Goal: Register for event/course: Sign up to attend an event or enroll in a course

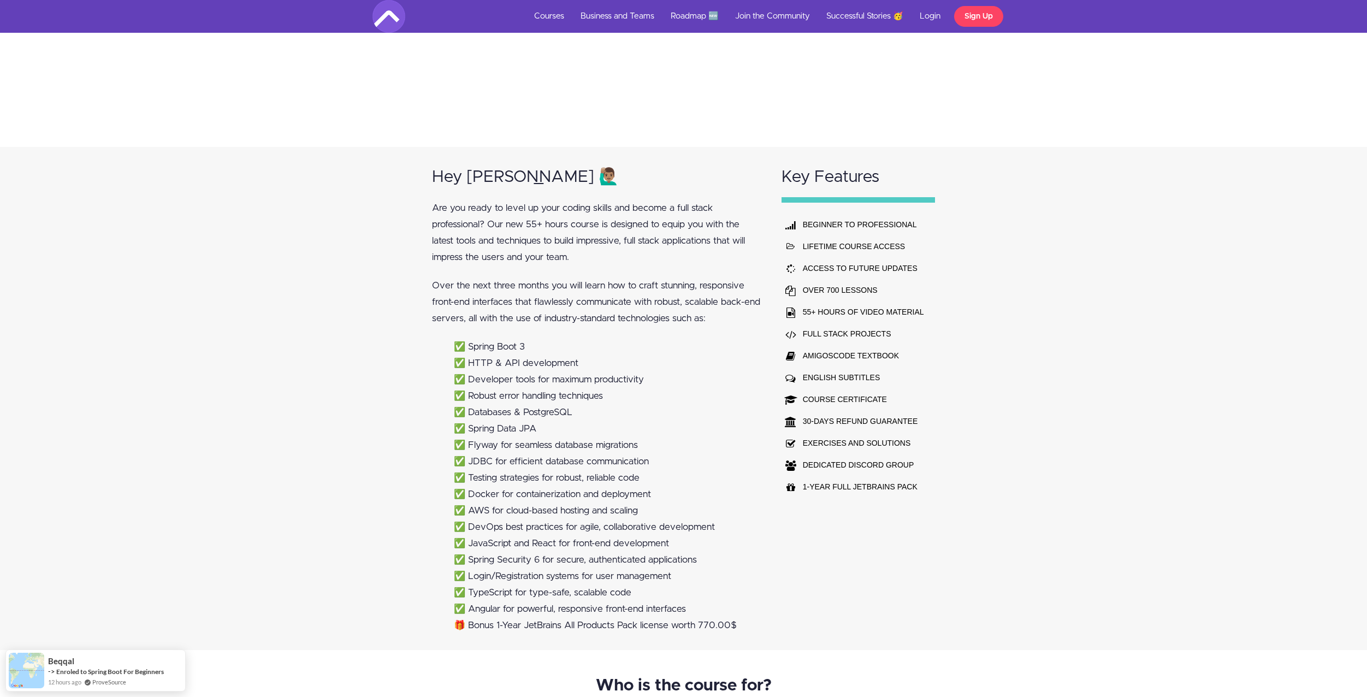
scroll to position [710, 0]
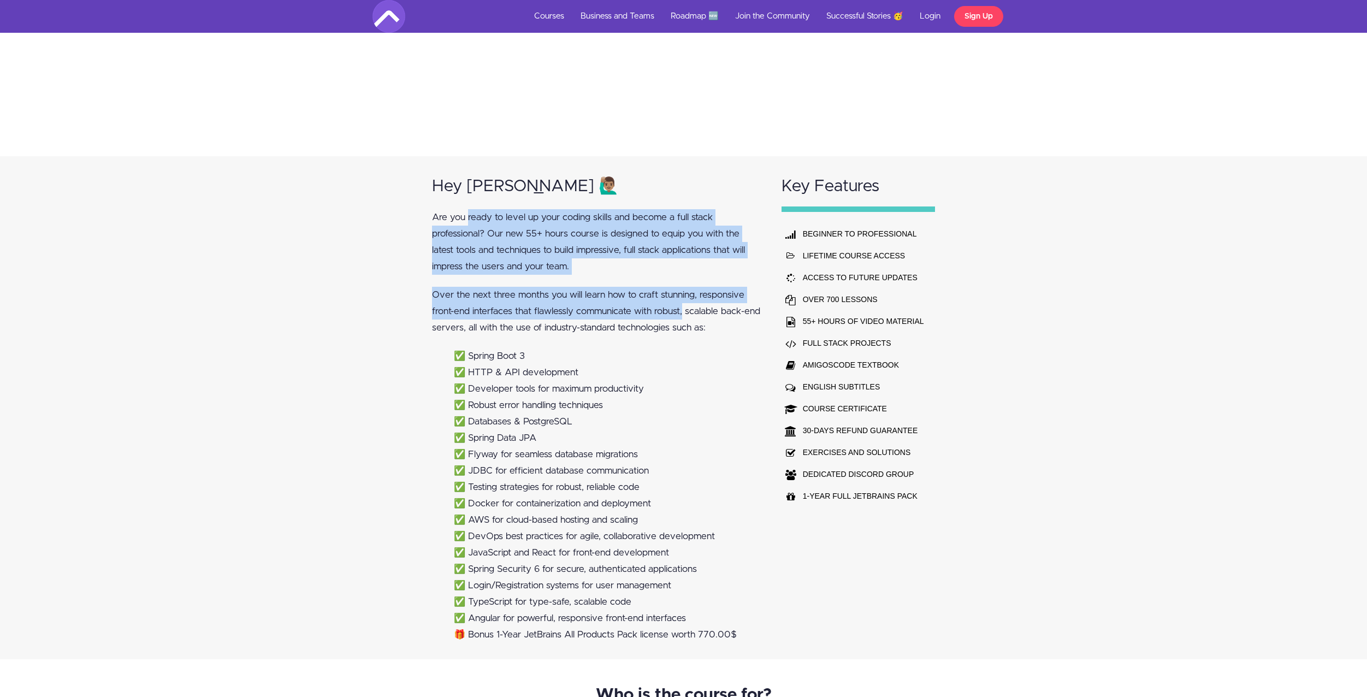
drag, startPoint x: 468, startPoint y: 217, endPoint x: 639, endPoint y: 310, distance: 195.0
click at [639, 310] on div "Hey Amigo 🙋🏽‍♂️ Are you ready to level up your coding skills and become a full …" at bounding box center [597, 407] width 350 height 502
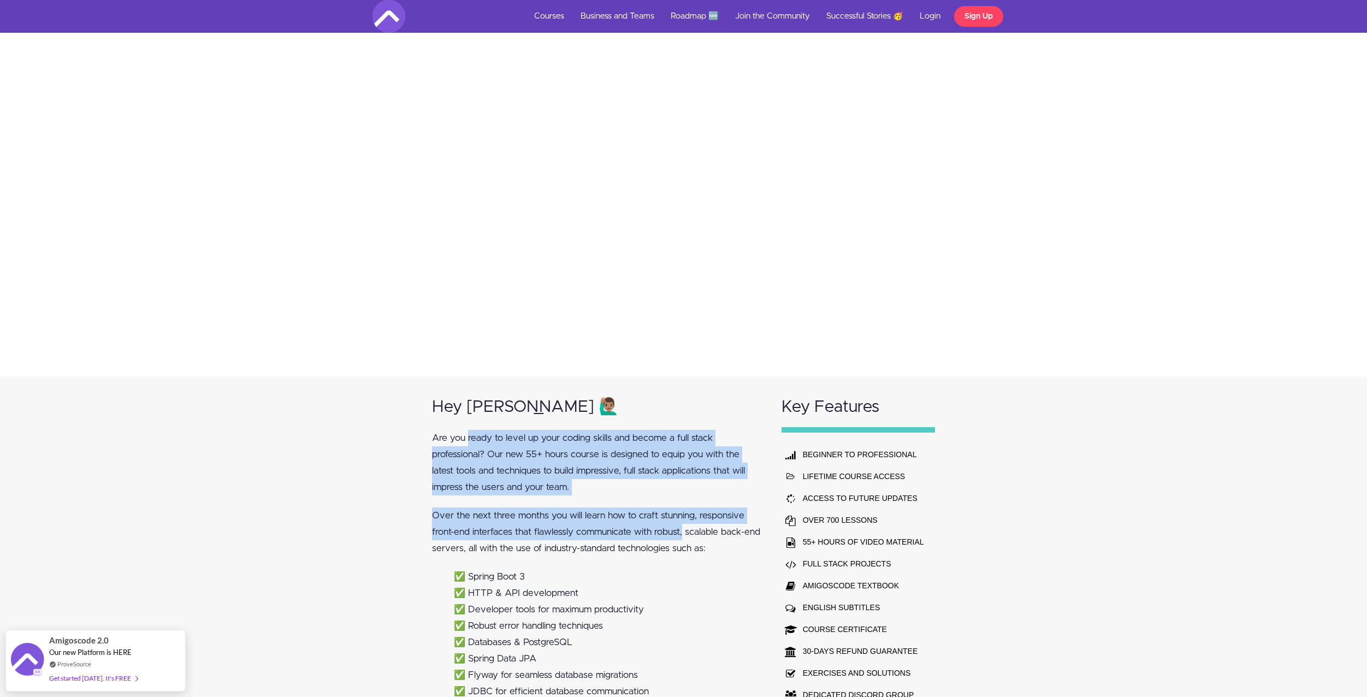
scroll to position [492, 0]
click at [475, 525] on p "Over the next three months you will learn how to craft stunning, responsive fro…" at bounding box center [596, 529] width 329 height 49
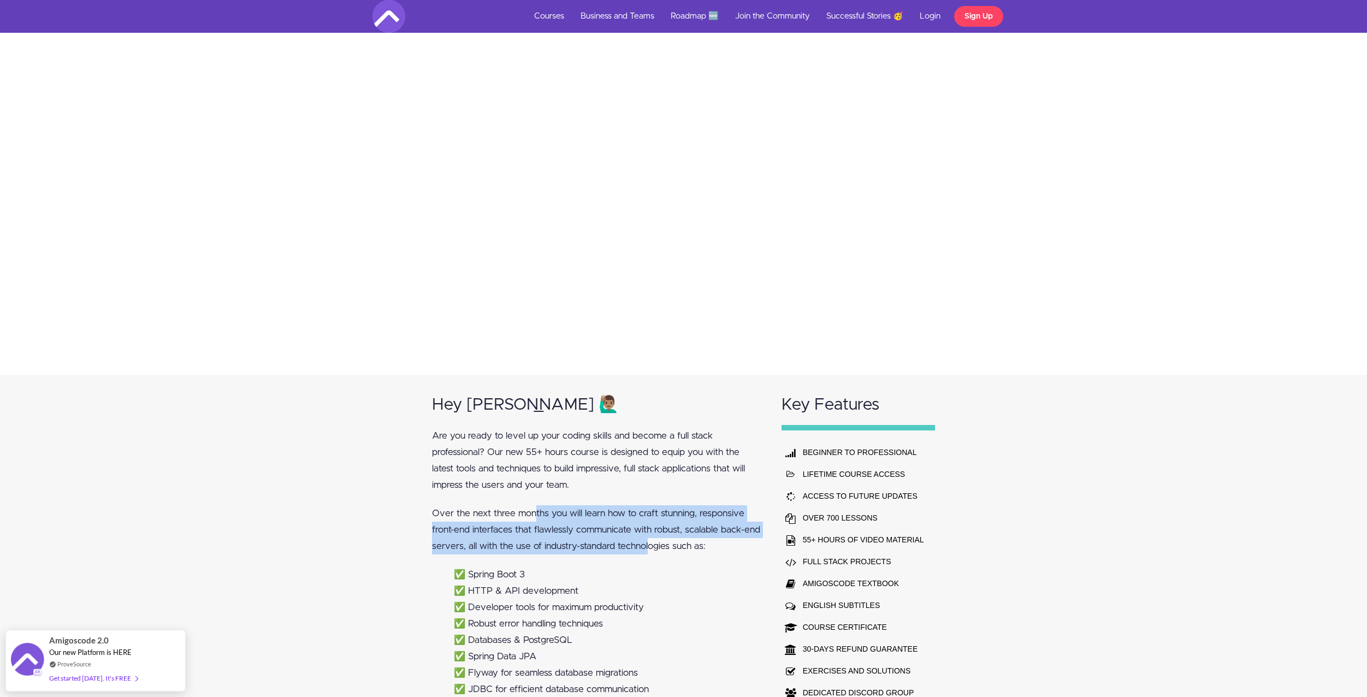
drag, startPoint x: 486, startPoint y: 517, endPoint x: 620, endPoint y: 543, distance: 136.9
click at [620, 543] on p "Over the next three months you will learn how to craft stunning, responsive fro…" at bounding box center [596, 529] width 329 height 49
click at [581, 527] on p "Over the next three months you will learn how to craft stunning, responsive fro…" at bounding box center [596, 529] width 329 height 49
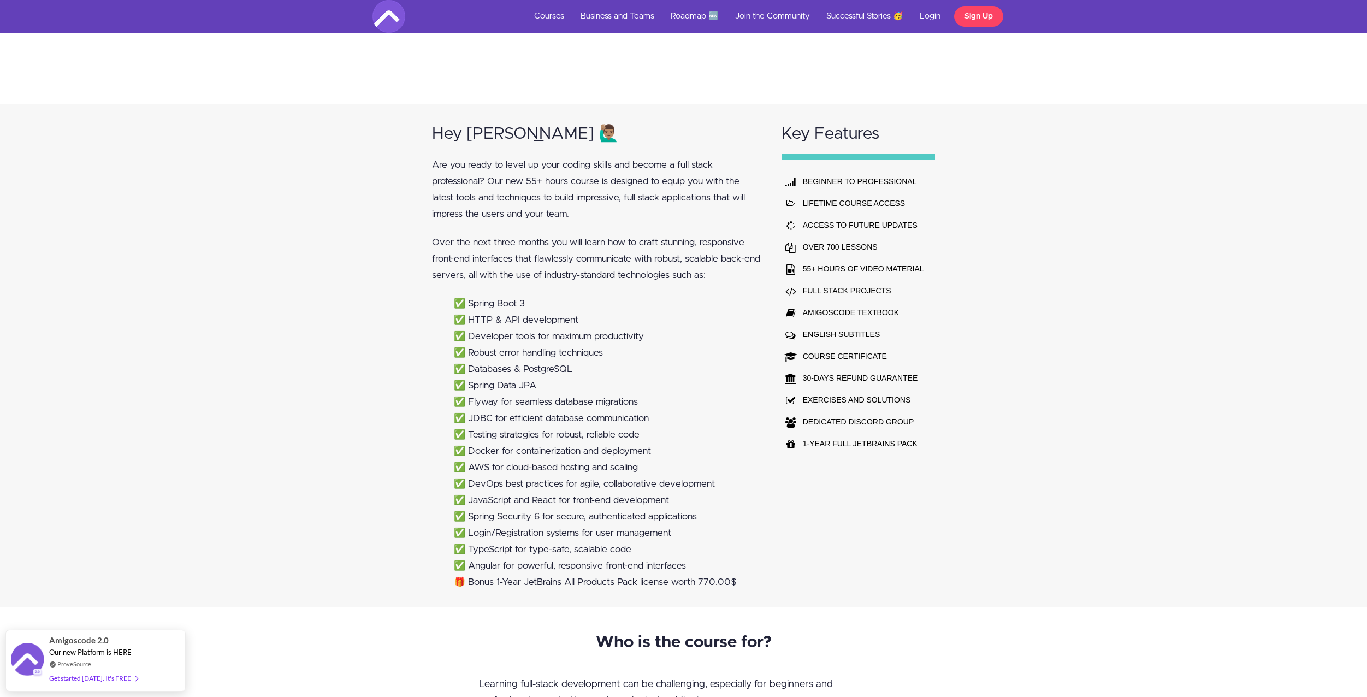
scroll to position [765, 0]
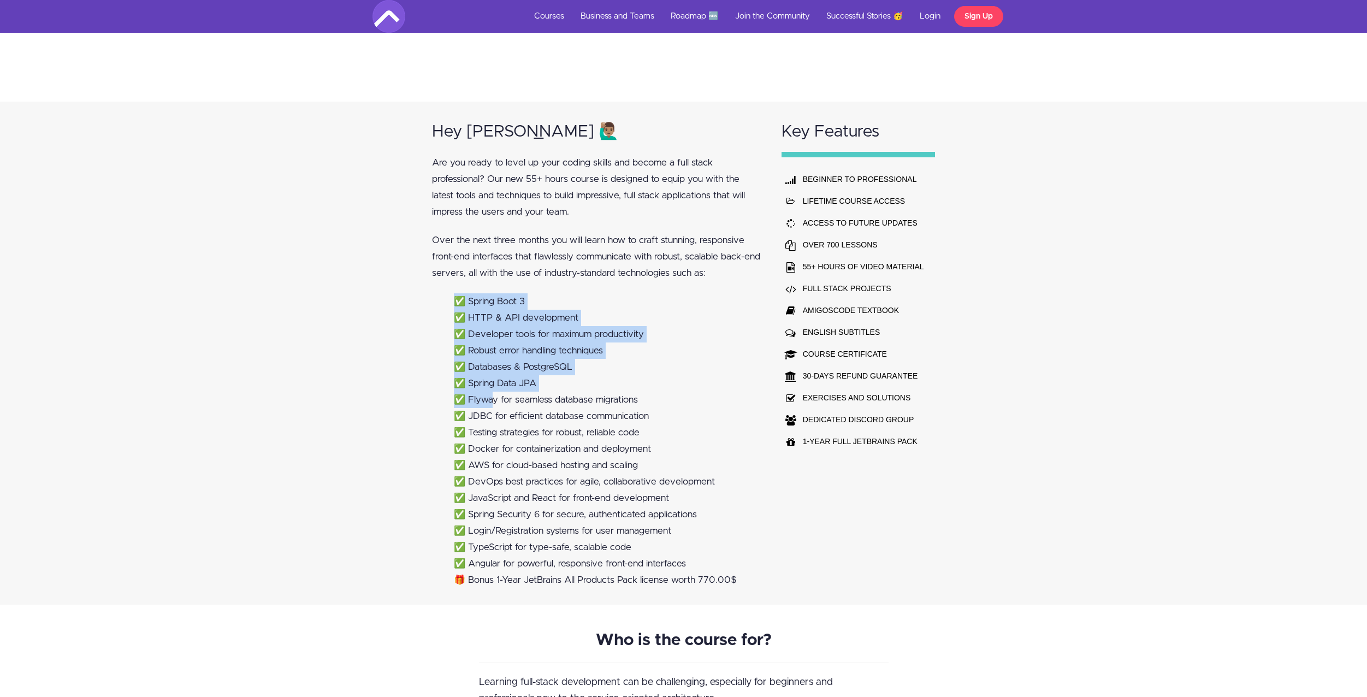
drag, startPoint x: 491, startPoint y: 316, endPoint x: 490, endPoint y: 408, distance: 91.8
click at [495, 407] on ul "✅ Spring Boot 3 ✅ HTTP & API development ✅ Developer tools for maximum producti…" at bounding box center [596, 440] width 329 height 295
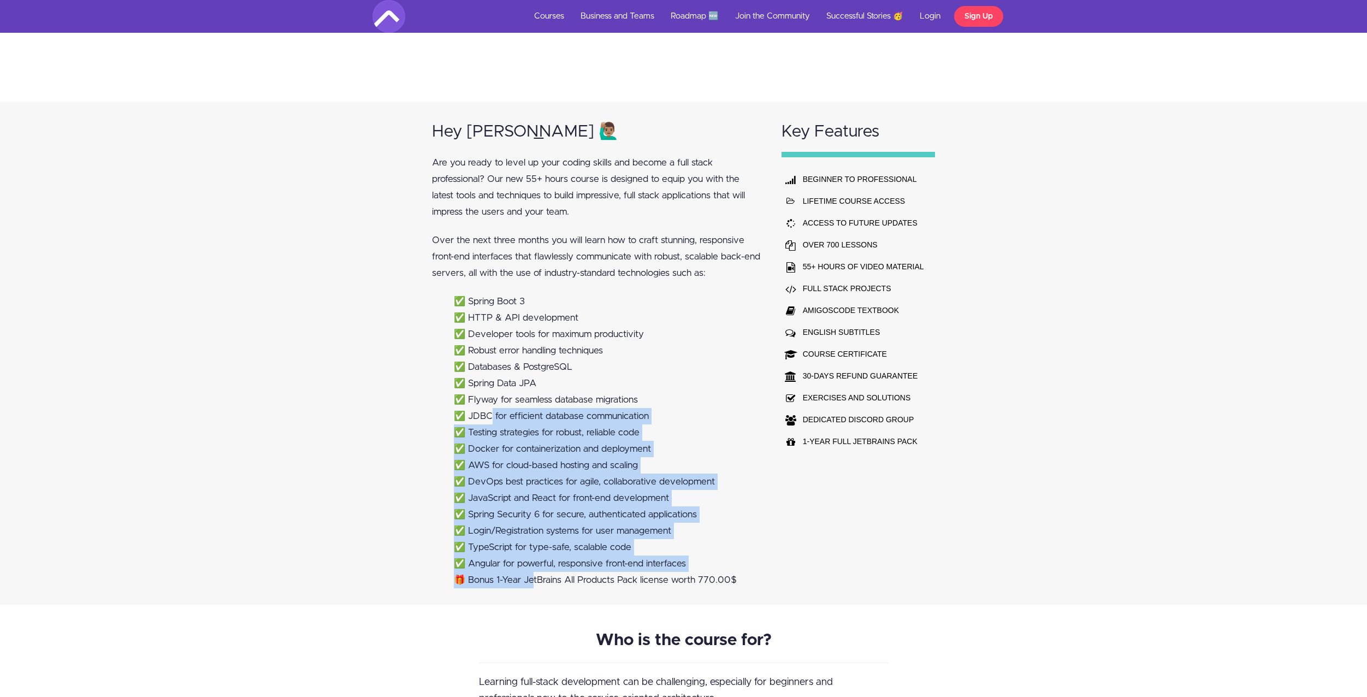
drag, startPoint x: 490, startPoint y: 408, endPoint x: 533, endPoint y: 567, distance: 164.5
click at [532, 576] on ul "✅ Spring Boot 3 ✅ HTTP & API development ✅ Developer tools for maximum producti…" at bounding box center [596, 440] width 329 height 295
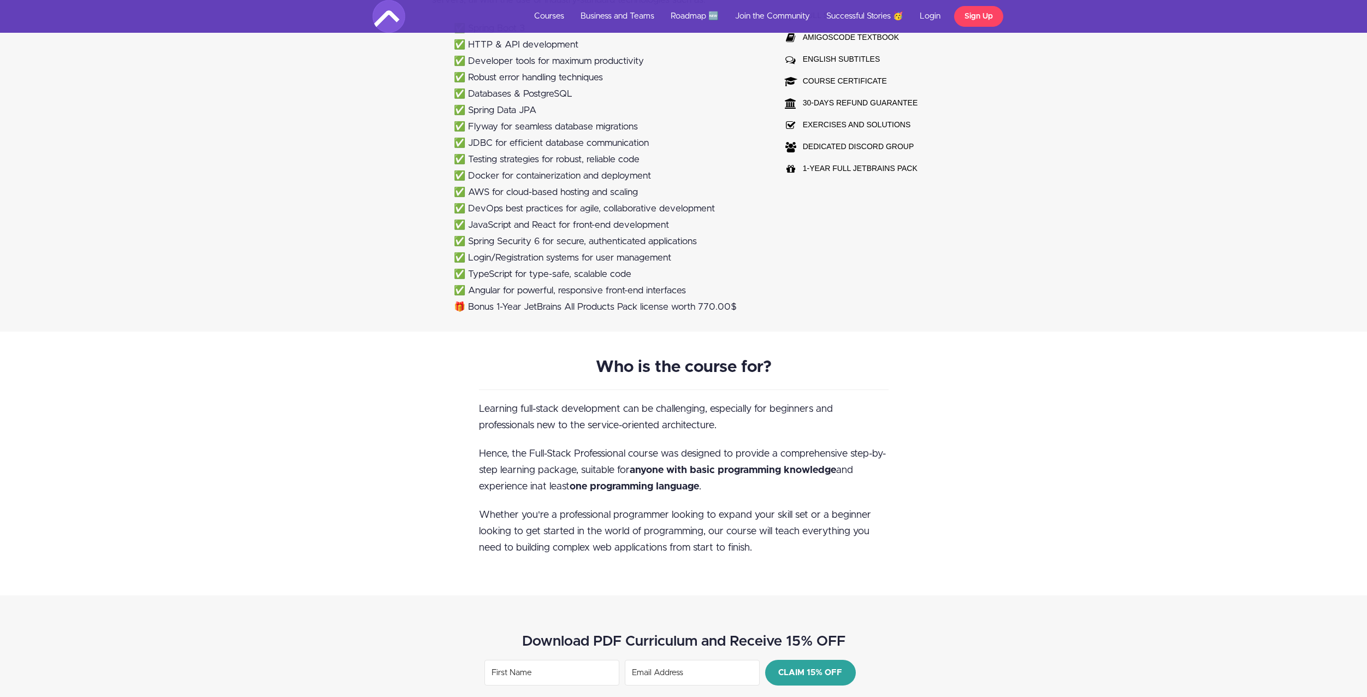
click at [363, 425] on div "Who is the course for? Learning full-stack development can be challenging, espe…" at bounding box center [683, 464] width 1367 height 264
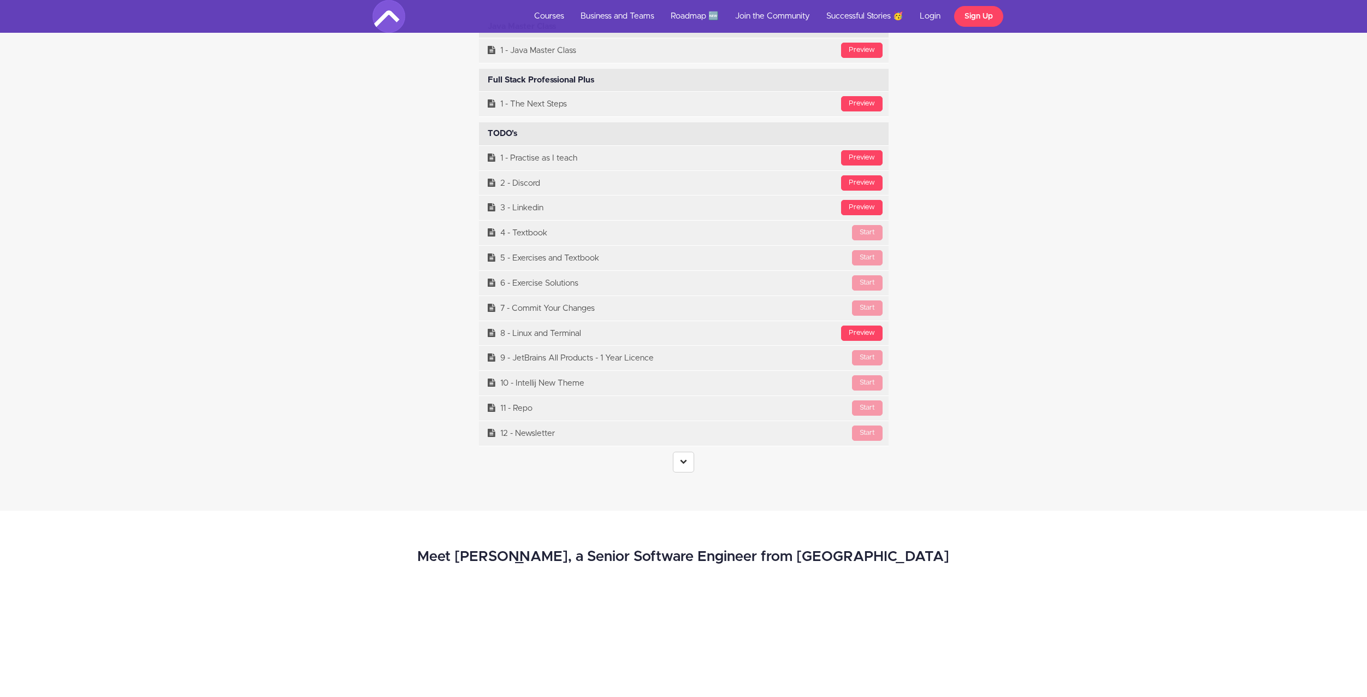
scroll to position [4697, 0]
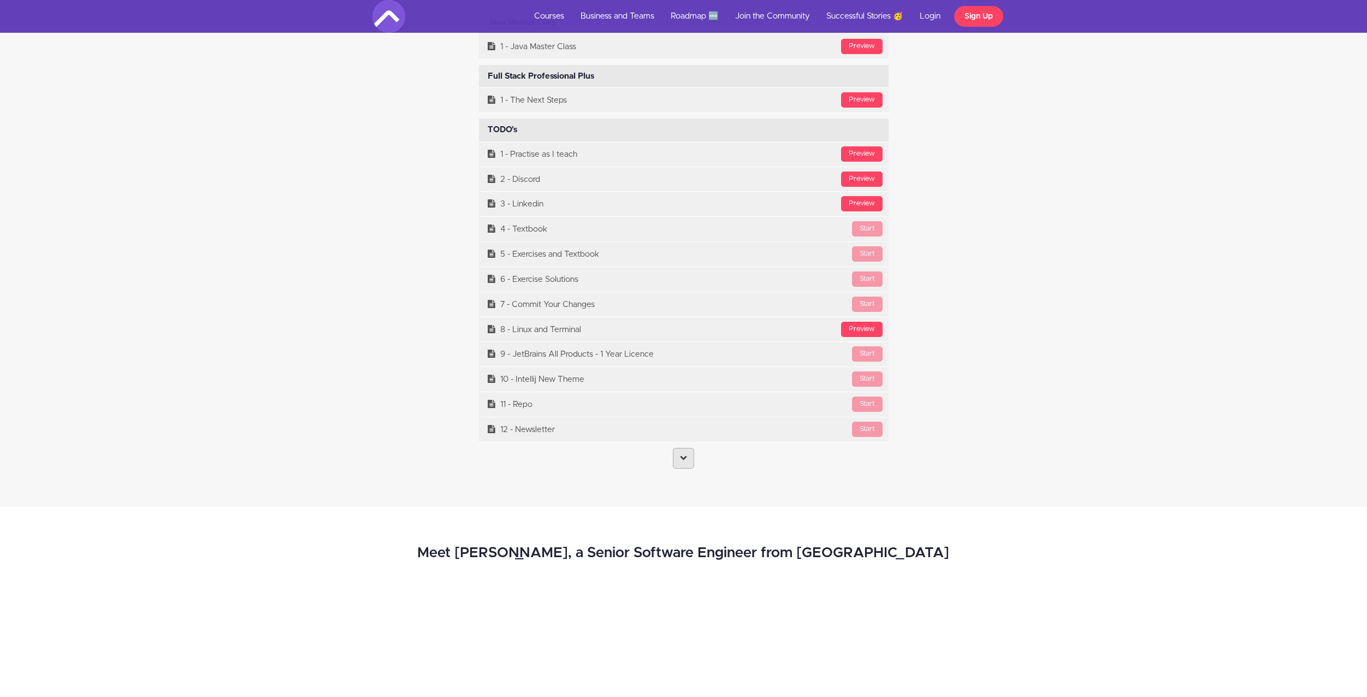
click at [681, 465] on link at bounding box center [683, 458] width 21 height 21
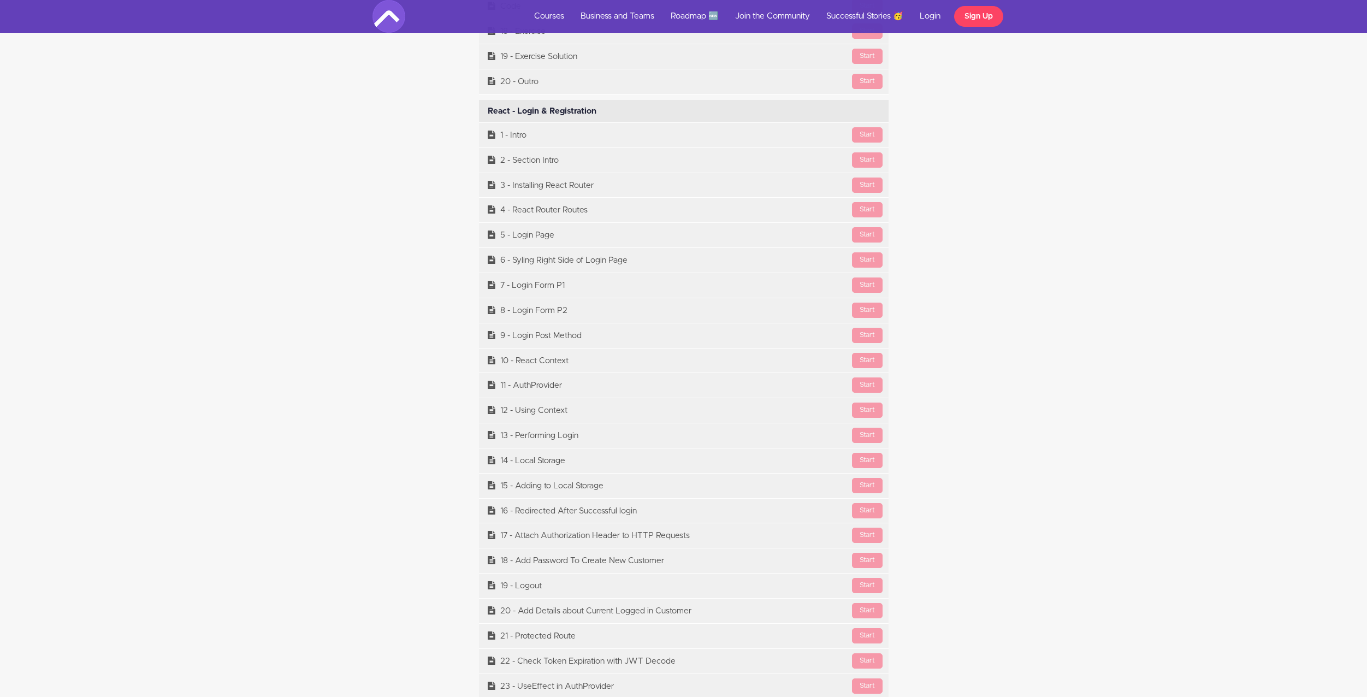
scroll to position [18897, 0]
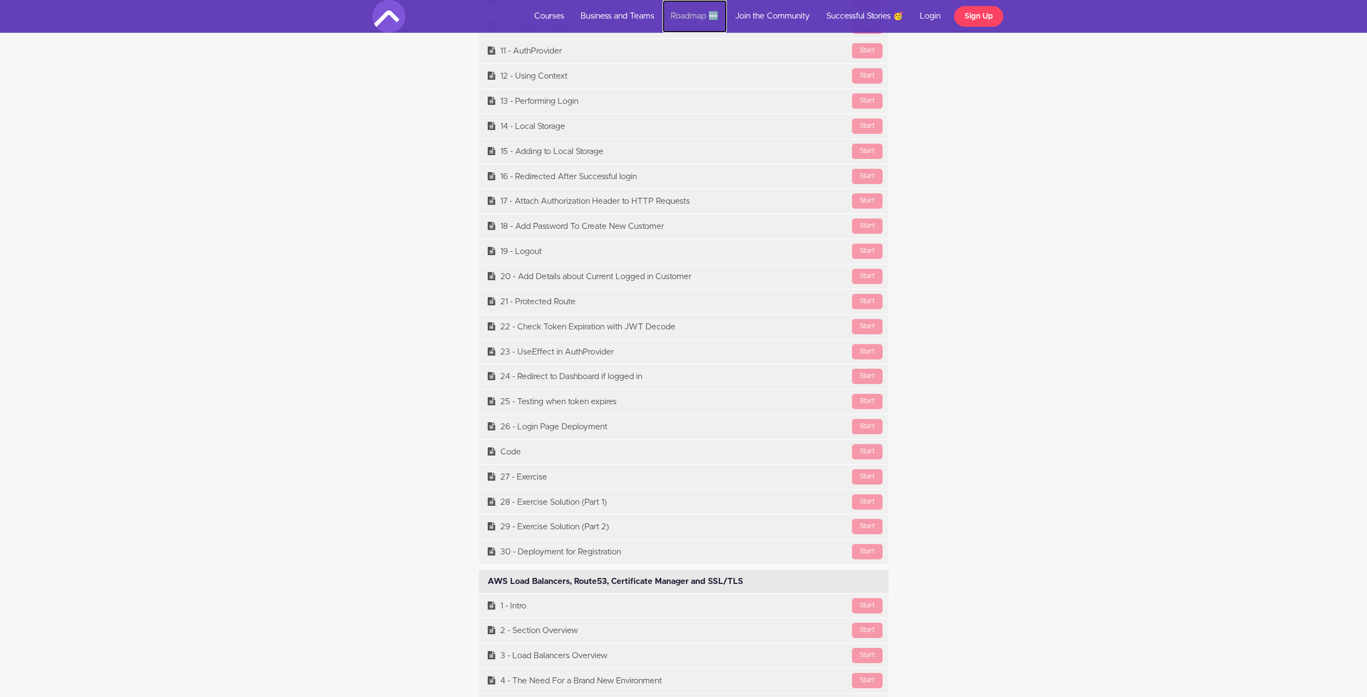
click at [689, 18] on link "Roadmap 🆕" at bounding box center [695, 16] width 64 height 33
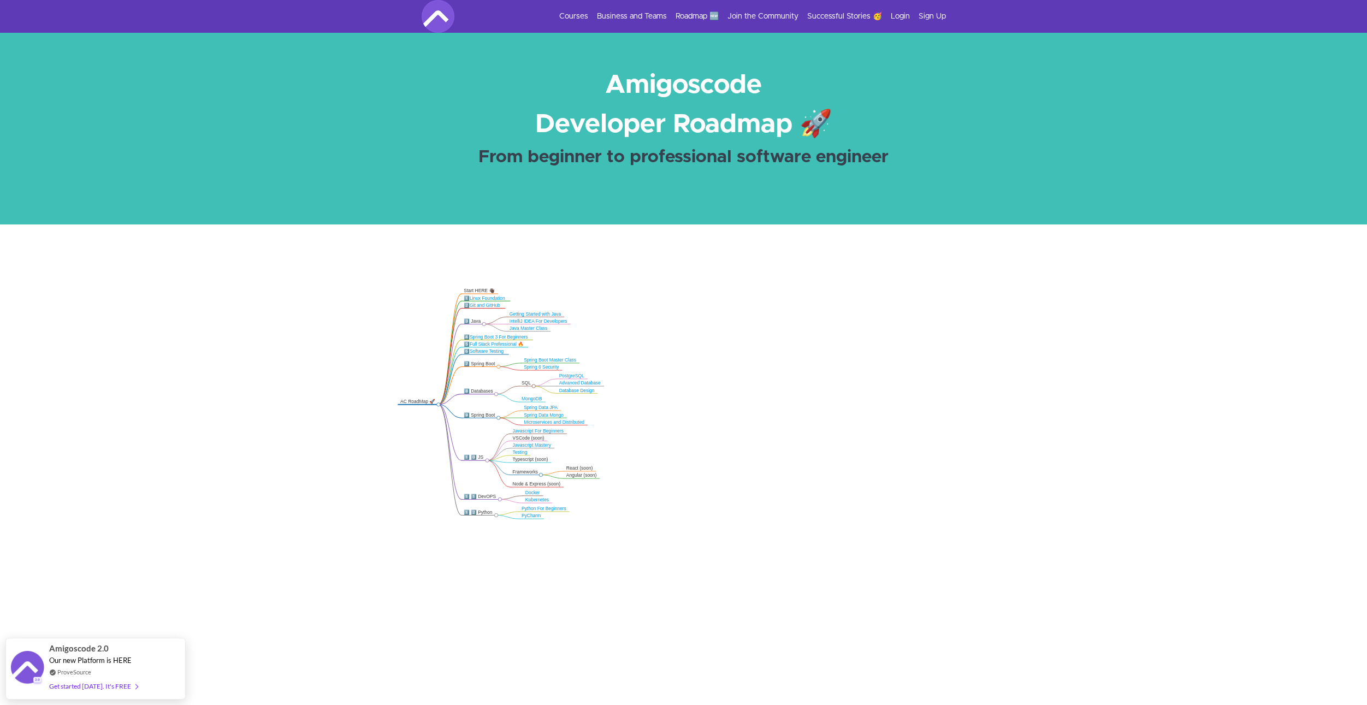
drag, startPoint x: 706, startPoint y: 409, endPoint x: 455, endPoint y: 407, distance: 250.7
click at [455, 407] on icon ".markmap{font:300 16px/20px sans-serif}.markmap-link{fill:none}.markmap-node>ci…" at bounding box center [683, 479] width 1367 height 423
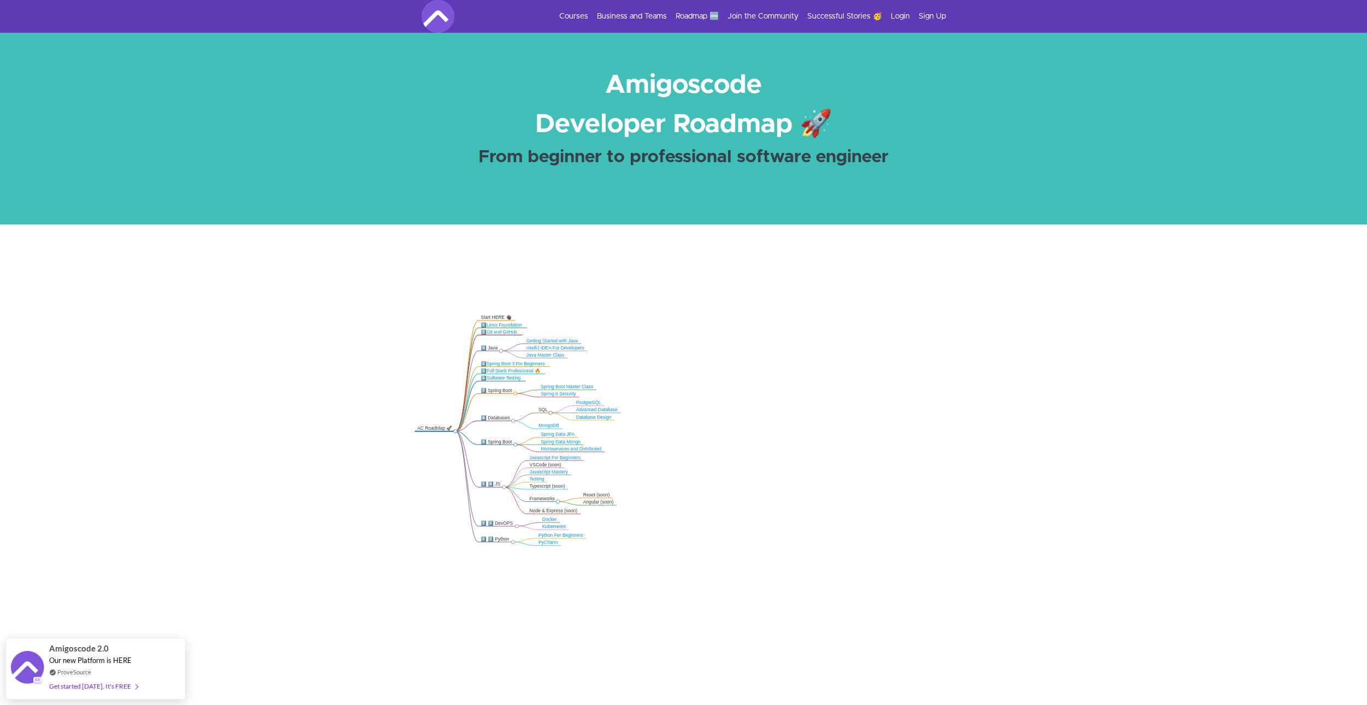
drag, startPoint x: 531, startPoint y: 399, endPoint x: 638, endPoint y: 374, distance: 110.0
click at [635, 437] on icon ".markmap{font:300 16px/20px sans-serif}.markmap-link{fill:none}.markmap-node>ci…" at bounding box center [683, 479] width 1367 height 423
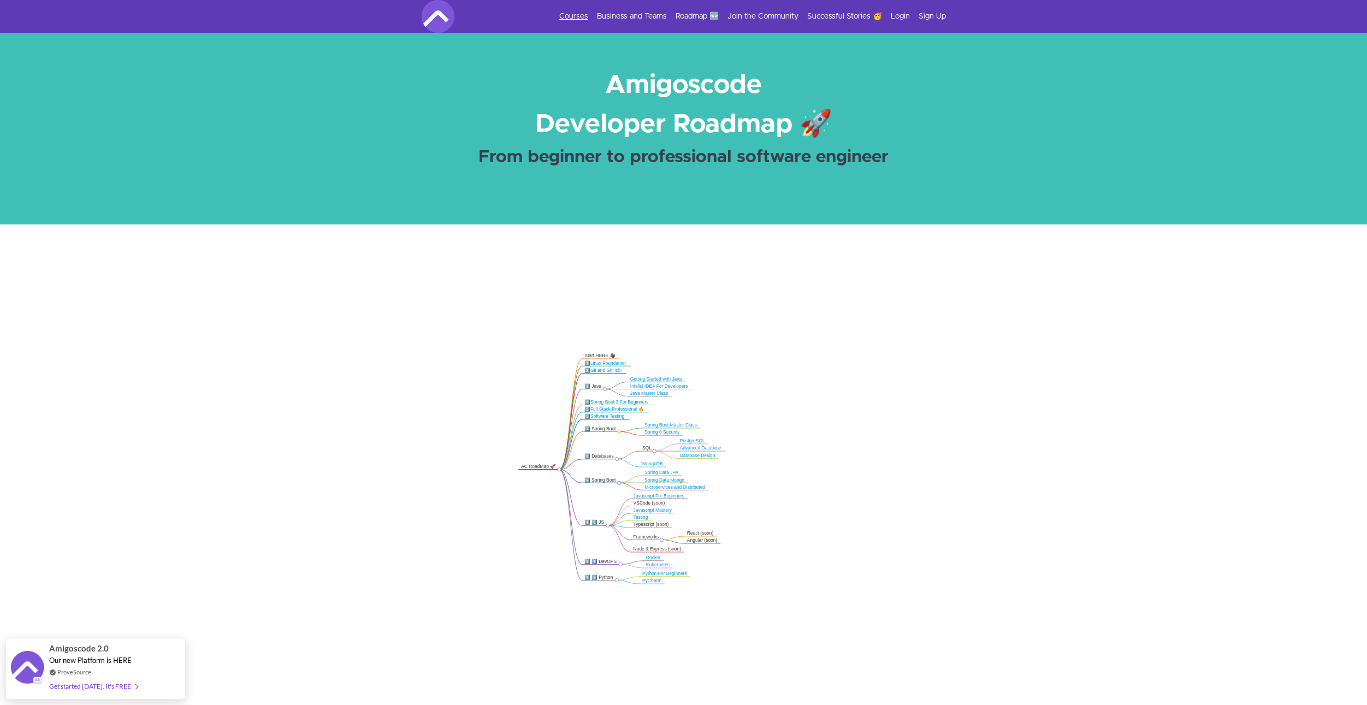
click at [567, 17] on link "Courses" at bounding box center [573, 16] width 29 height 11
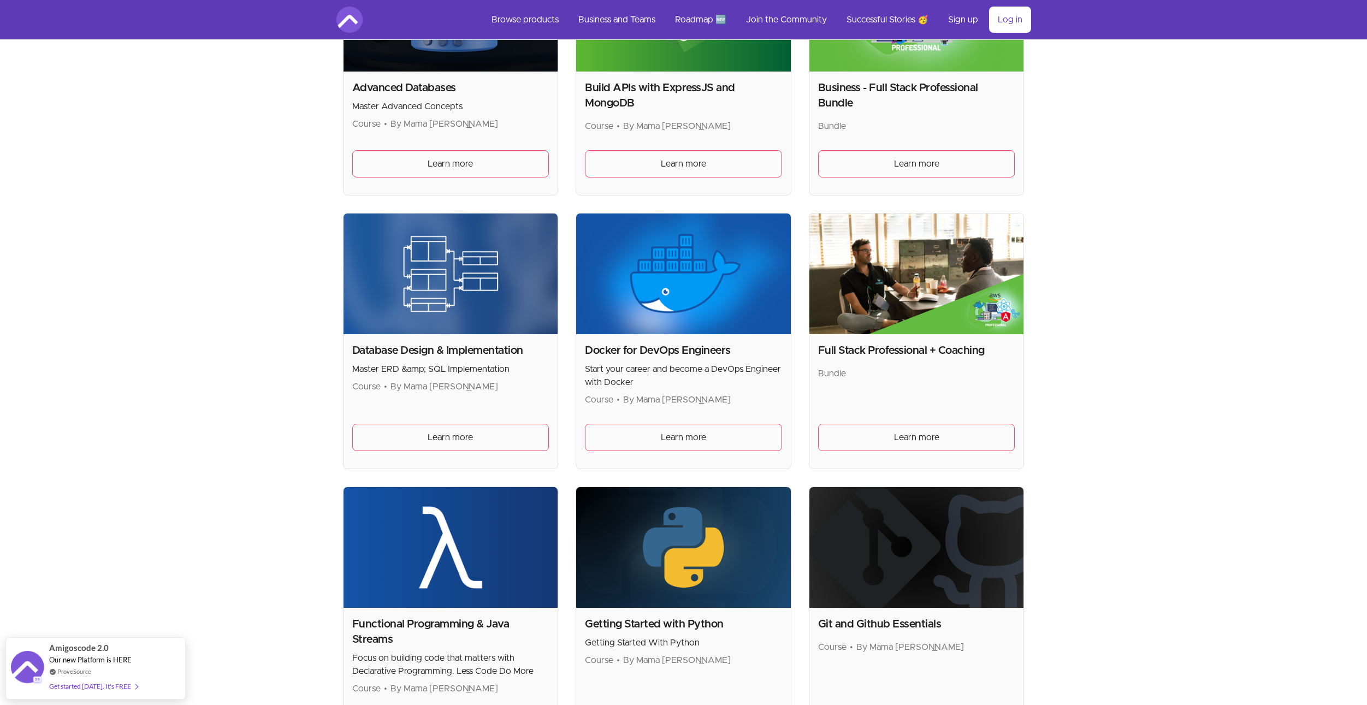
scroll to position [328, 0]
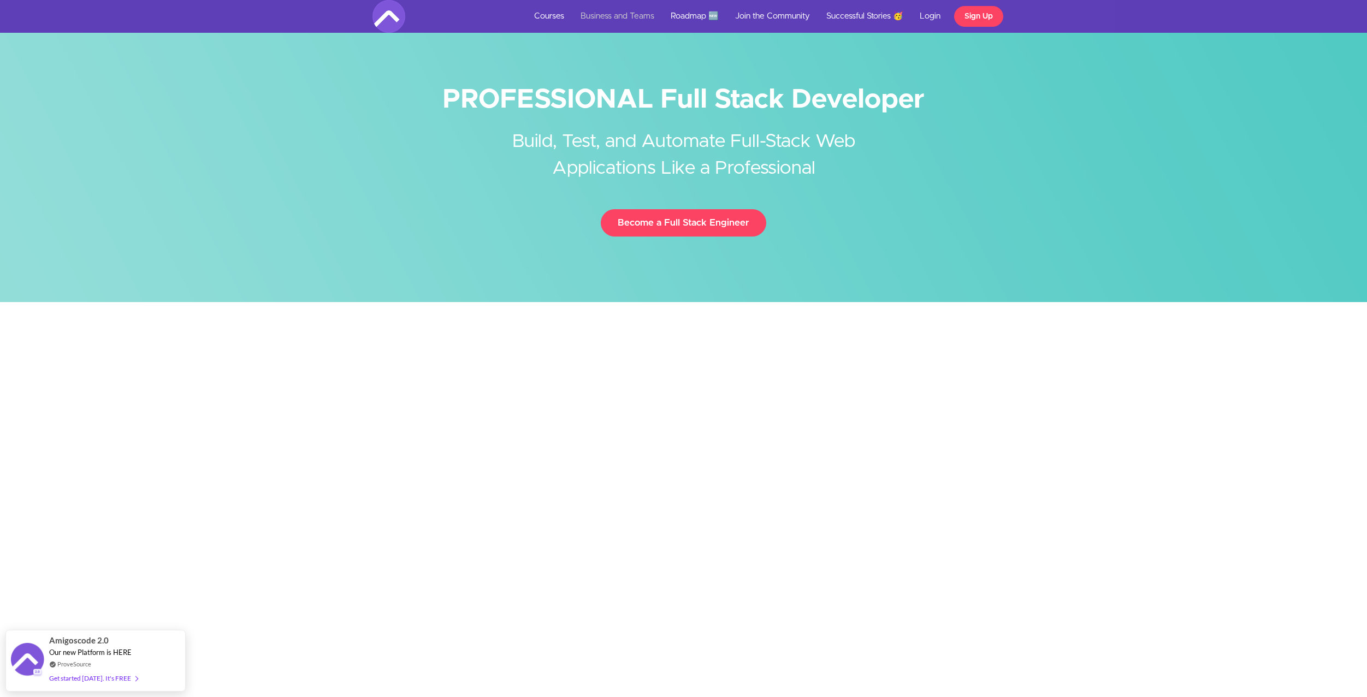
scroll to position [10760, 0]
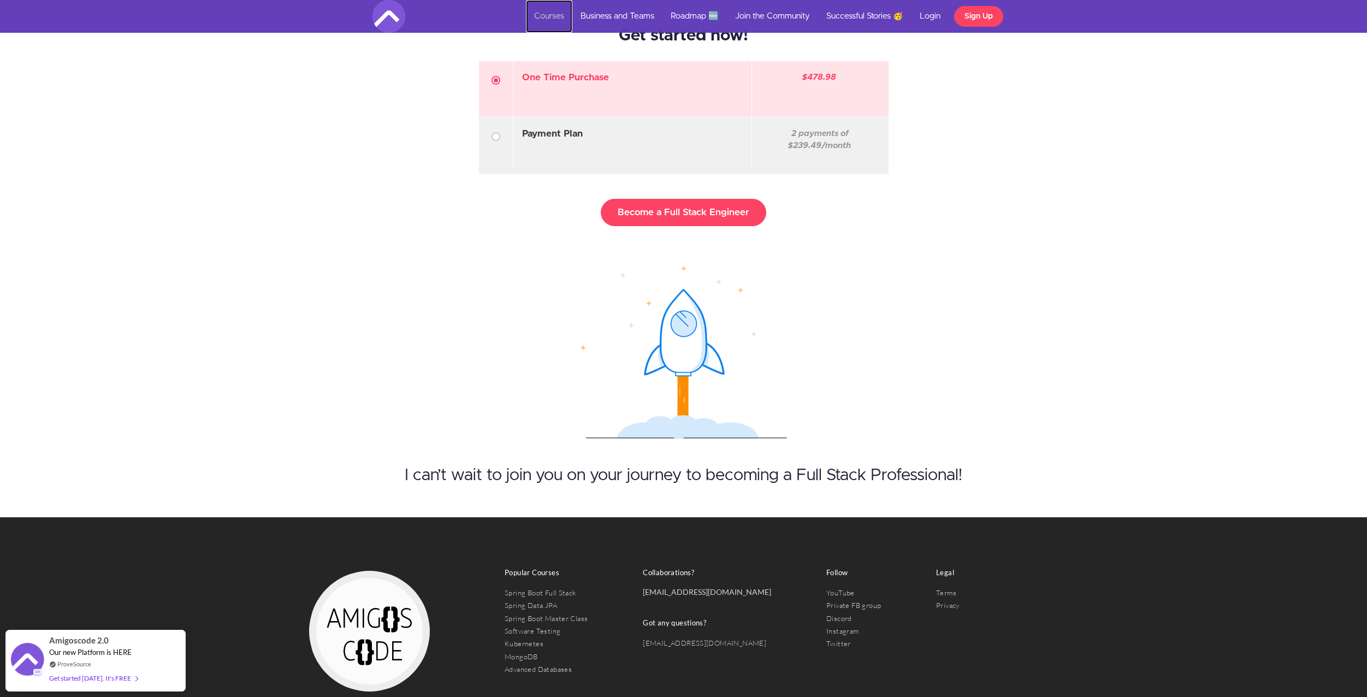
click at [547, 16] on link "Courses" at bounding box center [549, 16] width 46 height 33
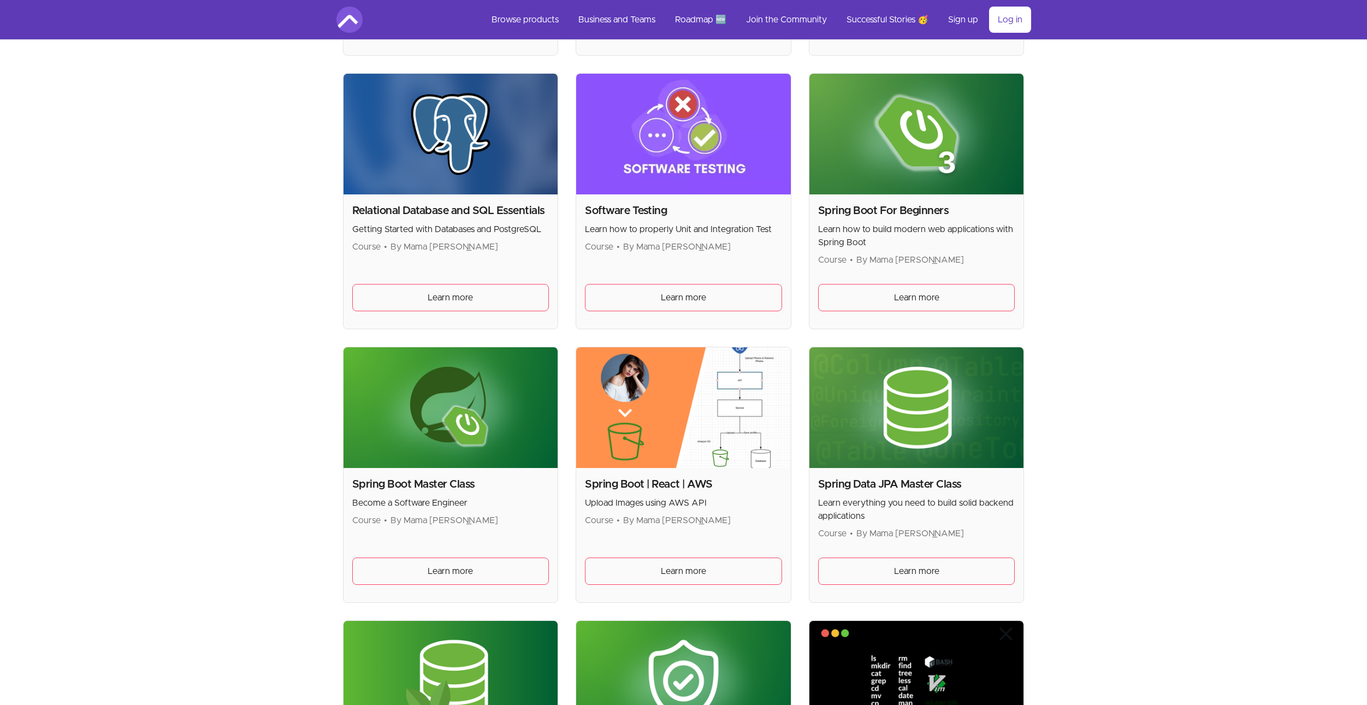
scroll to position [2458, 0]
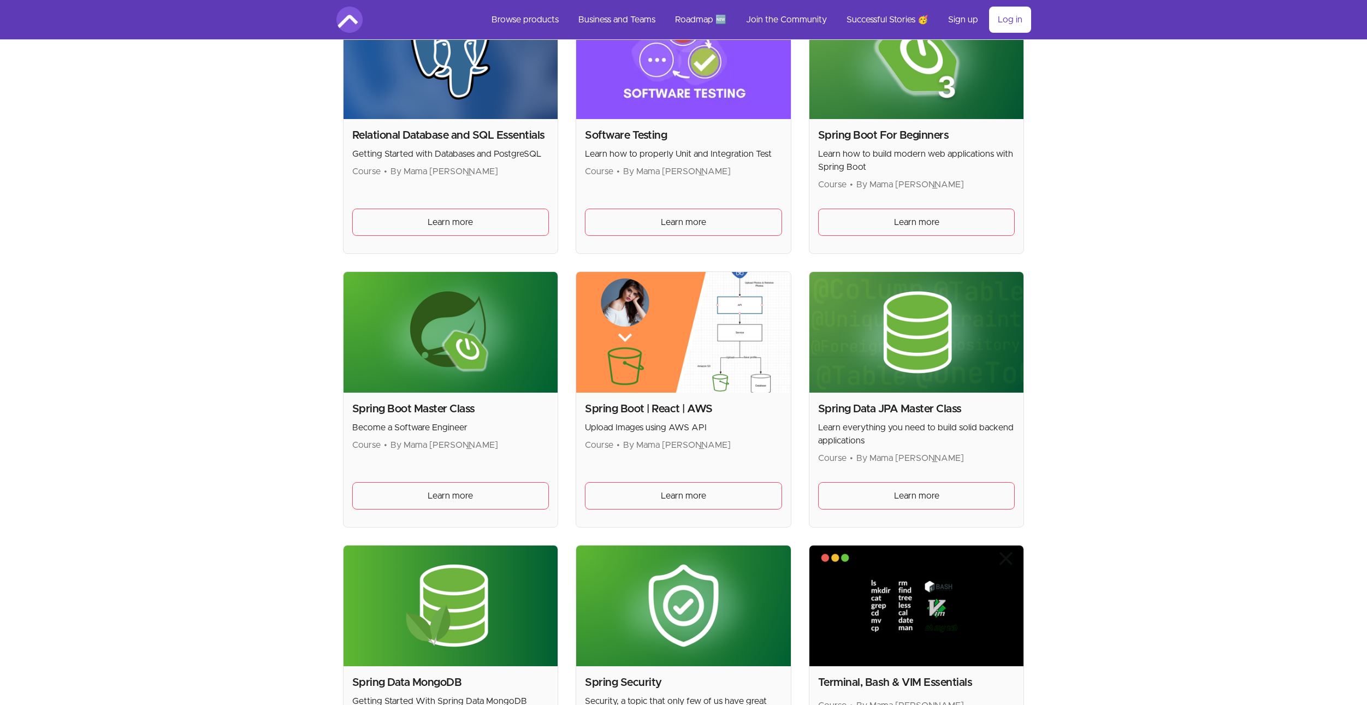
click at [705, 238] on div "Software Testing Learn how to properly Unit and Integration Test Course • By Ma…" at bounding box center [683, 186] width 215 height 134
click at [708, 228] on link "Learn more" at bounding box center [683, 222] width 197 height 27
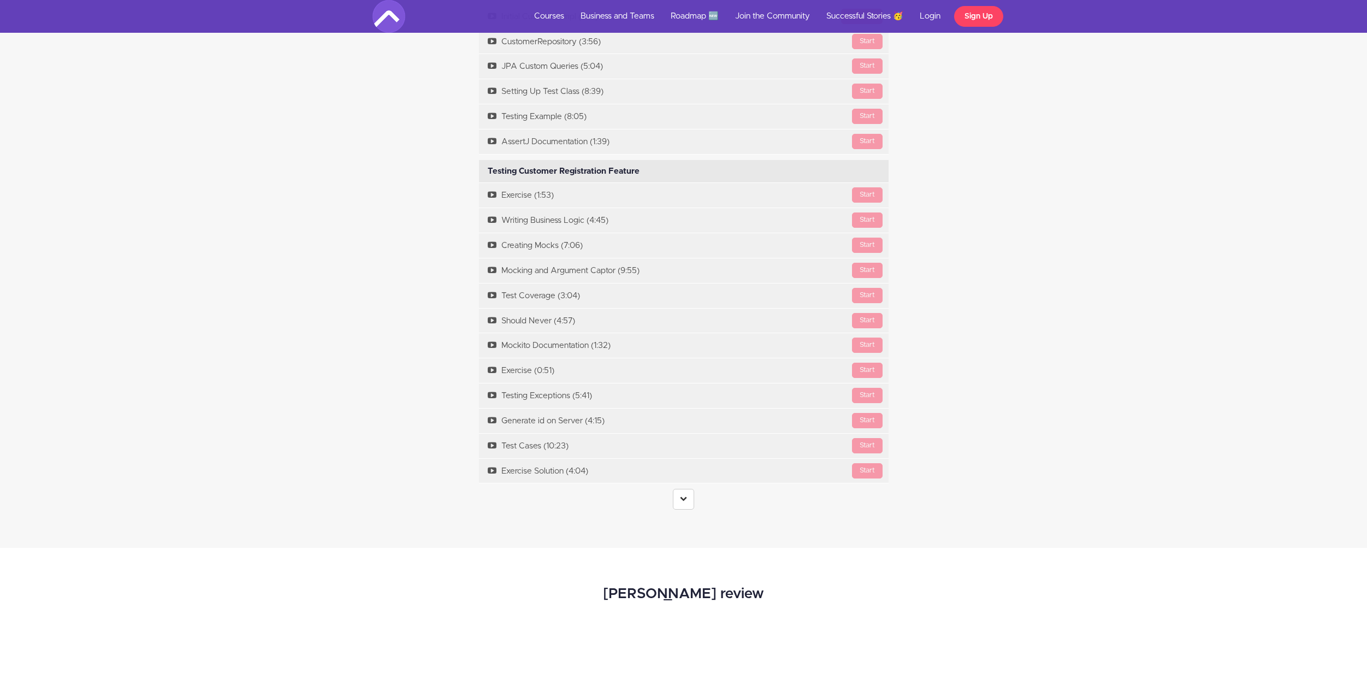
scroll to position [2785, 0]
click at [678, 505] on link at bounding box center [683, 503] width 21 height 21
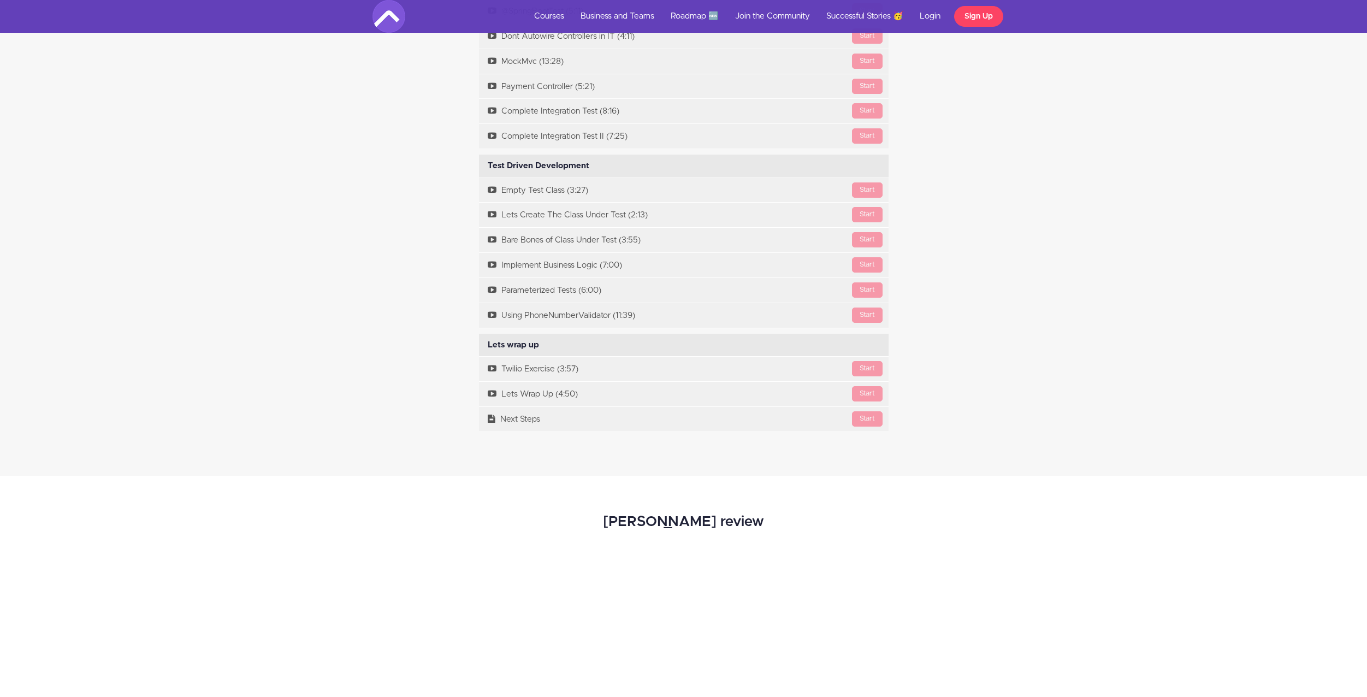
scroll to position [4010, 0]
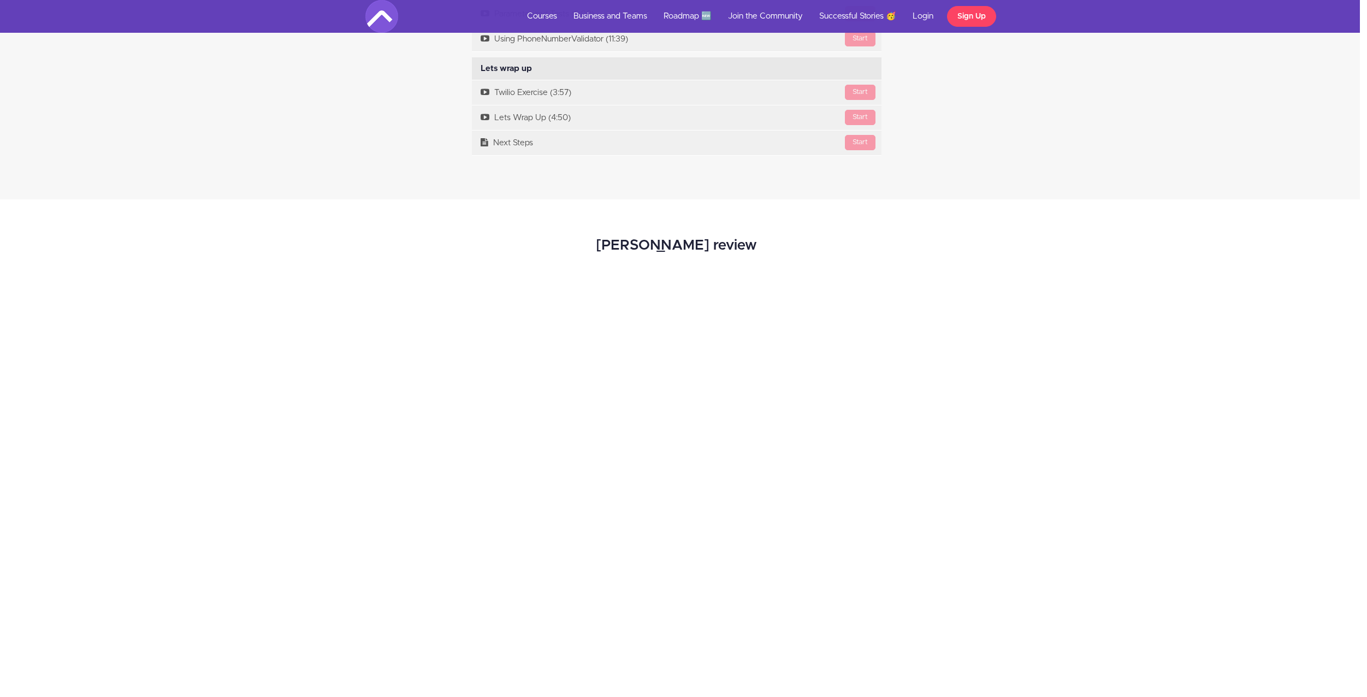
drag, startPoint x: 300, startPoint y: 349, endPoint x: 336, endPoint y: 283, distance: 74.8
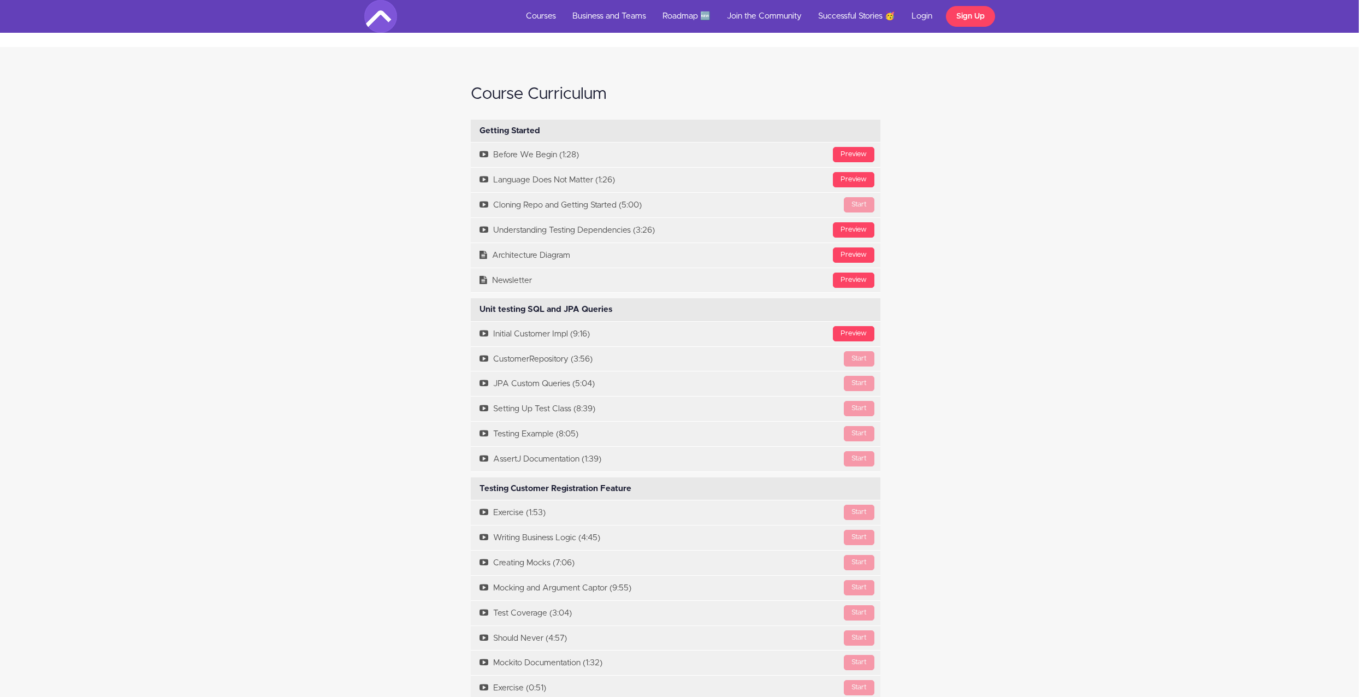
scroll to position [2472, 8]
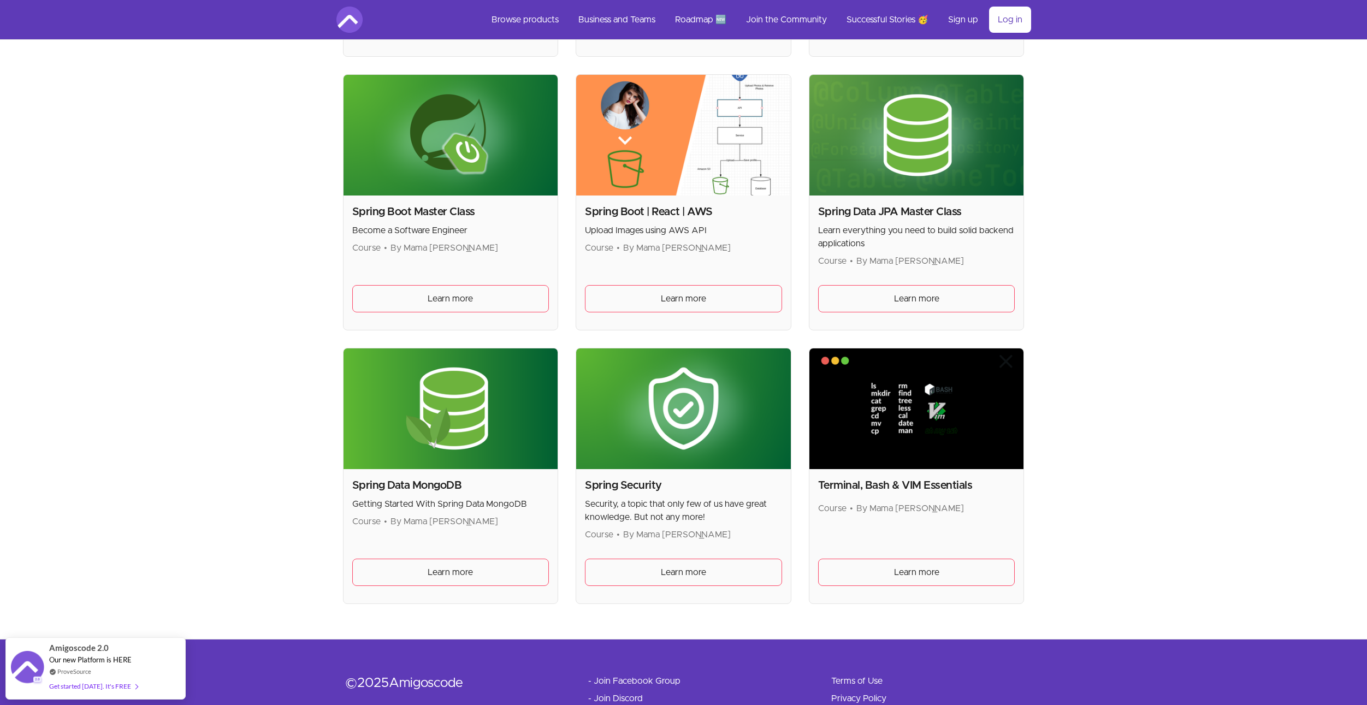
scroll to position [2567, 0]
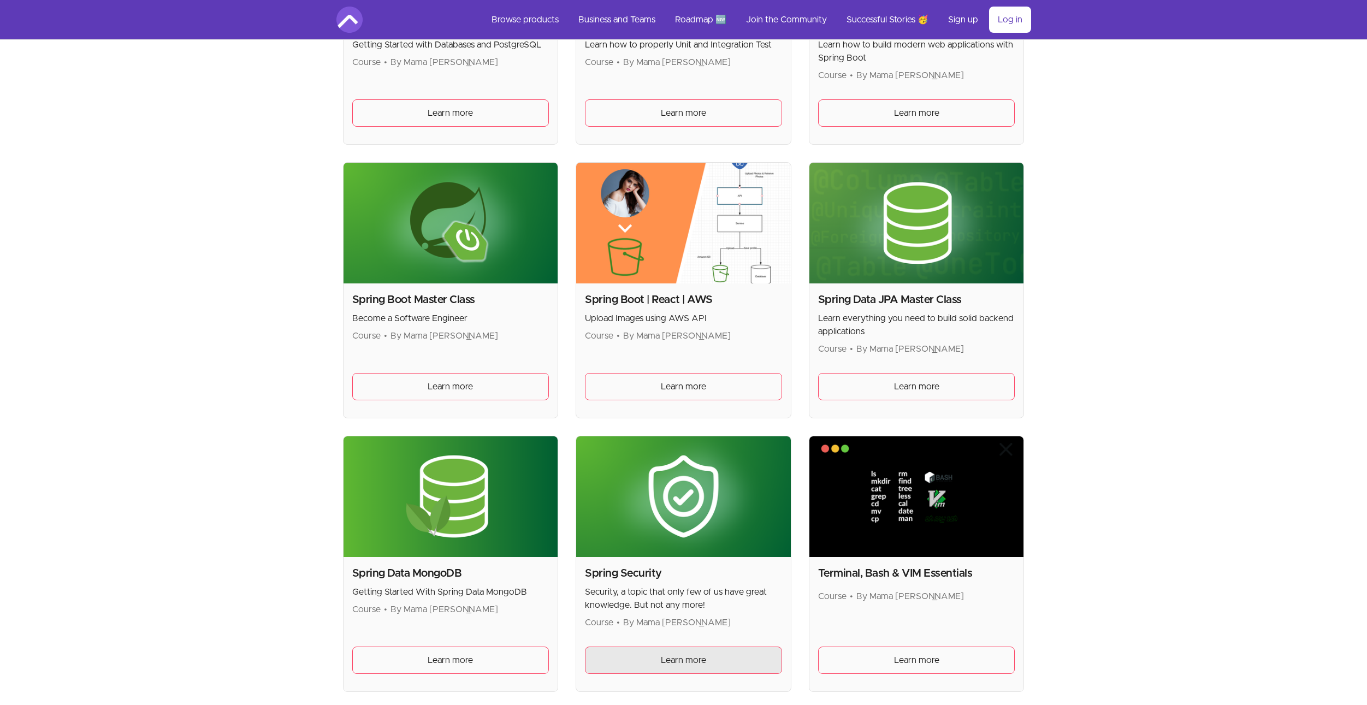
click at [615, 664] on link "Learn more" at bounding box center [683, 660] width 197 height 27
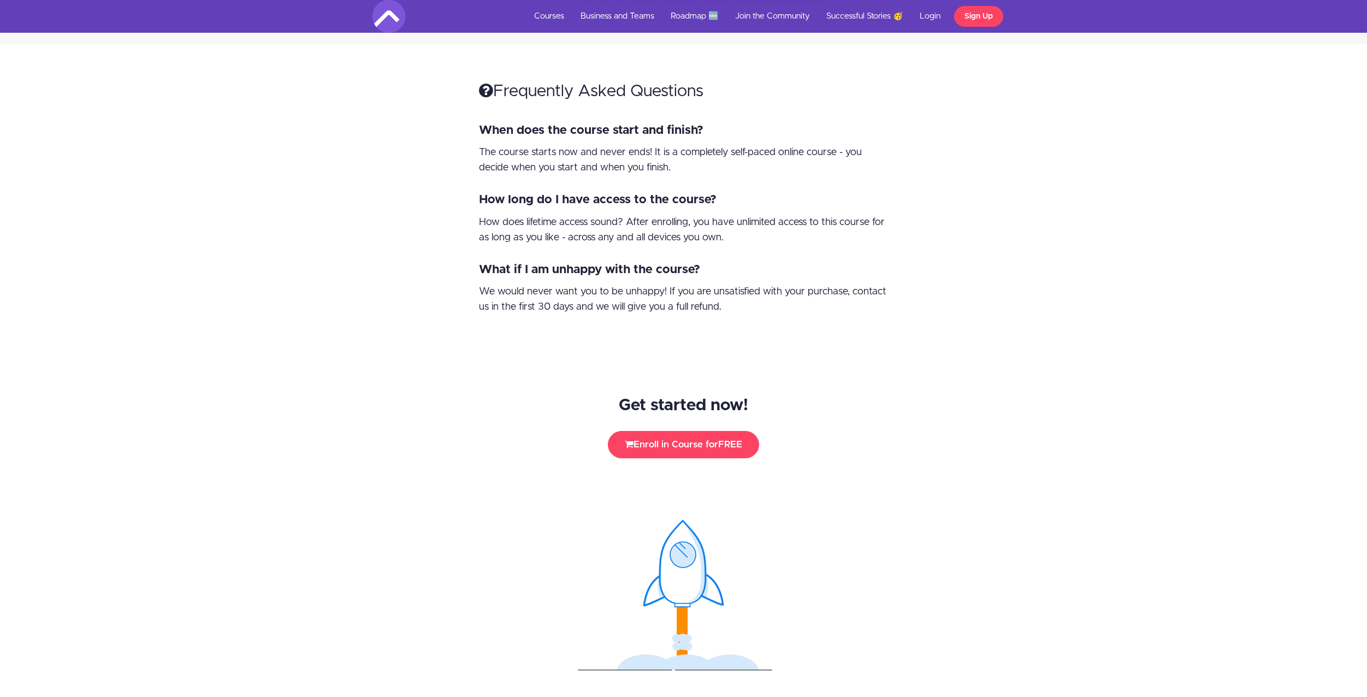
scroll to position [3878, 0]
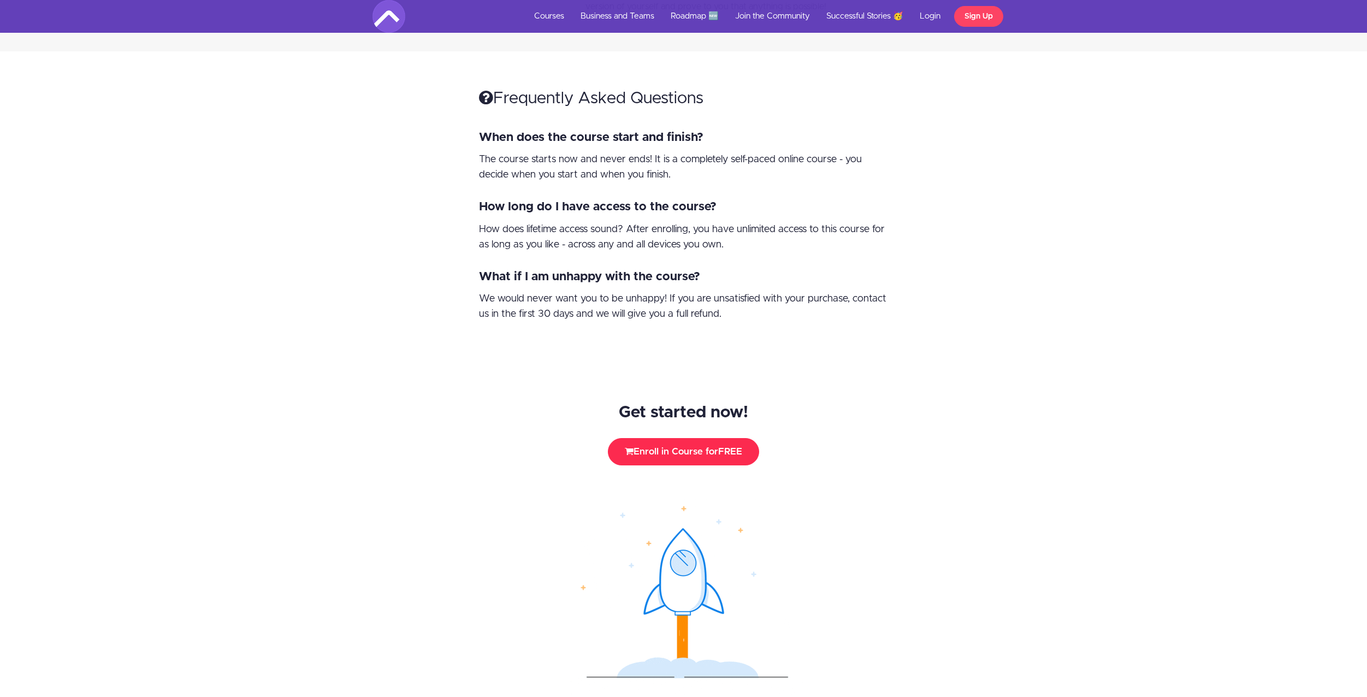
click at [630, 438] on button "Enroll in Course for FREE" at bounding box center [683, 451] width 151 height 27
click at [654, 438] on button "Enroll in Course for FREE" at bounding box center [683, 451] width 151 height 27
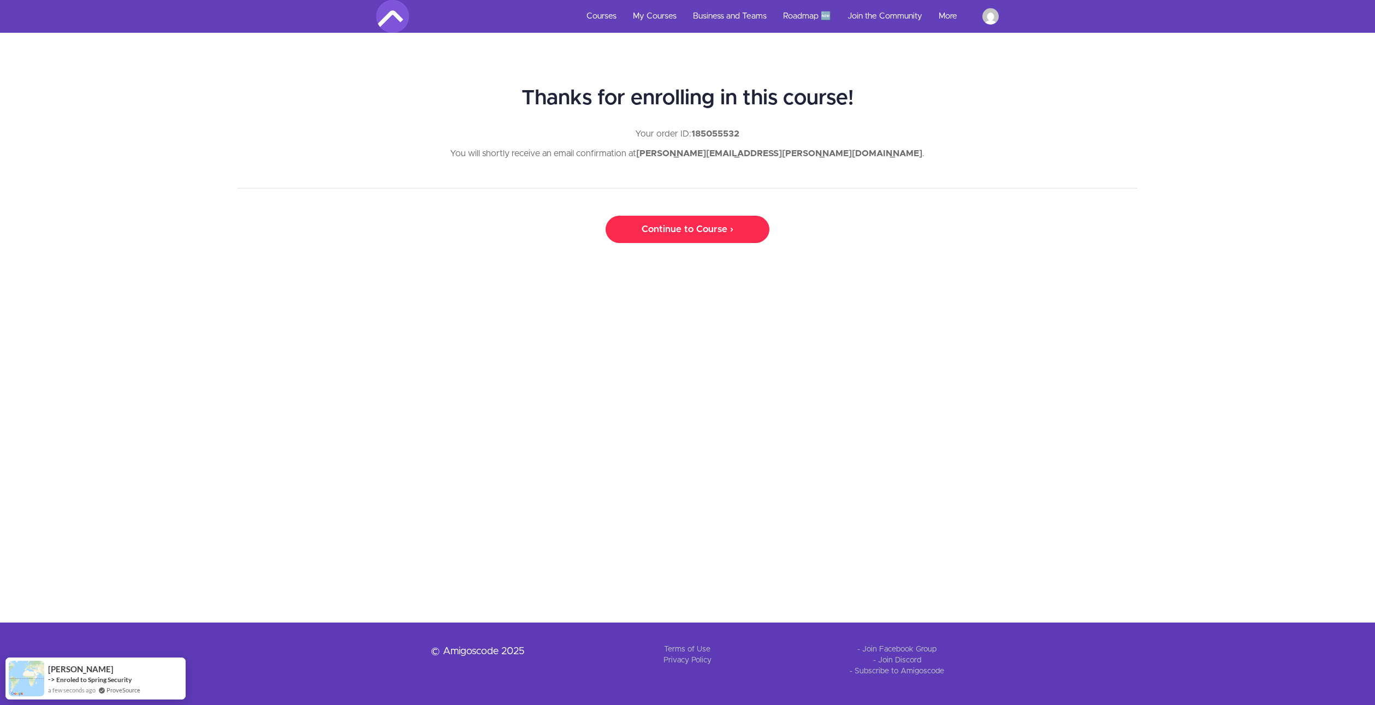
click at [660, 224] on link "Continue to Course ›" at bounding box center [688, 229] width 164 height 27
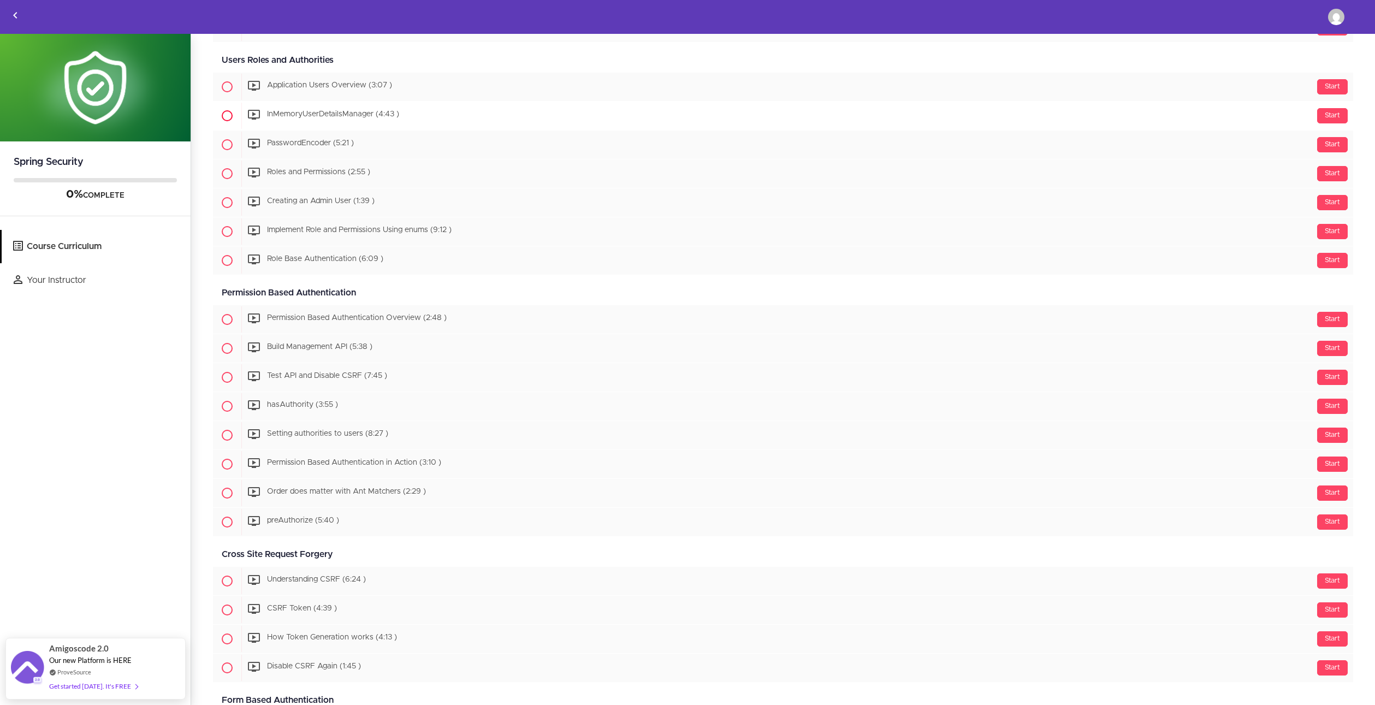
scroll to position [601, 0]
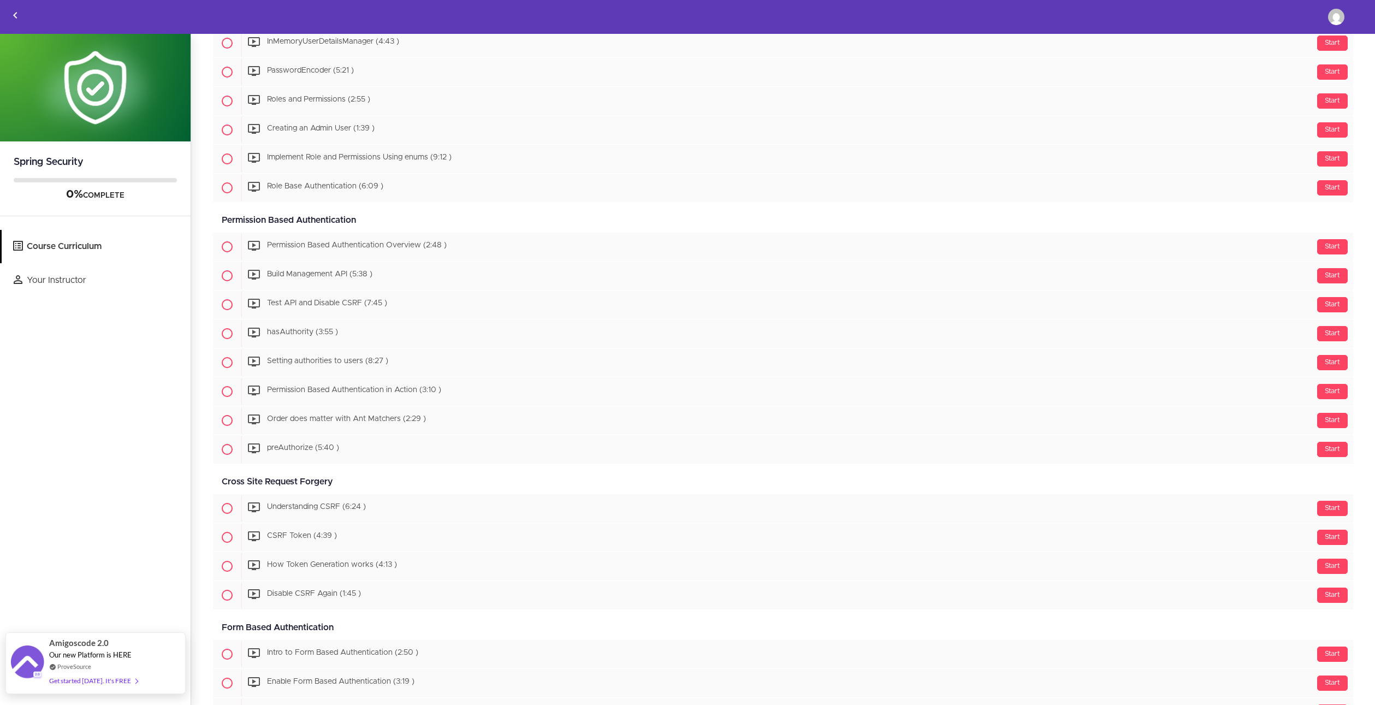
click at [96, 677] on div "Get started today. It's FREE" at bounding box center [93, 681] width 88 height 13
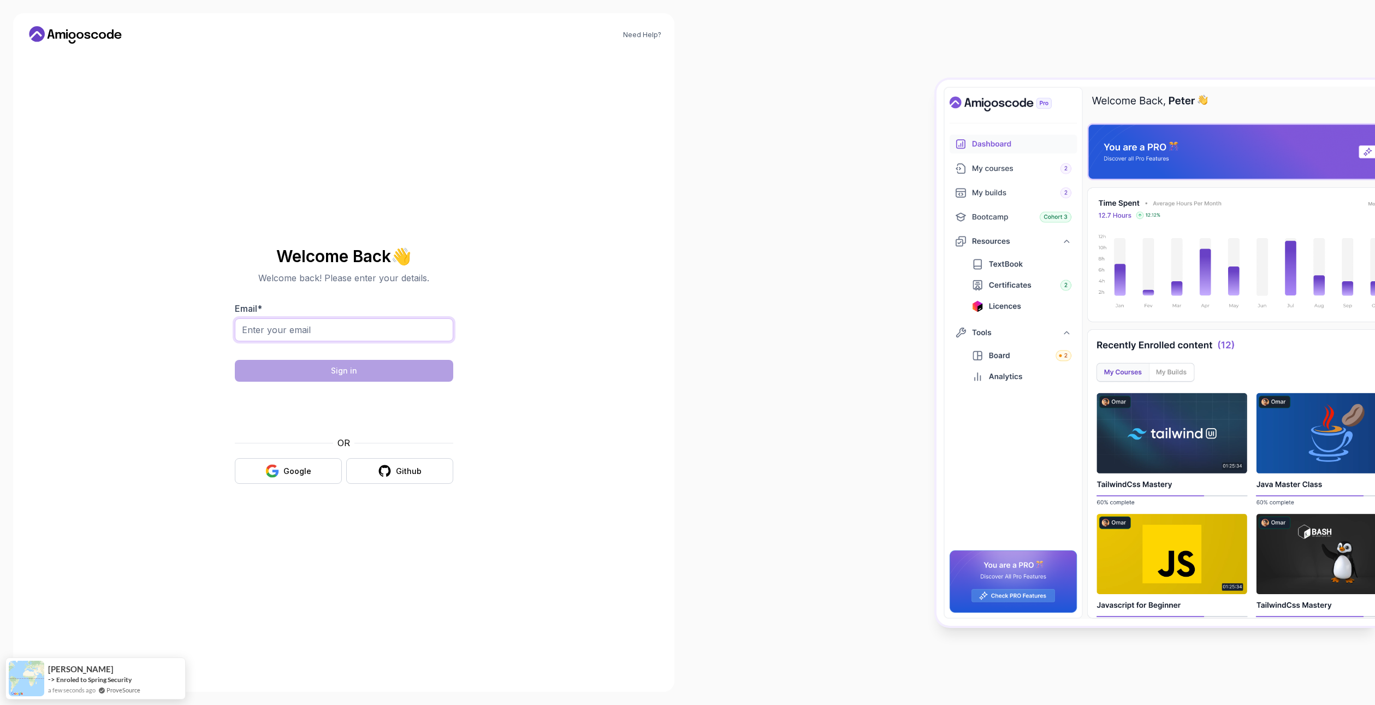
click at [311, 330] on input "Email *" at bounding box center [344, 329] width 218 height 23
type input "[PERSON_NAME][EMAIL_ADDRESS][PERSON_NAME][DOMAIN_NAME]"
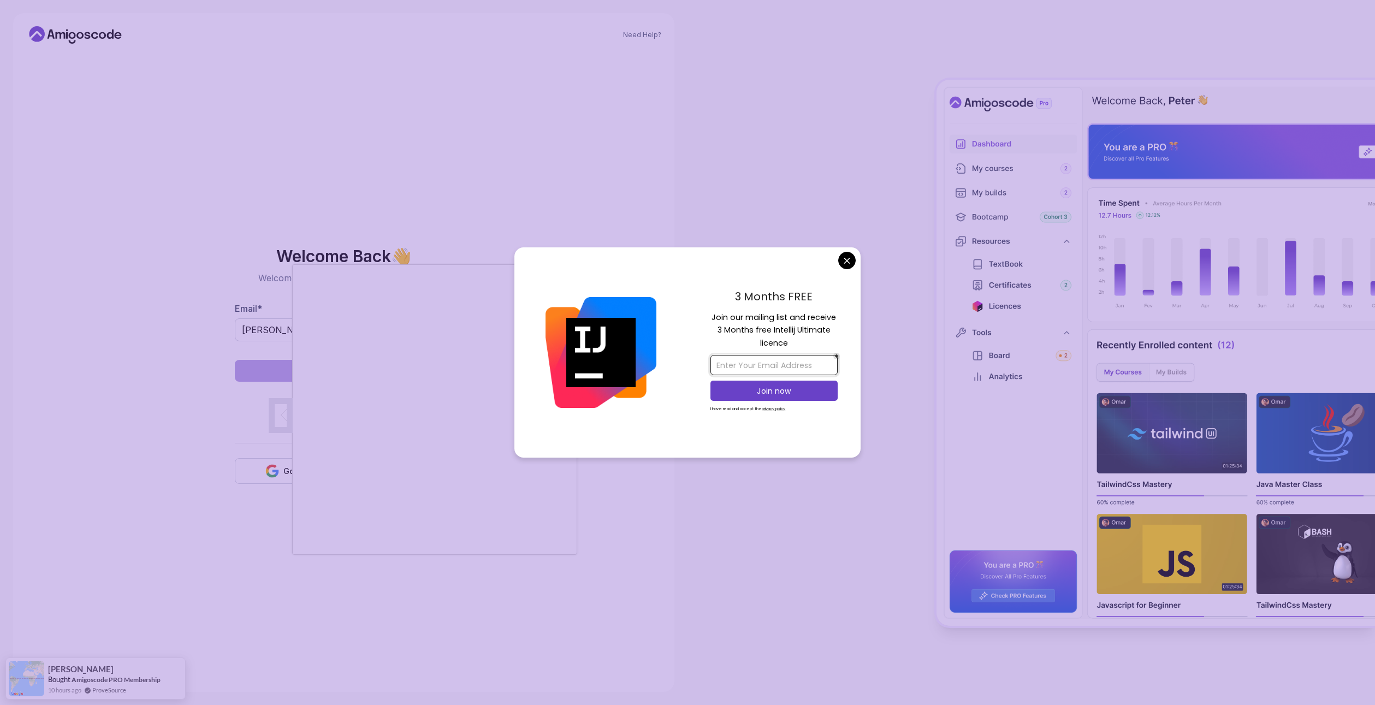
click at [754, 362] on input "email" at bounding box center [774, 365] width 127 height 20
type input "[PERSON_NAME][EMAIL_ADDRESS][PERSON_NAME][DOMAIN_NAME]"
click at [747, 389] on p "Join now" at bounding box center [774, 391] width 103 height 11
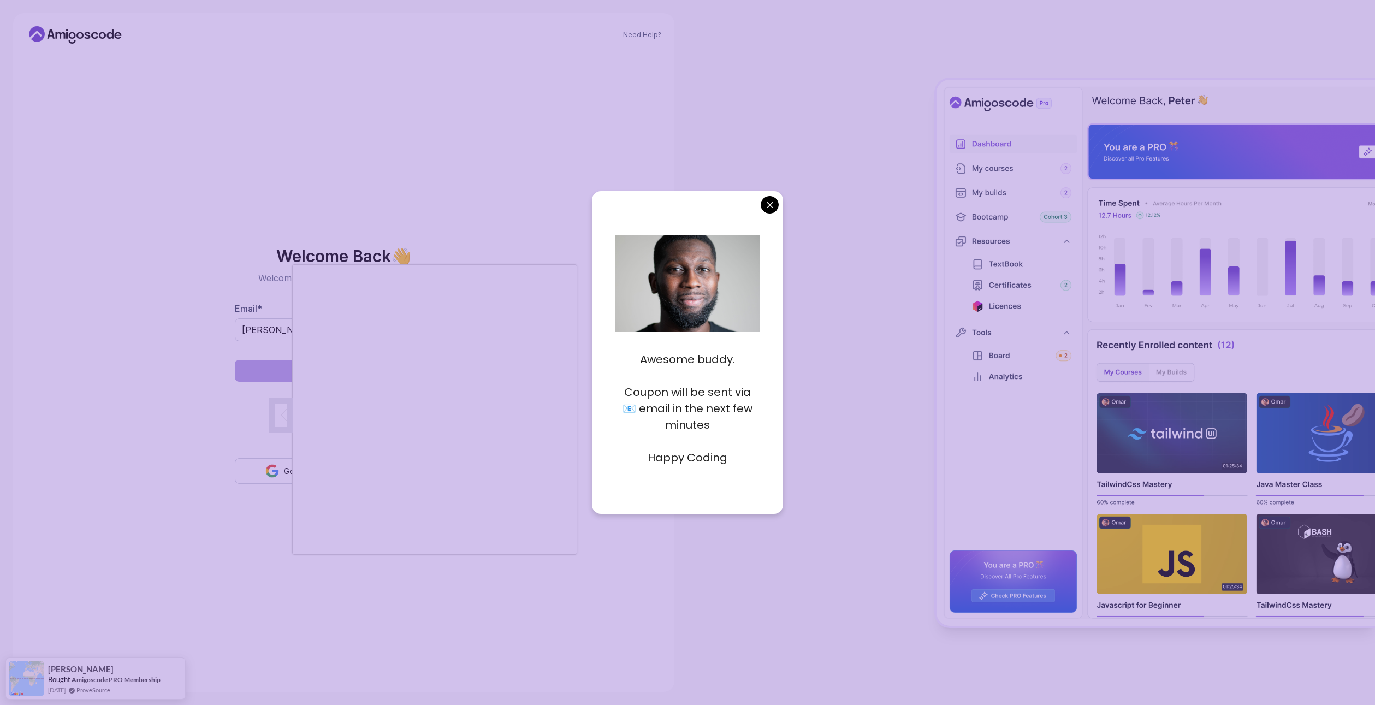
click at [778, 204] on body "Need Help? Welcome Back 👋 Welcome back! Please enter your details. Email * [PER…" at bounding box center [687, 352] width 1375 height 705
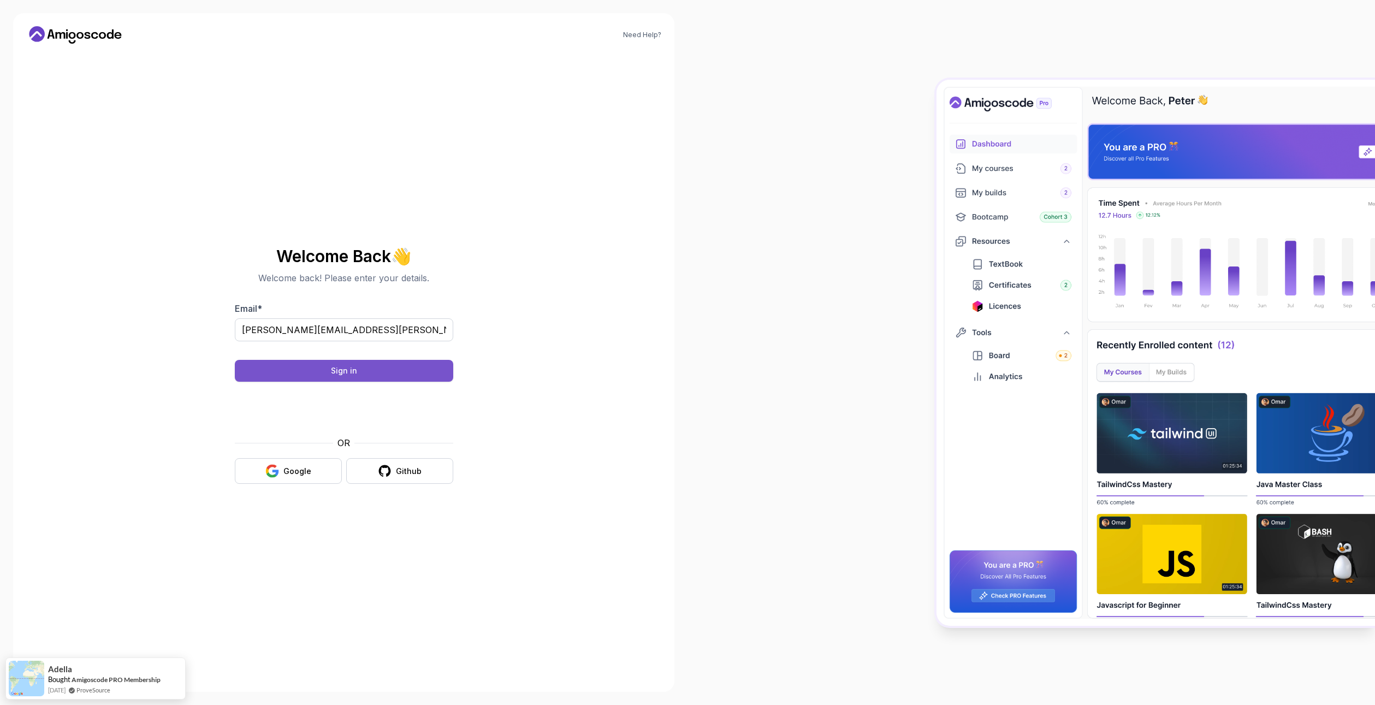
click at [383, 365] on button "Sign in" at bounding box center [344, 371] width 218 height 22
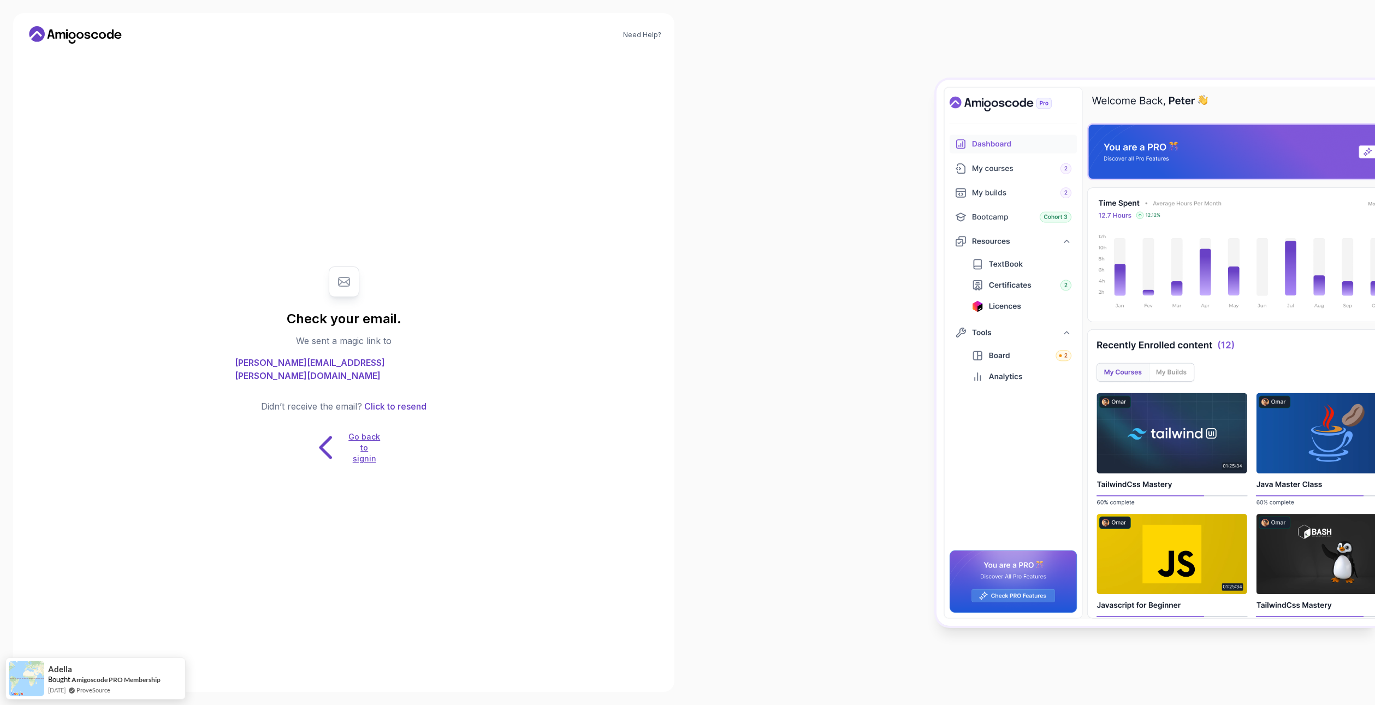
click at [310, 434] on button "Go back to signin" at bounding box center [344, 447] width 74 height 34
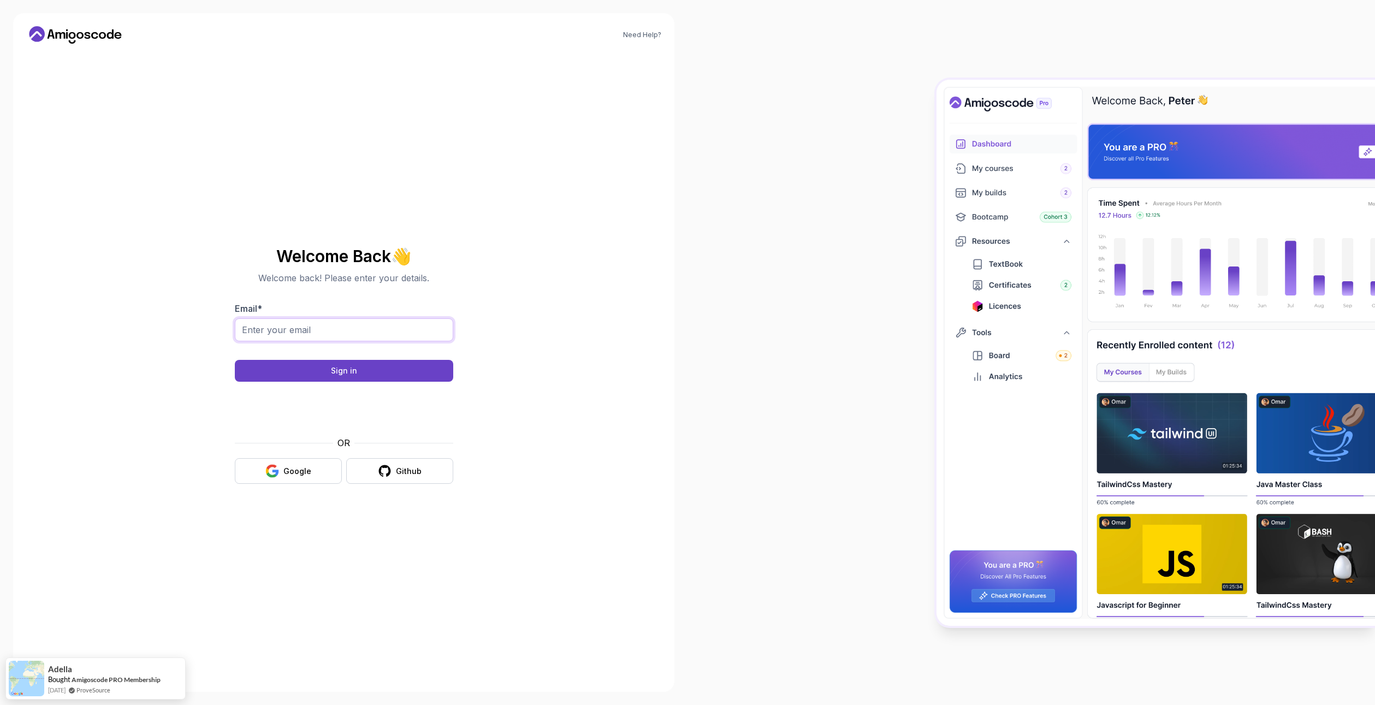
click at [330, 323] on input "Email *" at bounding box center [344, 329] width 218 height 23
type input "justus.bahnsen@gmail.com"
click at [300, 373] on button "Sign in" at bounding box center [344, 371] width 218 height 22
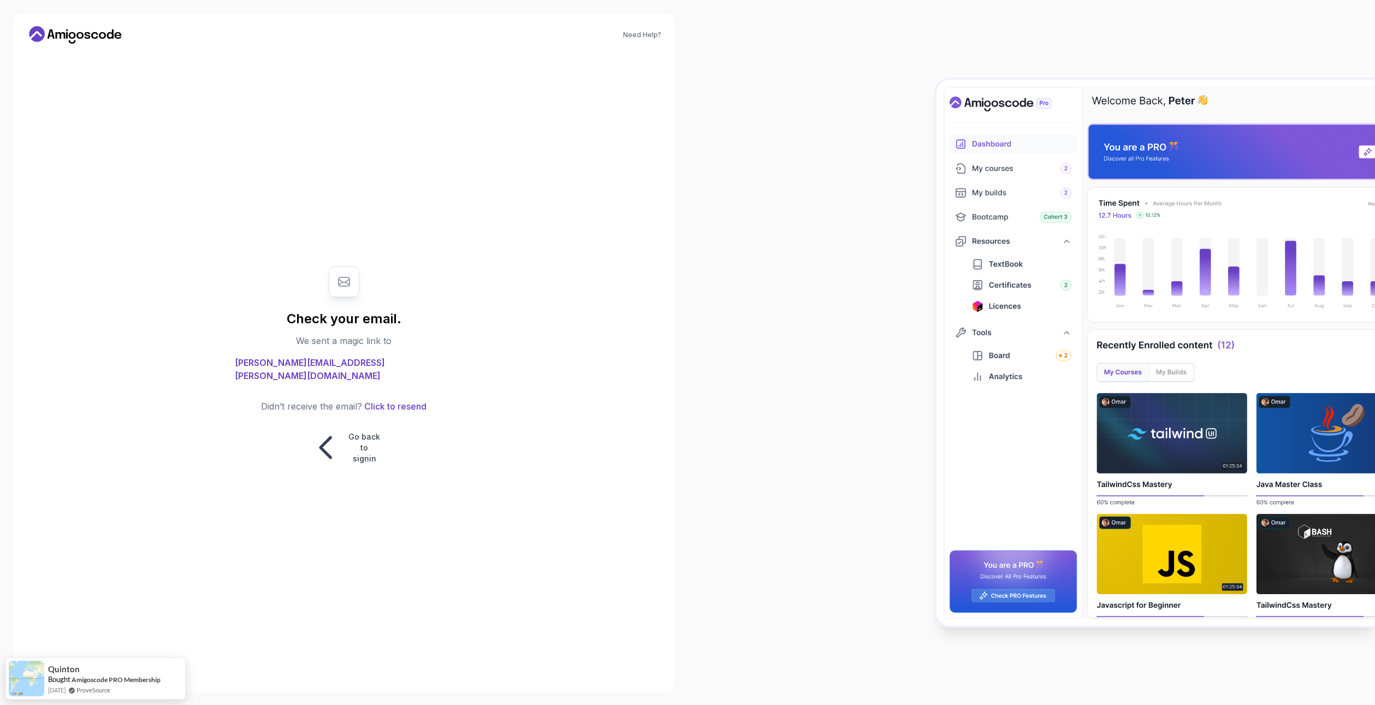
click at [545, 212] on div "Need Help? Check your email. We sent a magic link to justus.bahnsen@gmail.com D…" at bounding box center [343, 352] width 661 height 679
click at [324, 433] on icon at bounding box center [326, 447] width 34 height 34
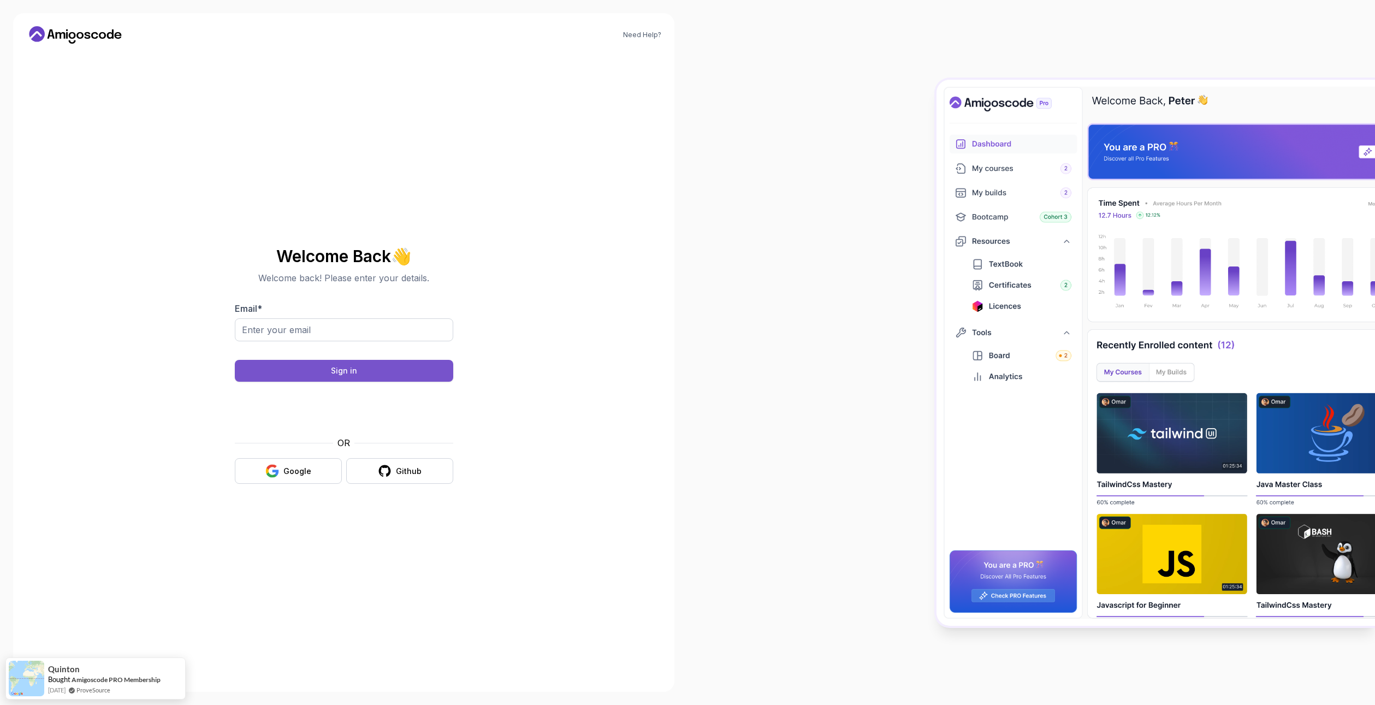
drag, startPoint x: 340, startPoint y: 381, endPoint x: 348, endPoint y: 365, distance: 17.3
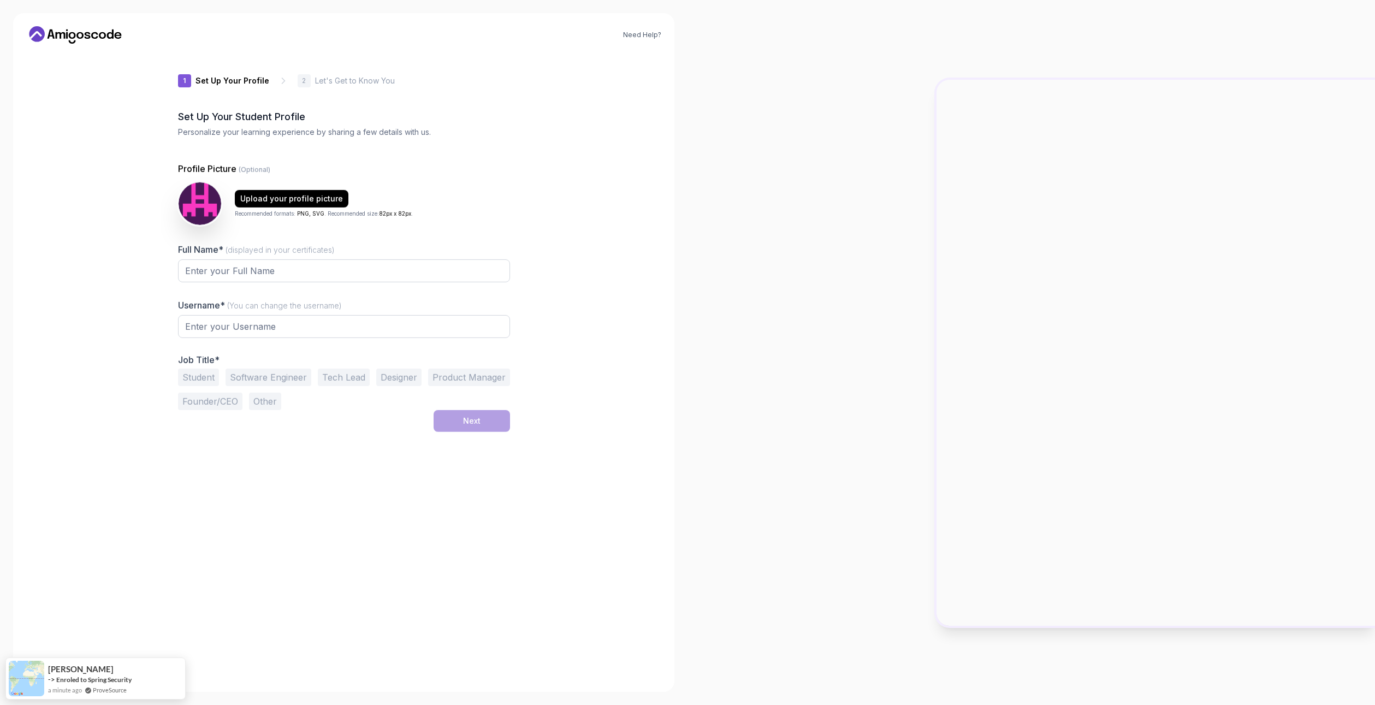
type input "bravefalcone4d0e"
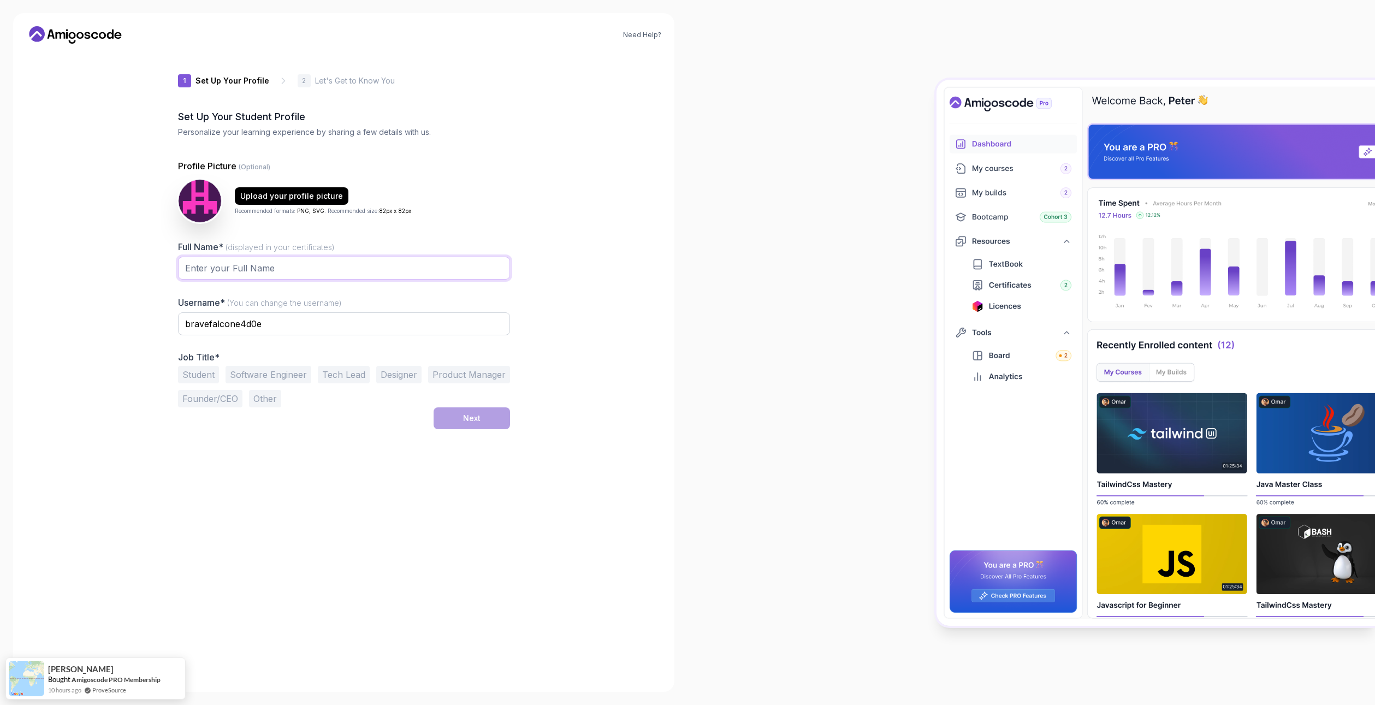
click at [282, 267] on input "Full Name* (displayed in your certificates)" at bounding box center [344, 268] width 332 height 23
type input "[PERSON_NAME]"
click at [236, 327] on input "bravefalcone4d0e" at bounding box center [344, 323] width 332 height 23
click at [327, 324] on input "bravefalcone4d0e" at bounding box center [344, 323] width 332 height 23
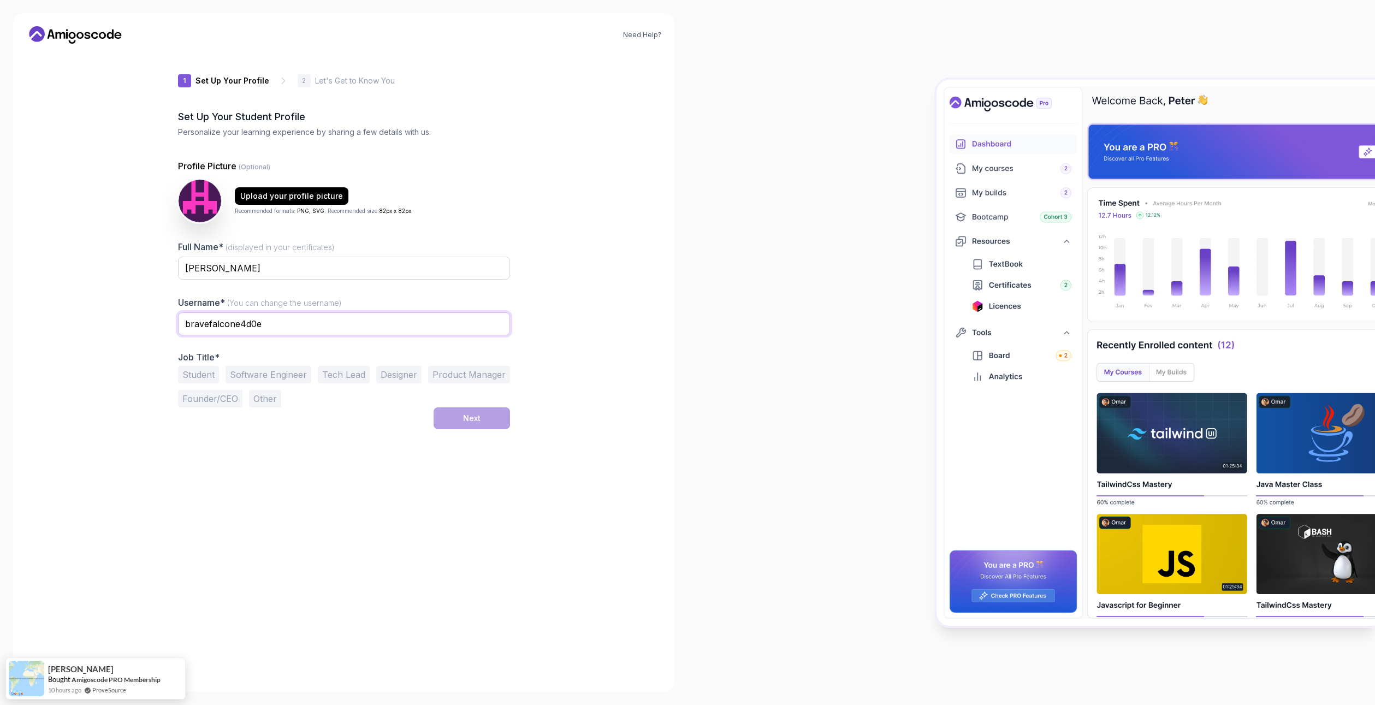
click at [327, 324] on input "bravefalcone4d0e" at bounding box center [344, 323] width 332 height 23
type input "H"
click at [267, 380] on button "Software Engineer" at bounding box center [269, 374] width 86 height 17
click at [255, 324] on input "Justuu" at bounding box center [344, 323] width 332 height 23
type input "Justuus"
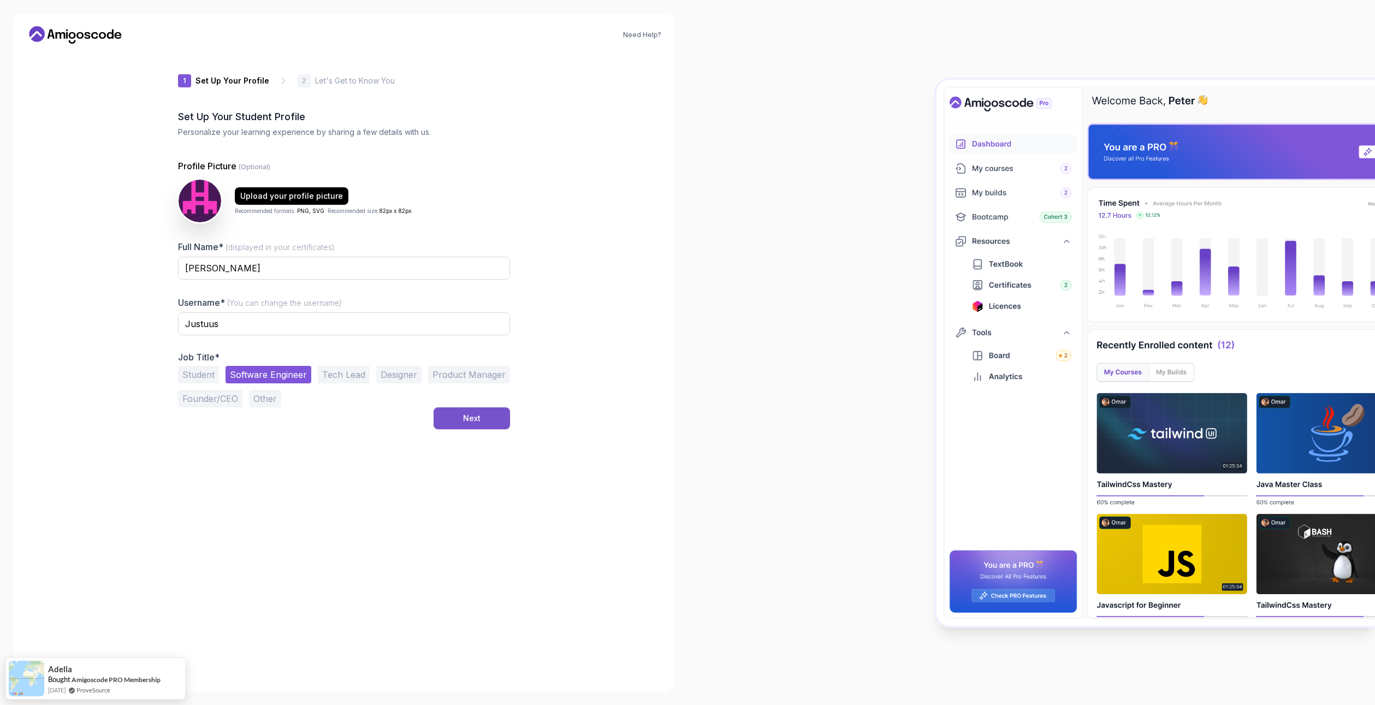
click at [486, 418] on button "Next" at bounding box center [472, 418] width 76 height 22
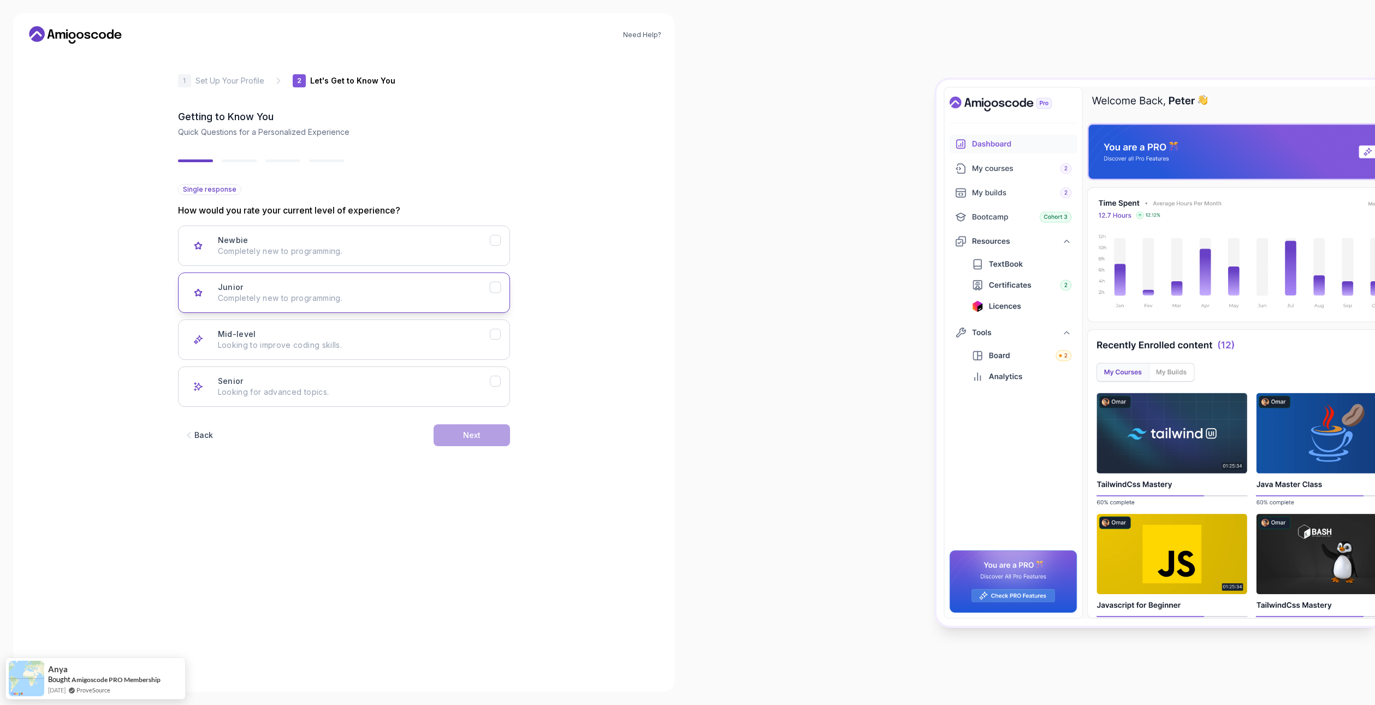
click at [492, 287] on icon "Junior" at bounding box center [495, 287] width 10 height 10
click at [497, 341] on button "Mid-level Looking to improve coding skills." at bounding box center [344, 340] width 332 height 40
click at [493, 292] on icon "Junior" at bounding box center [495, 287] width 10 height 10
click at [490, 339] on div "Mid-level" at bounding box center [495, 334] width 11 height 11
click at [492, 296] on button "Junior Completely new to programming." at bounding box center [344, 293] width 332 height 40
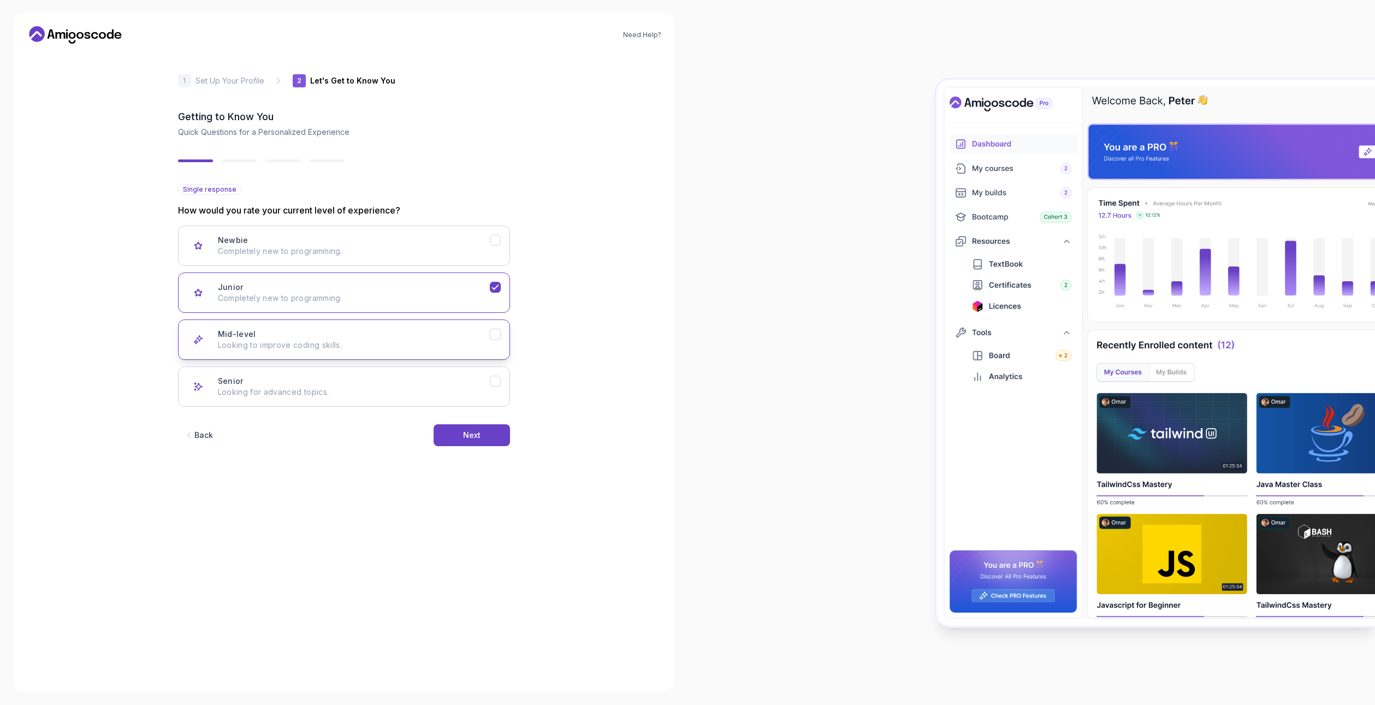
click at [489, 341] on p "Looking to improve coding skills." at bounding box center [354, 345] width 272 height 11
click at [494, 285] on icon "Junior" at bounding box center [495, 287] width 10 height 10
click at [480, 341] on p "Looking to improve coding skills." at bounding box center [354, 345] width 272 height 11
click at [483, 286] on div "Junior Completely new to programming." at bounding box center [354, 293] width 272 height 22
click at [476, 336] on div "Mid-level Looking to improve coding skills." at bounding box center [354, 340] width 272 height 22
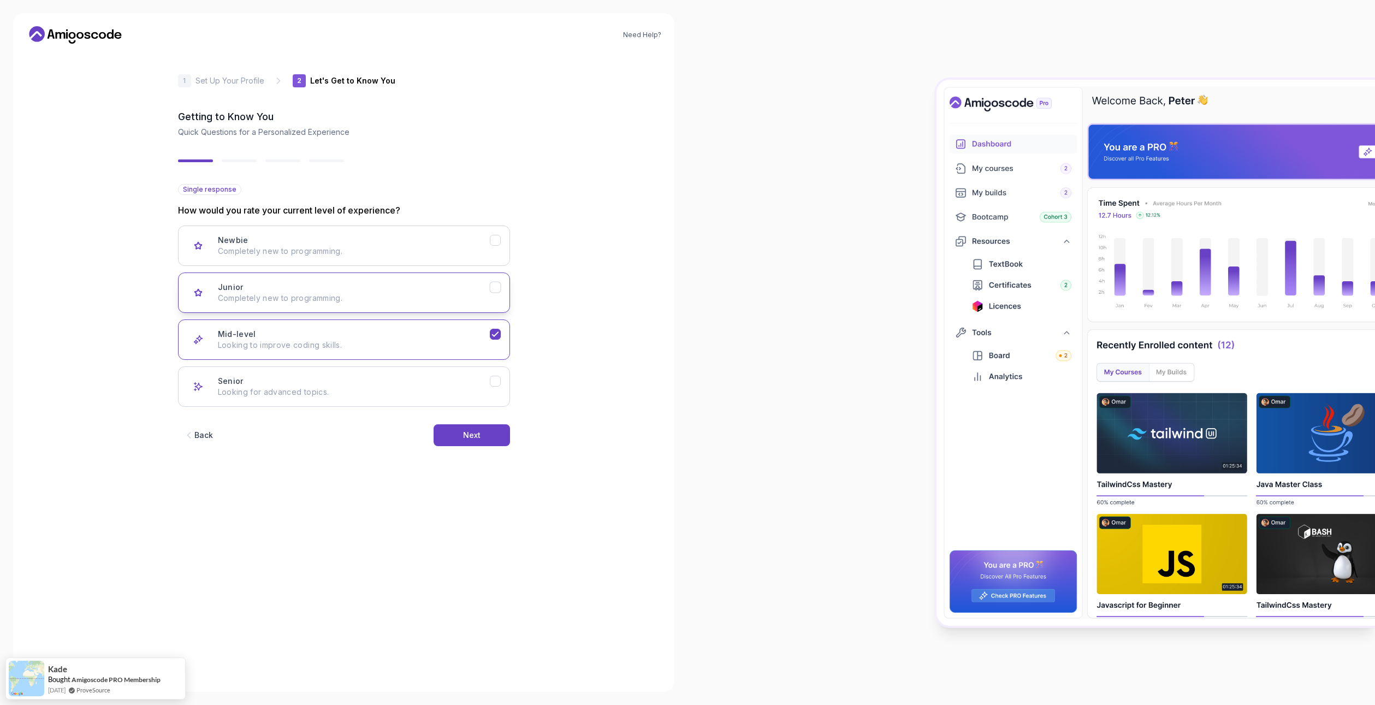
click at [482, 276] on button "Junior Completely new to programming." at bounding box center [344, 293] width 332 height 40
click at [472, 324] on button "Mid-level Looking to improve coding skills." at bounding box center [344, 340] width 332 height 40
click at [474, 287] on div "Junior Completely new to programming." at bounding box center [354, 293] width 272 height 22
click at [462, 339] on div "Mid-level Looking to improve coding skills." at bounding box center [354, 340] width 272 height 22
click at [463, 293] on p "Completely new to programming." at bounding box center [354, 298] width 272 height 11
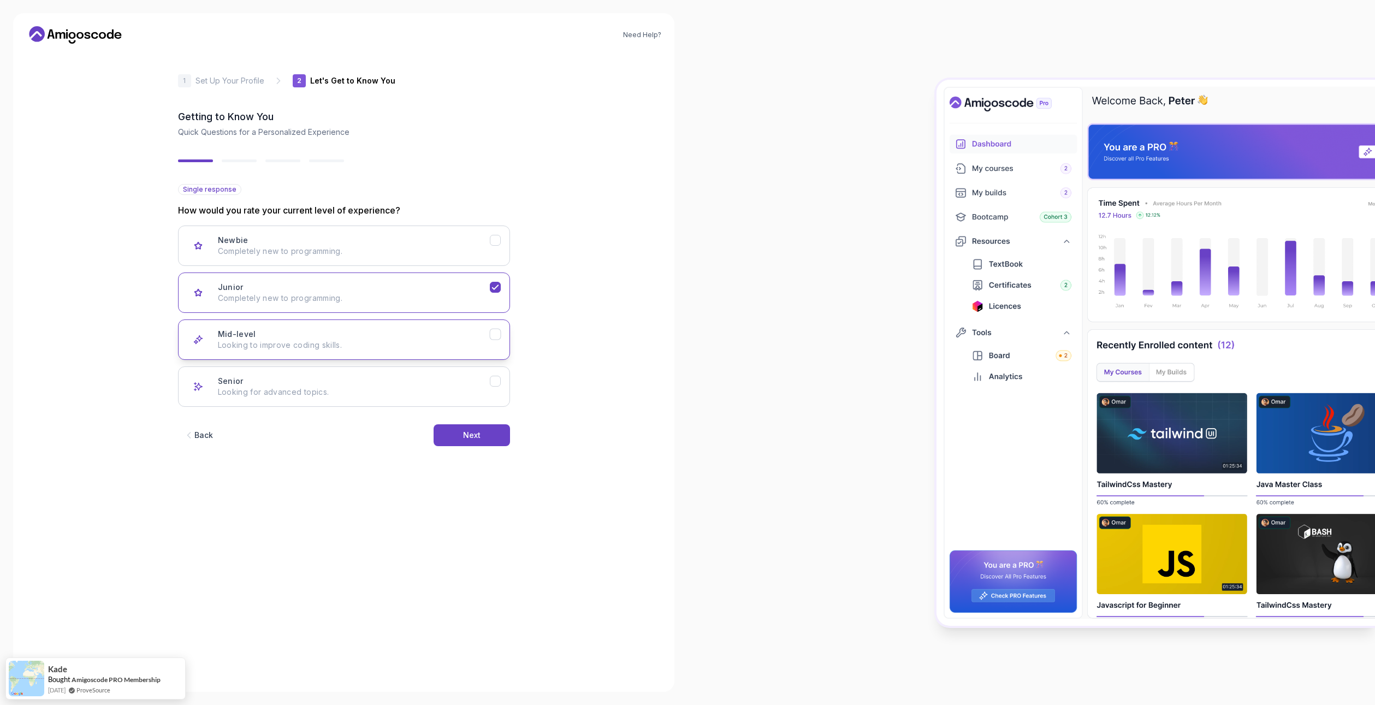
click at [451, 338] on div "Mid-level Looking to improve coding skills." at bounding box center [354, 340] width 272 height 22
click at [462, 299] on p "Completely new to programming." at bounding box center [354, 298] width 272 height 11
click at [459, 436] on button "Next" at bounding box center [472, 435] width 76 height 22
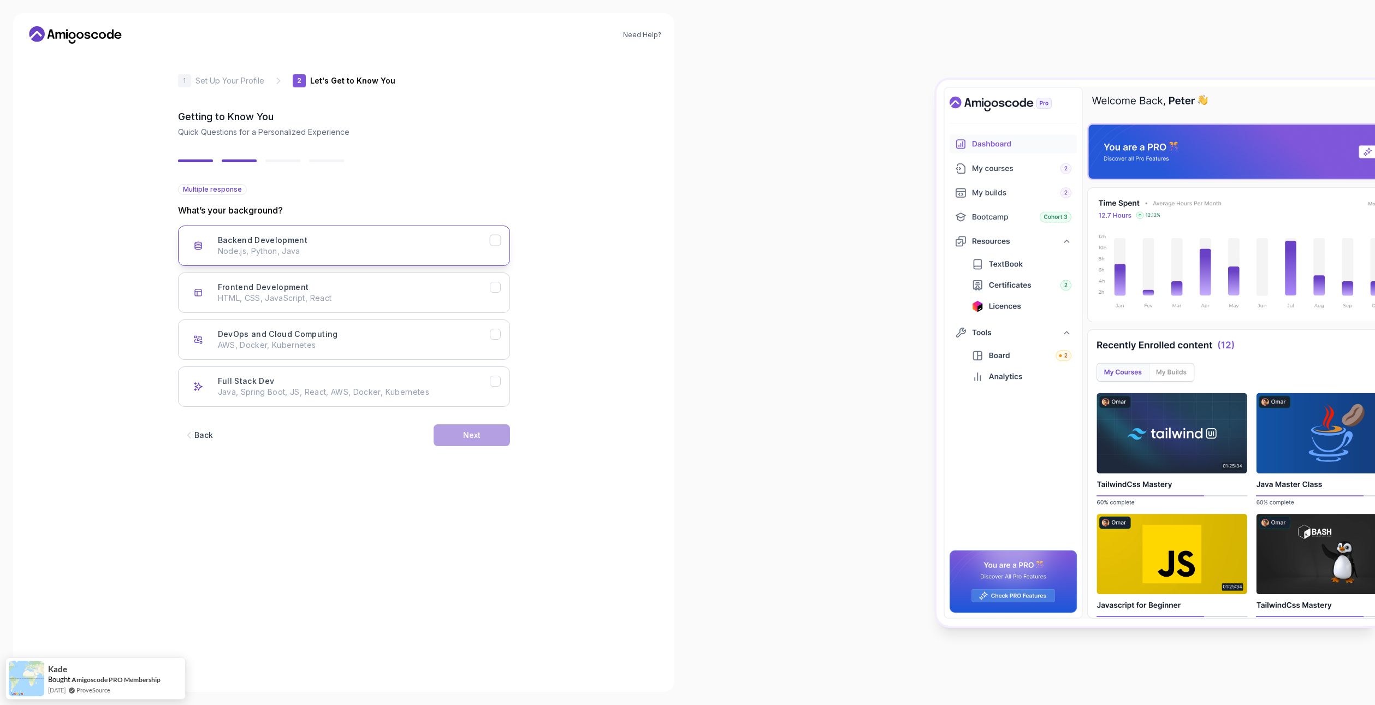
click at [424, 254] on p "Node.js, Python, Java" at bounding box center [354, 251] width 272 height 11
click at [458, 427] on button "Next" at bounding box center [472, 435] width 76 height 22
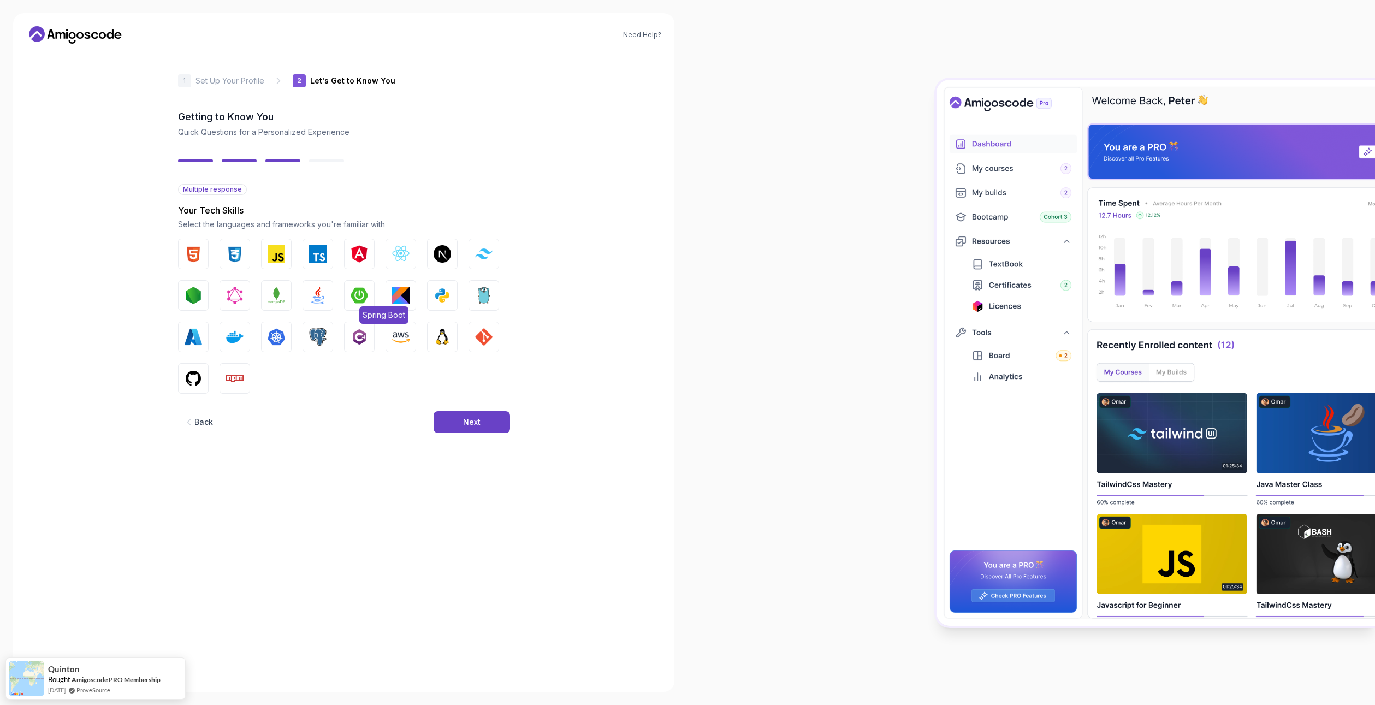
click at [352, 293] on img "button" at bounding box center [359, 295] width 17 height 17
click at [322, 298] on img "button" at bounding box center [317, 295] width 17 height 17
click at [466, 424] on div "Next" at bounding box center [471, 422] width 17 height 11
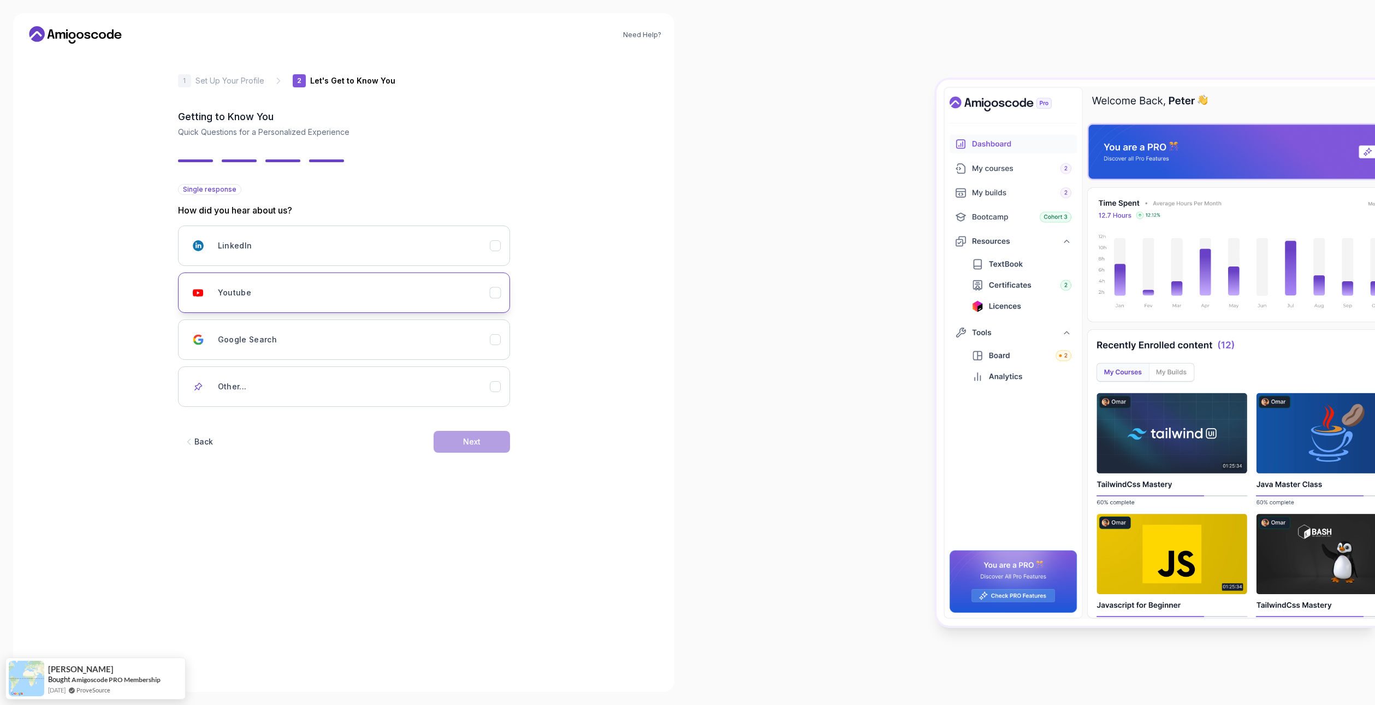
click at [454, 292] on div "Youtube" at bounding box center [354, 293] width 272 height 22
click at [466, 435] on button "Next" at bounding box center [472, 442] width 76 height 22
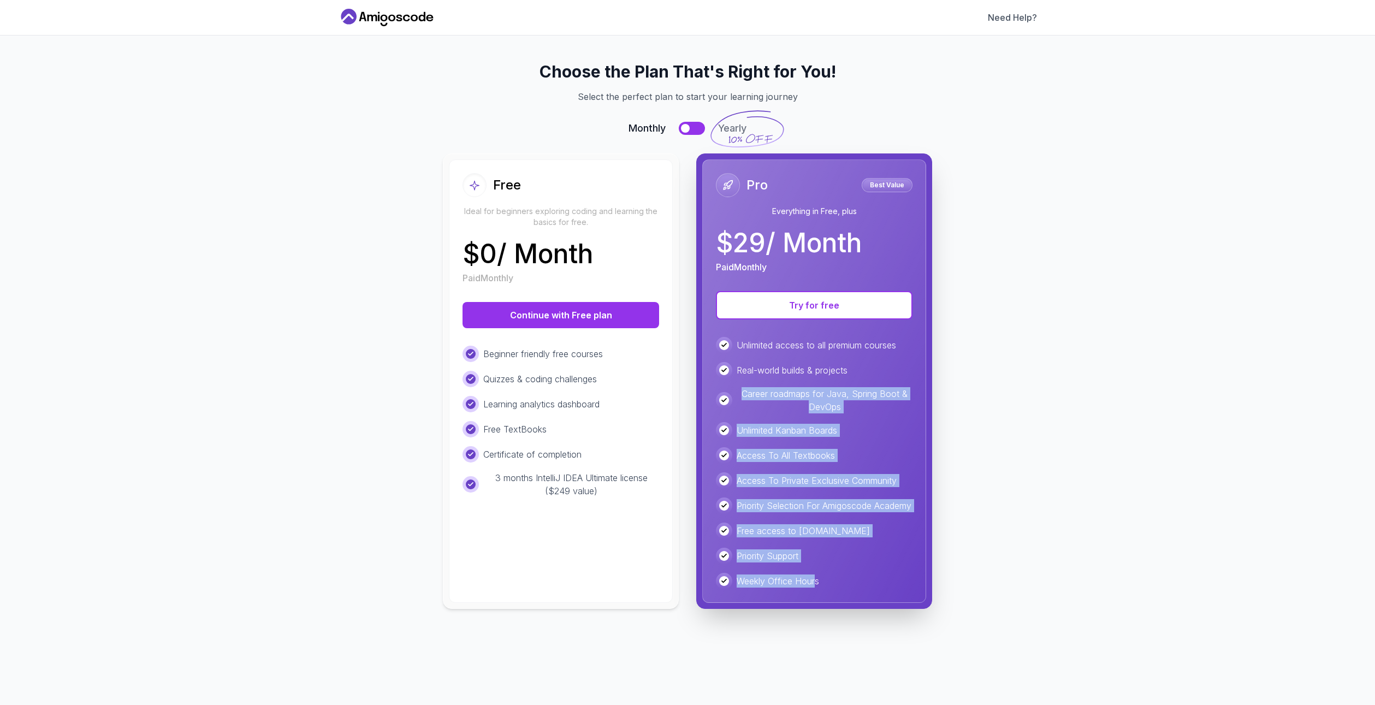
drag, startPoint x: 817, startPoint y: 588, endPoint x: 746, endPoint y: 362, distance: 237.7
click at [744, 380] on div "Unlimited access to all premium courses Real-world builds & projects Career roa…" at bounding box center [814, 463] width 197 height 252
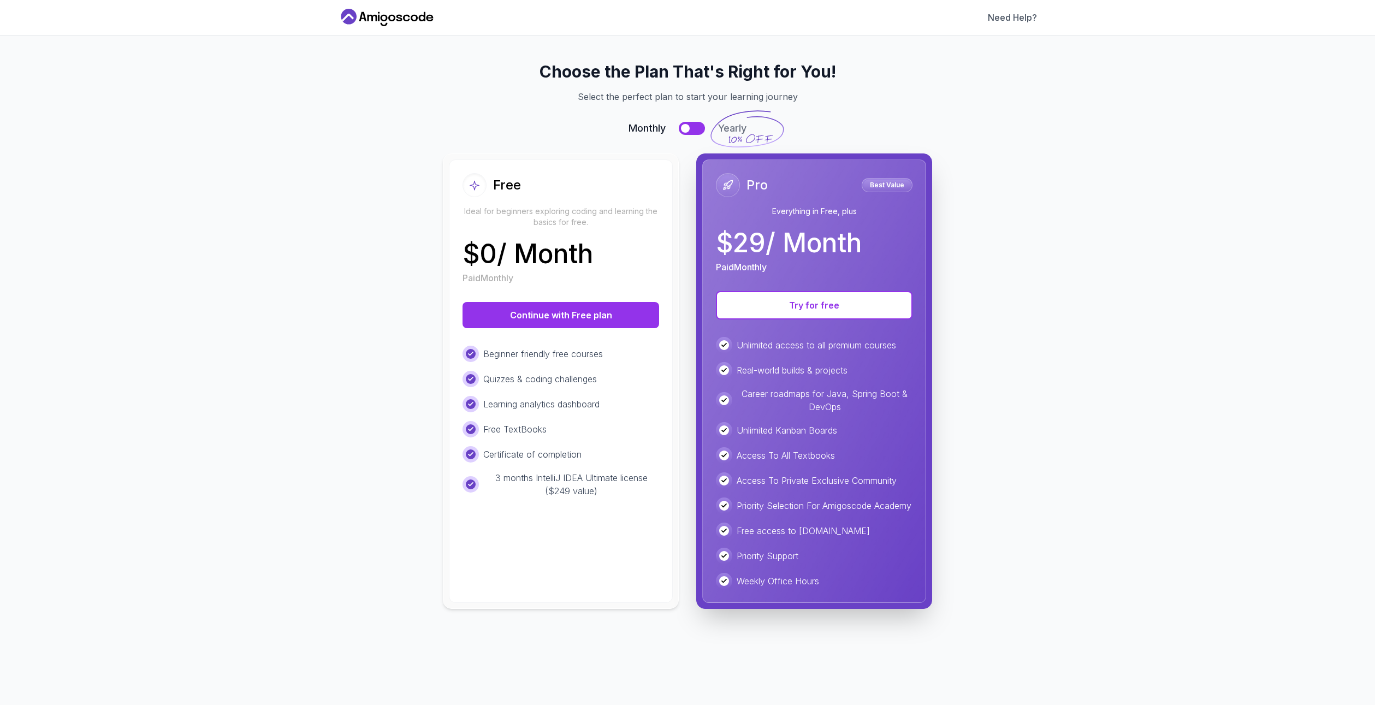
click at [734, 378] on div "Real-world builds & projects" at bounding box center [814, 370] width 197 height 16
click at [759, 297] on button "Try for free" at bounding box center [814, 305] width 197 height 28
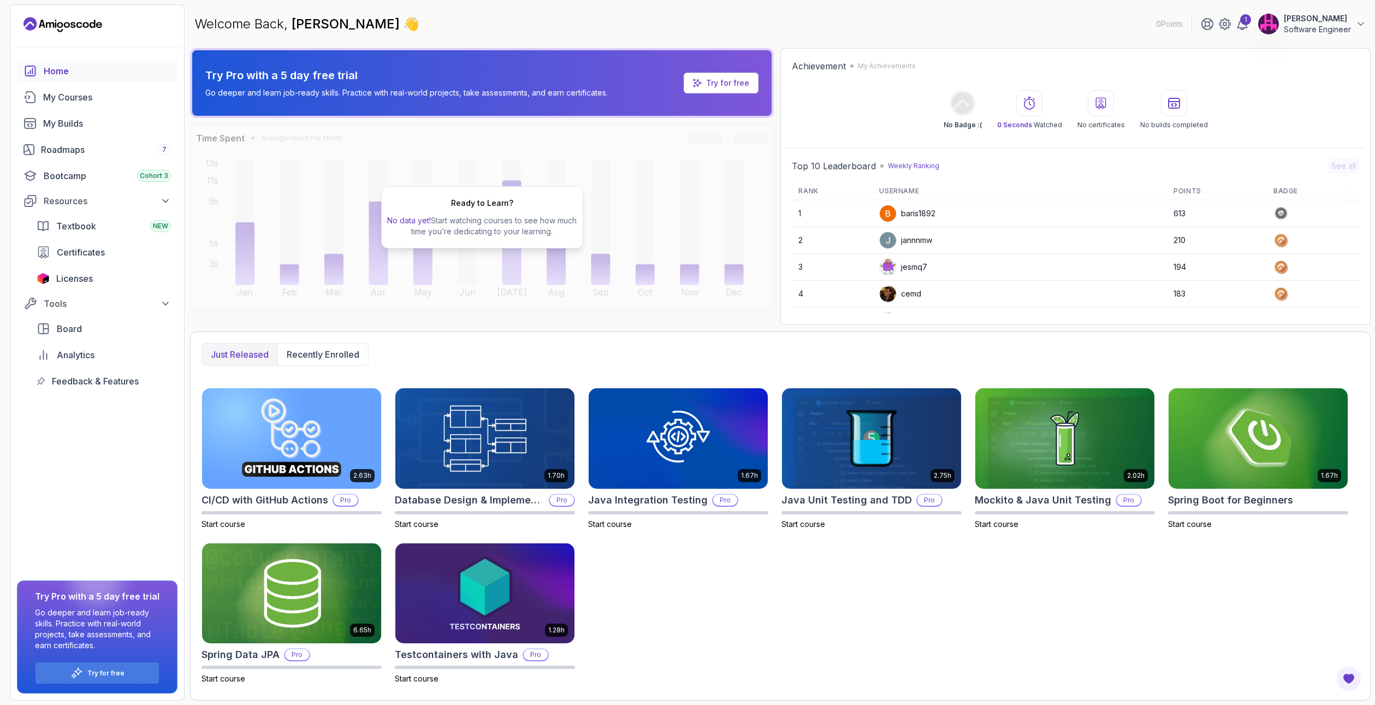
click at [403, 173] on div "Ready to Learn? No data yet! Start watching courses to see how much time you’re…" at bounding box center [482, 218] width 584 height 186
click at [84, 276] on span "Licenses" at bounding box center [74, 278] width 37 height 13
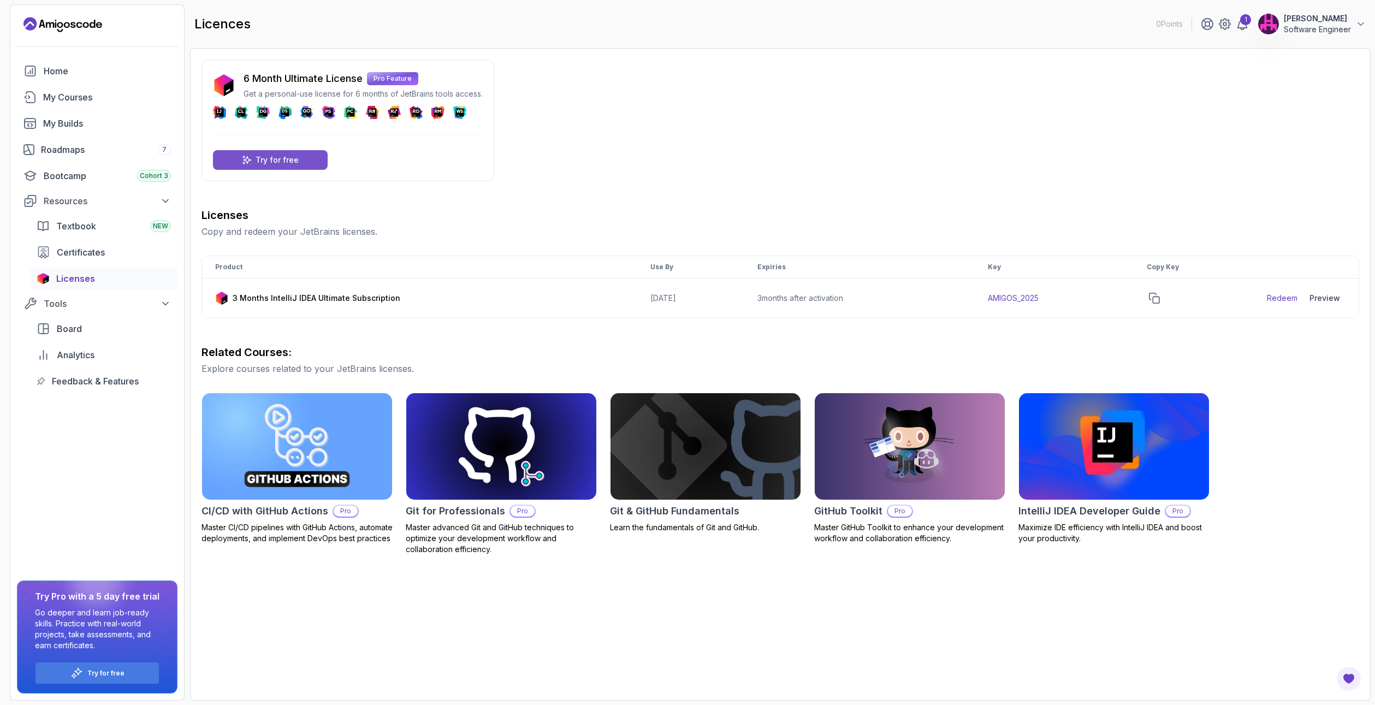
click at [270, 161] on p "Try for free" at bounding box center [277, 160] width 43 height 11
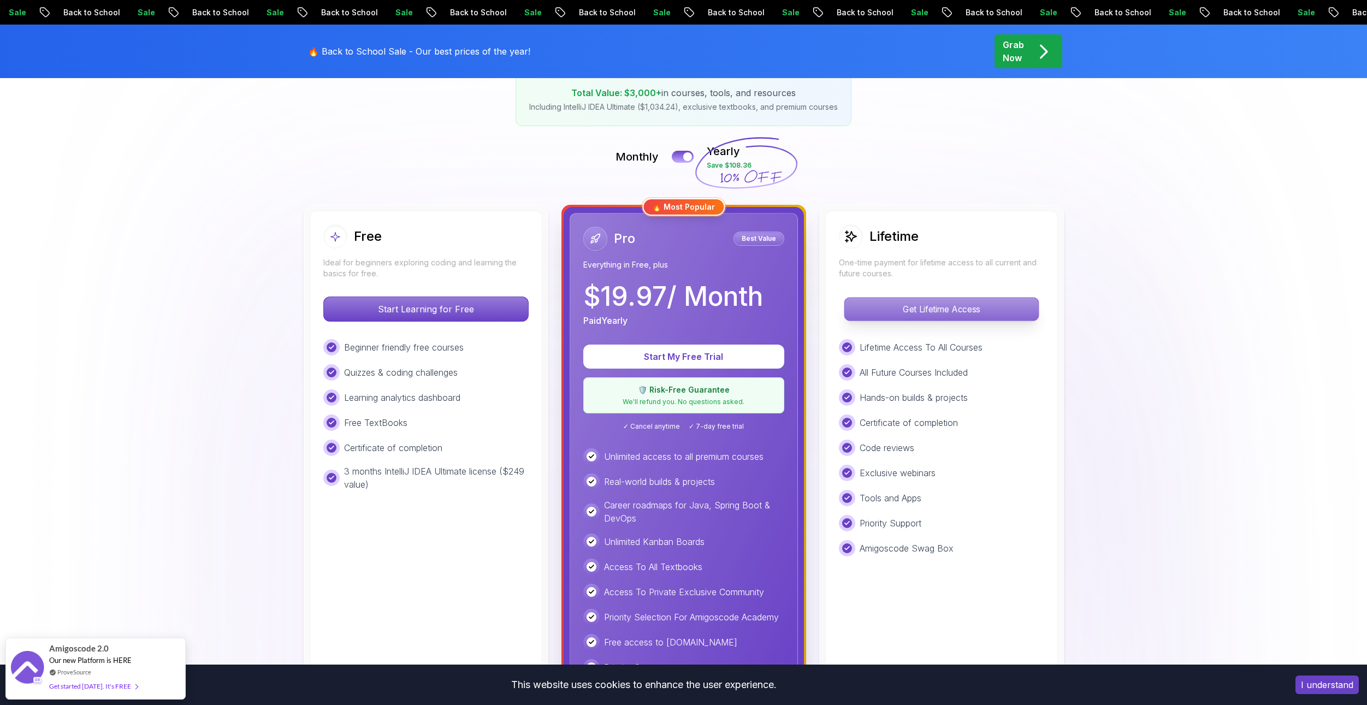
scroll to position [164, 0]
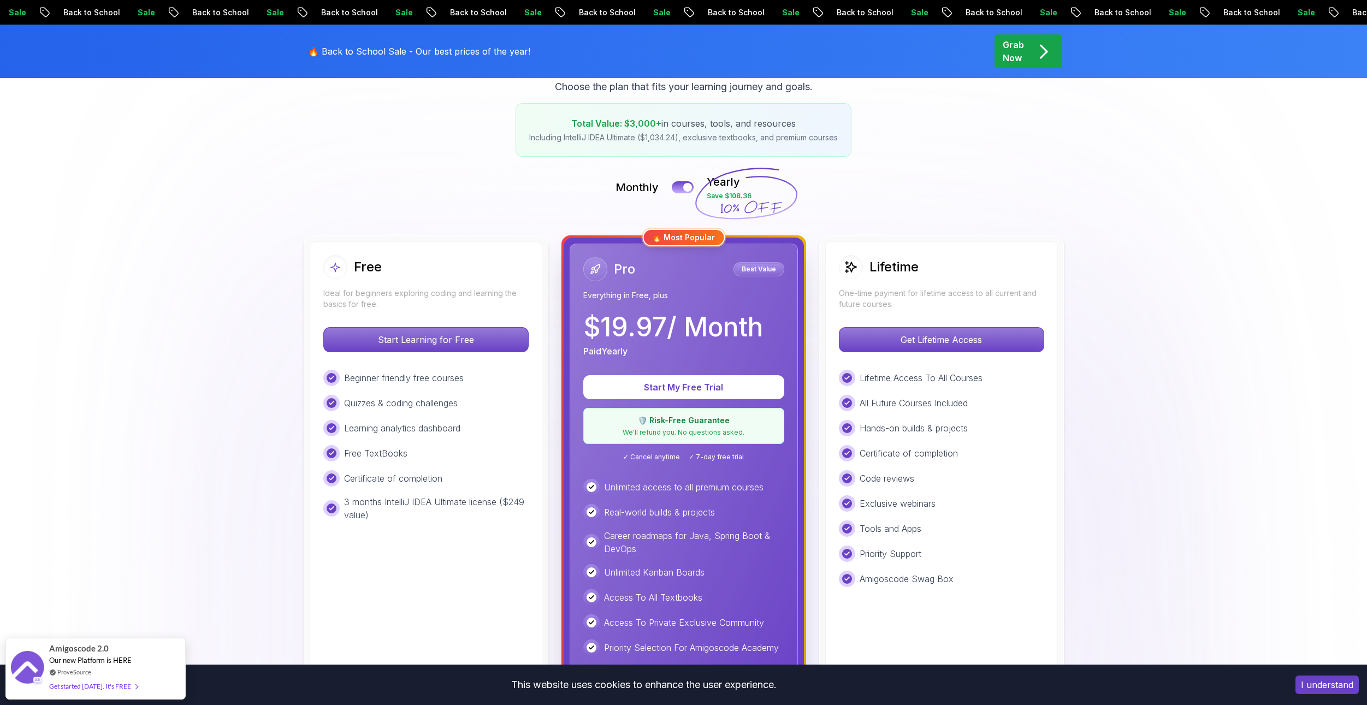
click at [898, 288] on p "One-time payment for lifetime access to all current and future courses." at bounding box center [941, 299] width 205 height 22
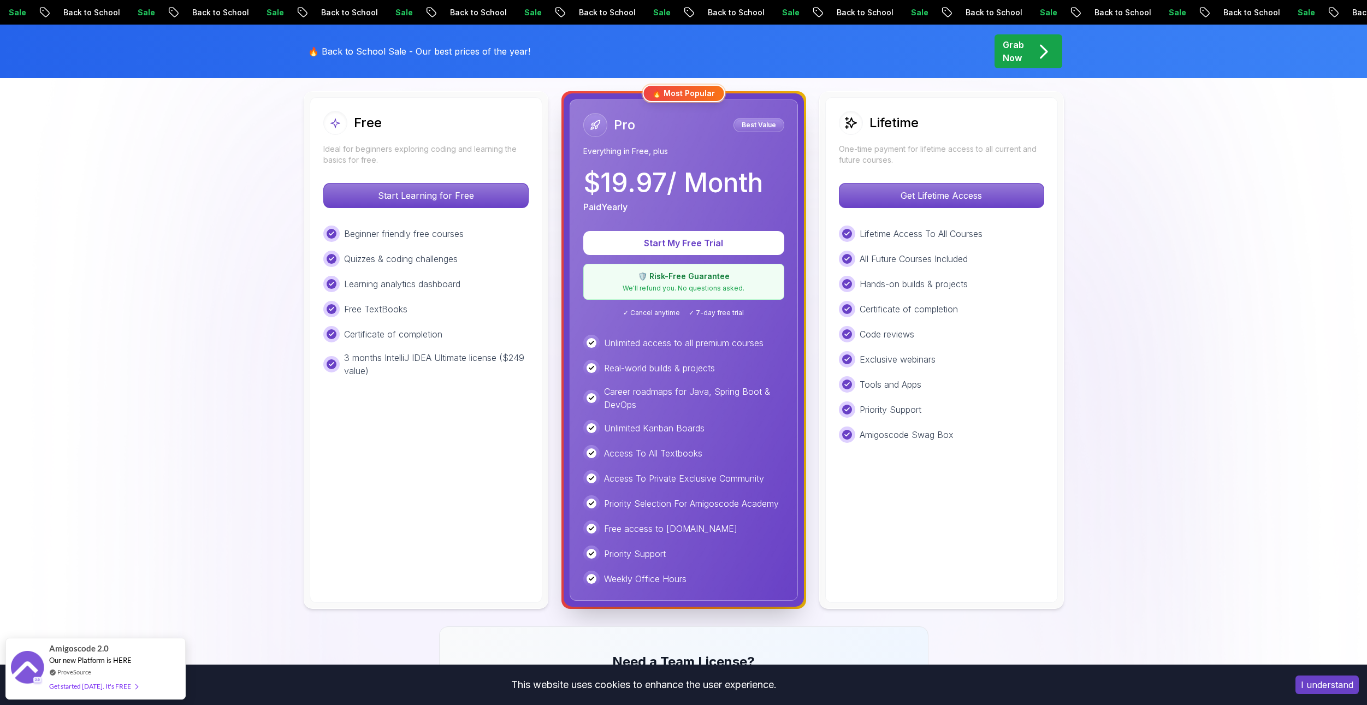
scroll to position [328, 0]
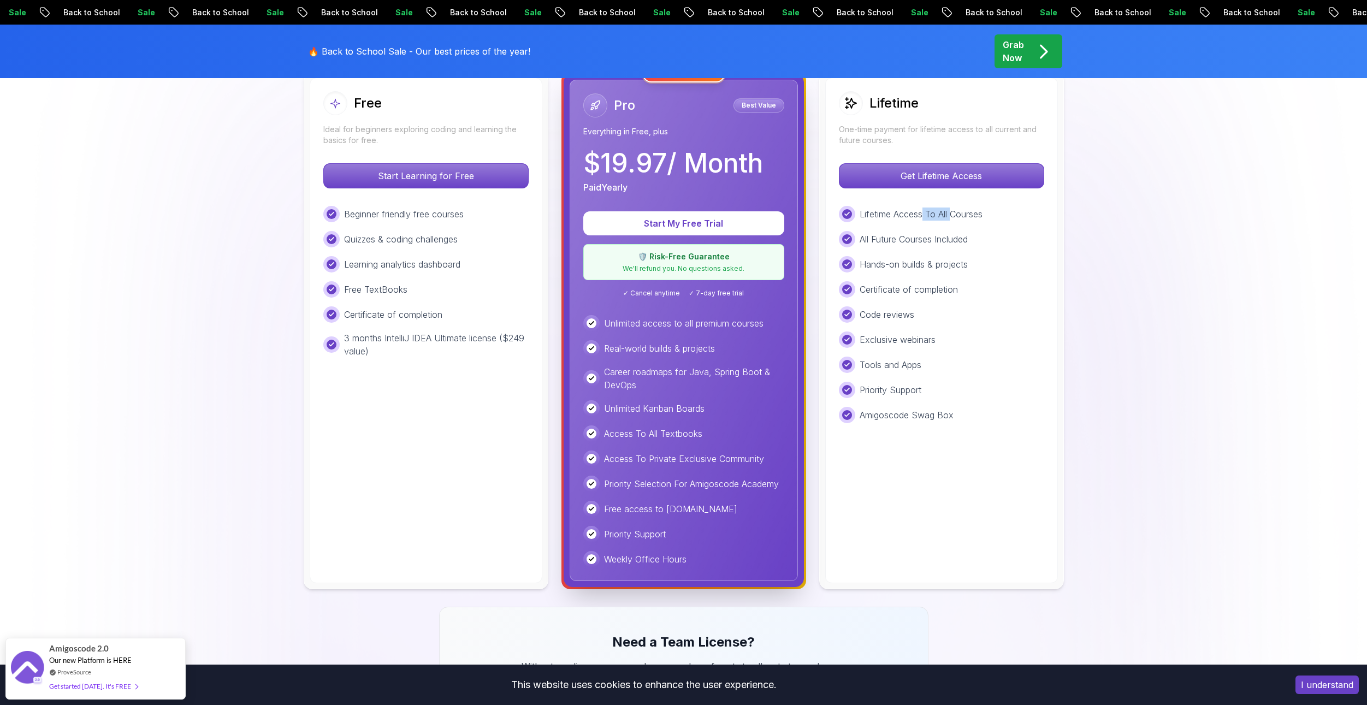
drag, startPoint x: 924, startPoint y: 216, endPoint x: 953, endPoint y: 215, distance: 29.5
click at [953, 215] on p "Lifetime Access To All Courses" at bounding box center [921, 214] width 123 height 13
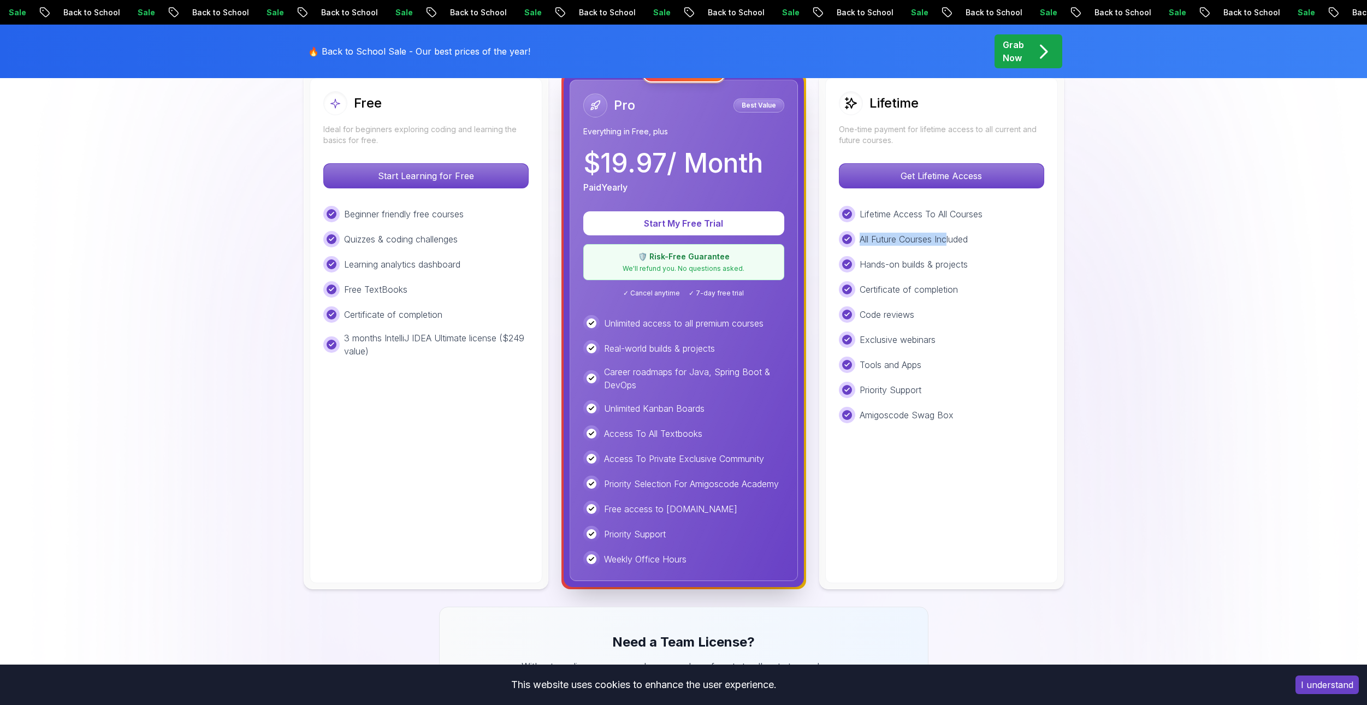
drag, startPoint x: 860, startPoint y: 235, endPoint x: 949, endPoint y: 235, distance: 89.0
click at [949, 235] on p "All Future Courses Included" at bounding box center [914, 239] width 108 height 13
click at [893, 264] on p "Hands-on builds & projects" at bounding box center [914, 264] width 108 height 13
drag, startPoint x: 843, startPoint y: 266, endPoint x: 946, endPoint y: 266, distance: 102.7
click at [946, 266] on div "Hands-on builds & projects" at bounding box center [941, 264] width 205 height 16
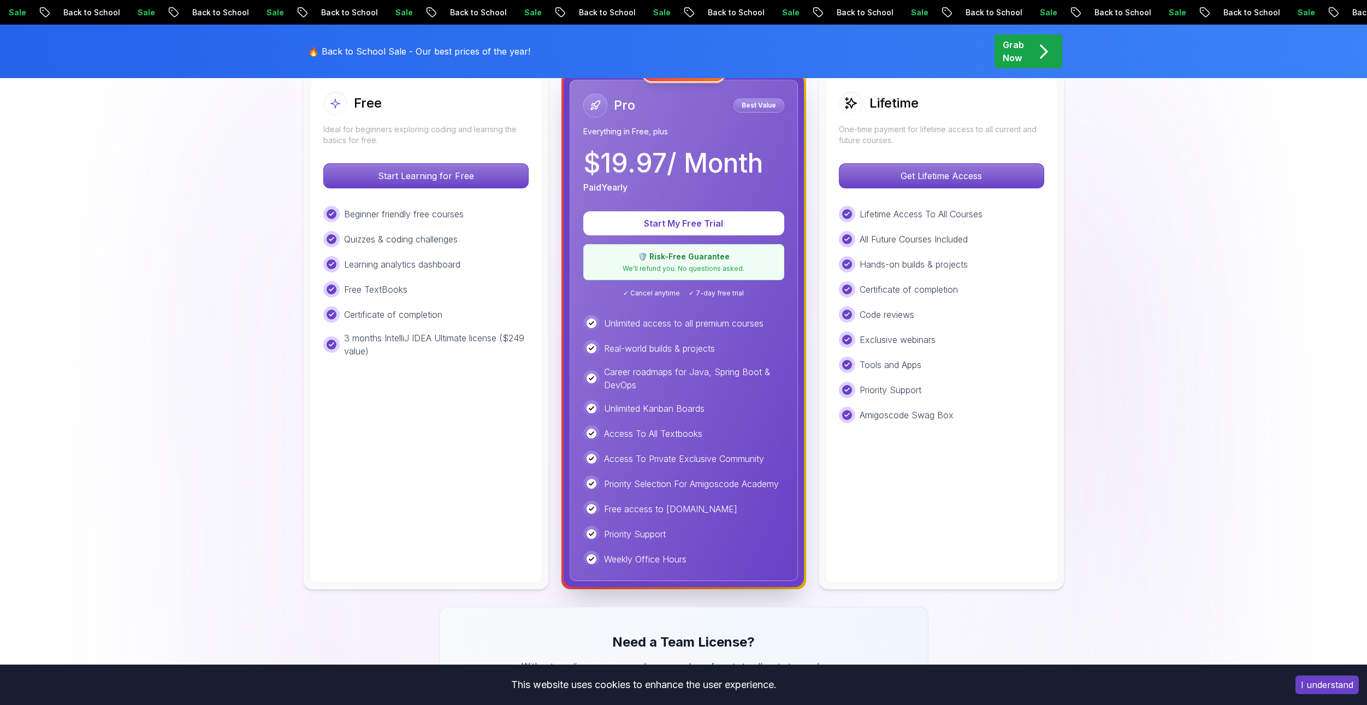
click at [915, 280] on div "Lifetime Access To All Courses All Future Courses Included Hands-on builds & pr…" at bounding box center [941, 314] width 205 height 217
drag, startPoint x: 640, startPoint y: 323, endPoint x: 766, endPoint y: 322, distance: 126.7
click at [764, 322] on p "Unlimited access to all premium courses" at bounding box center [683, 323] width 159 height 13
click at [701, 326] on p "Unlimited access to all premium courses" at bounding box center [683, 323] width 159 height 13
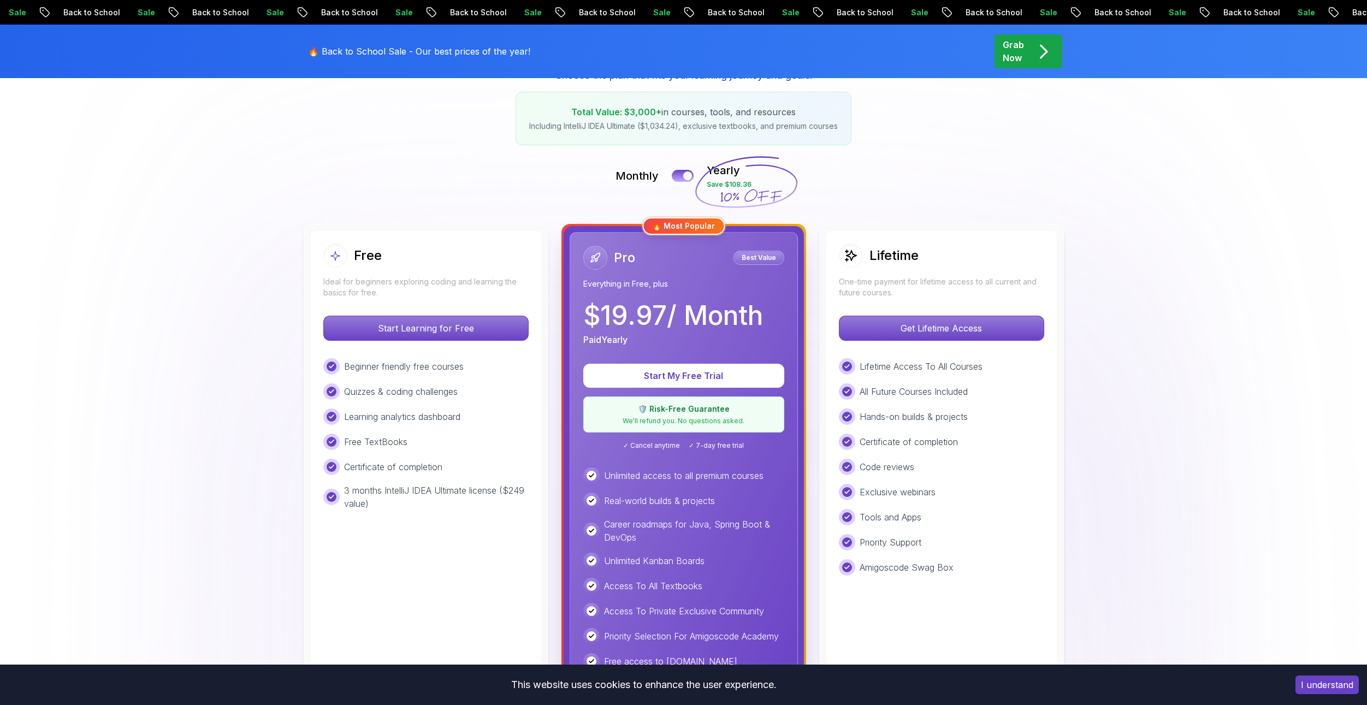
scroll to position [164, 0]
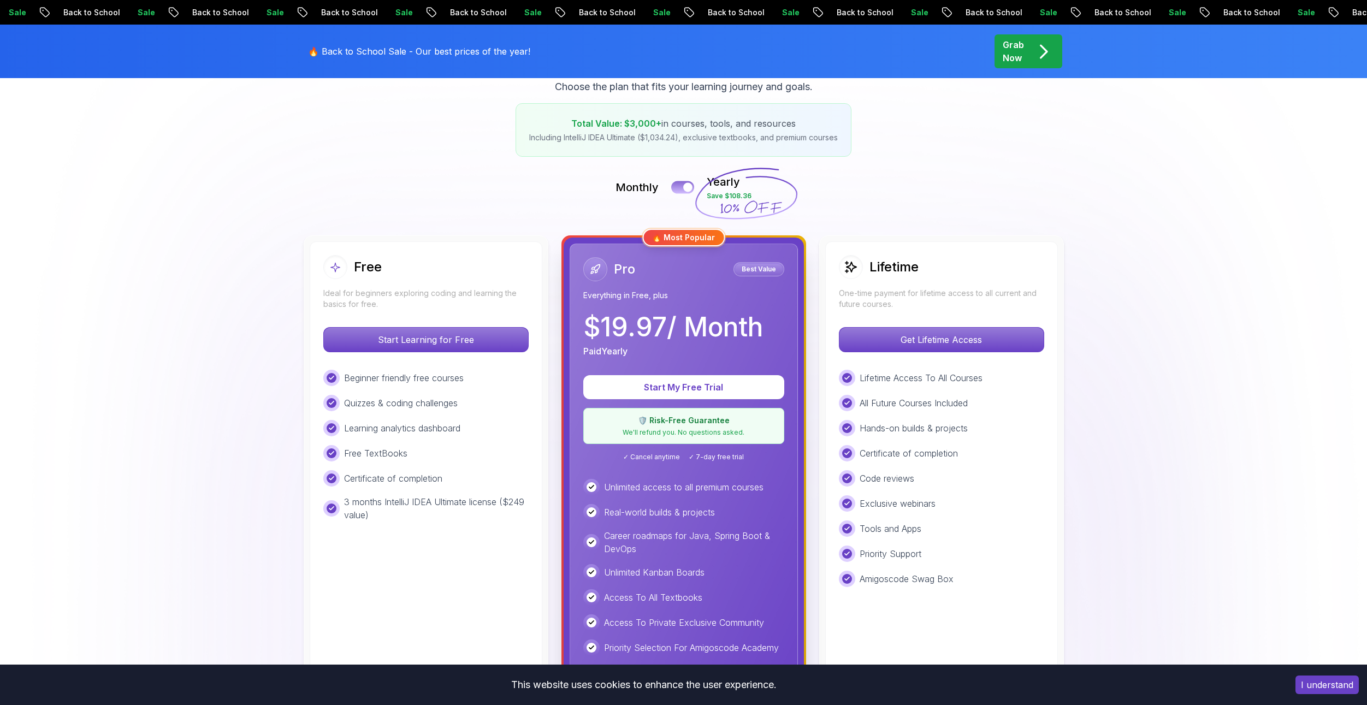
click at [686, 182] on button at bounding box center [682, 187] width 23 height 13
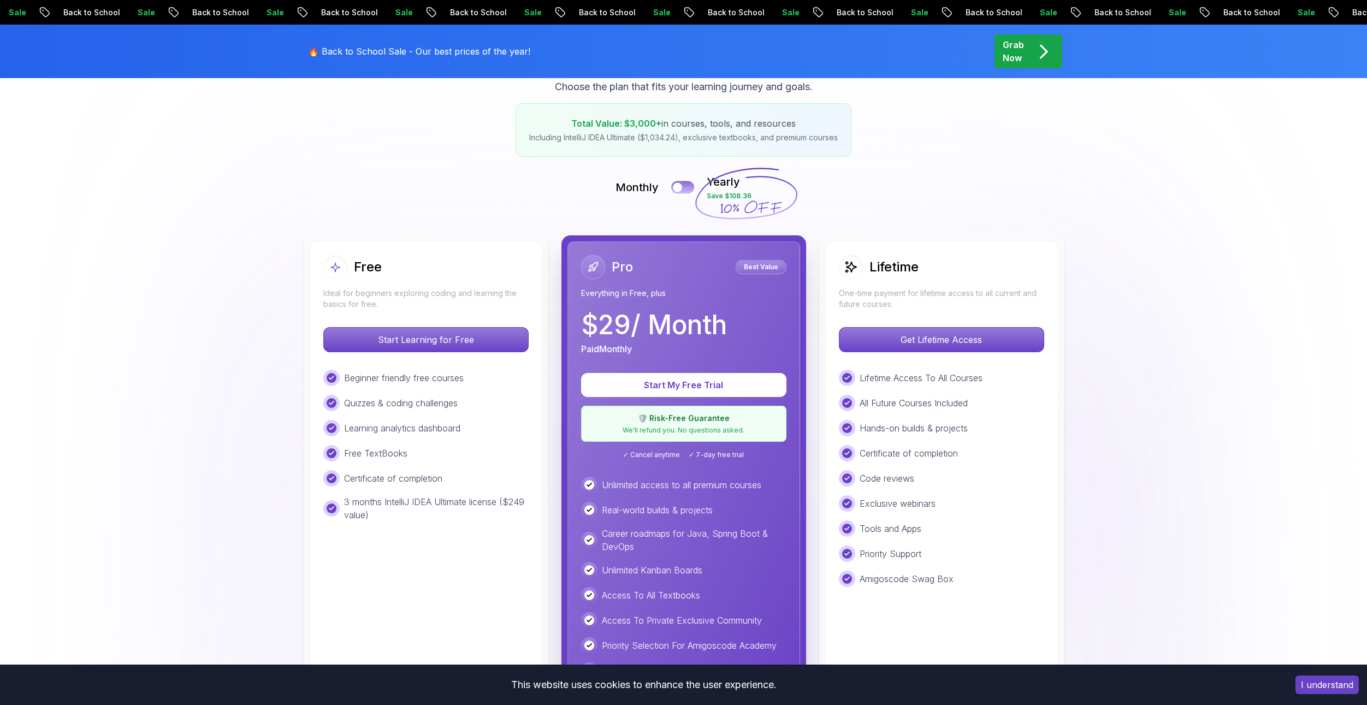
click at [686, 182] on button at bounding box center [682, 187] width 23 height 13
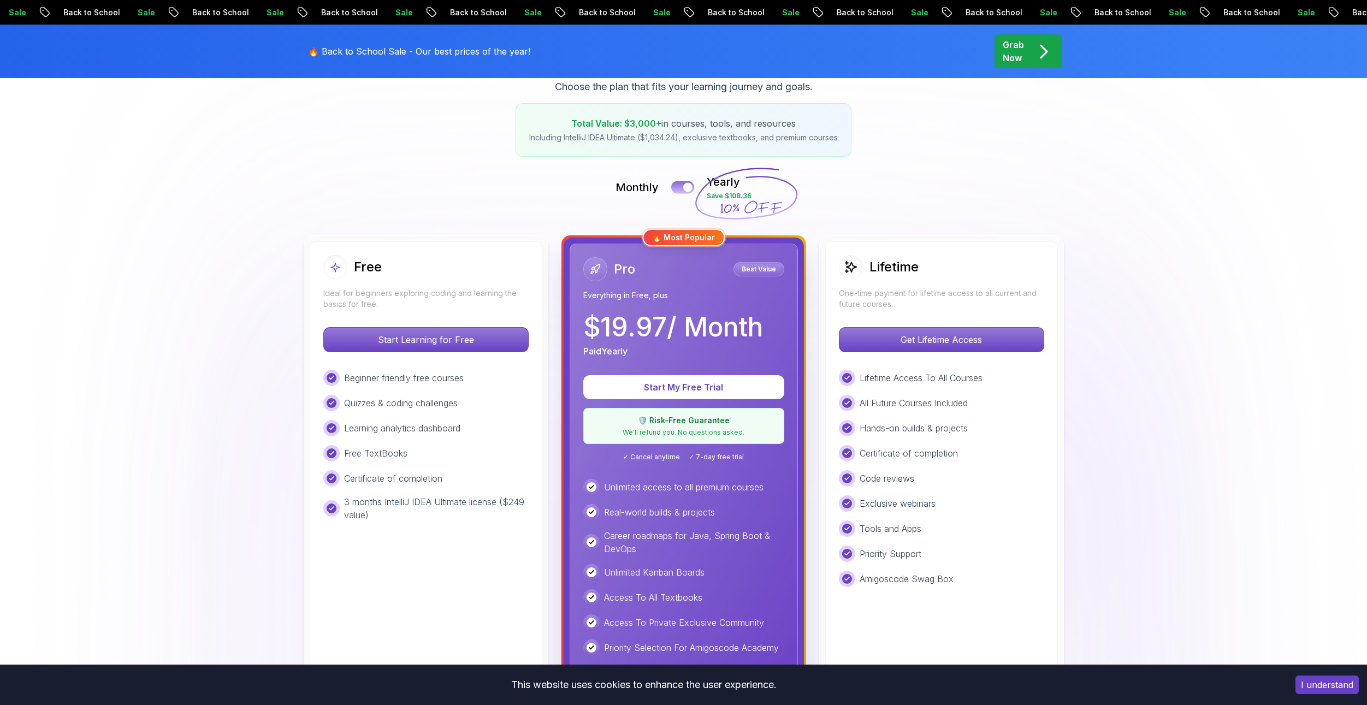
click at [686, 182] on button at bounding box center [682, 187] width 23 height 13
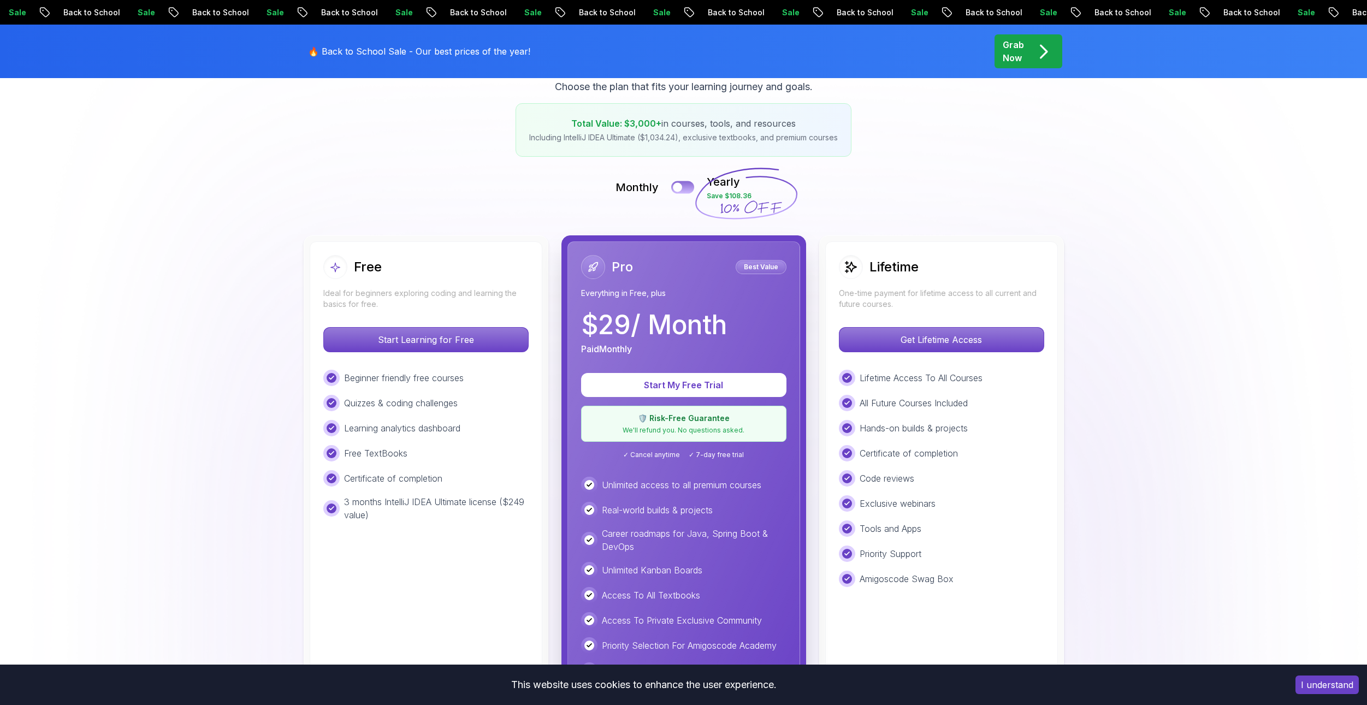
click at [686, 182] on button at bounding box center [682, 187] width 23 height 13
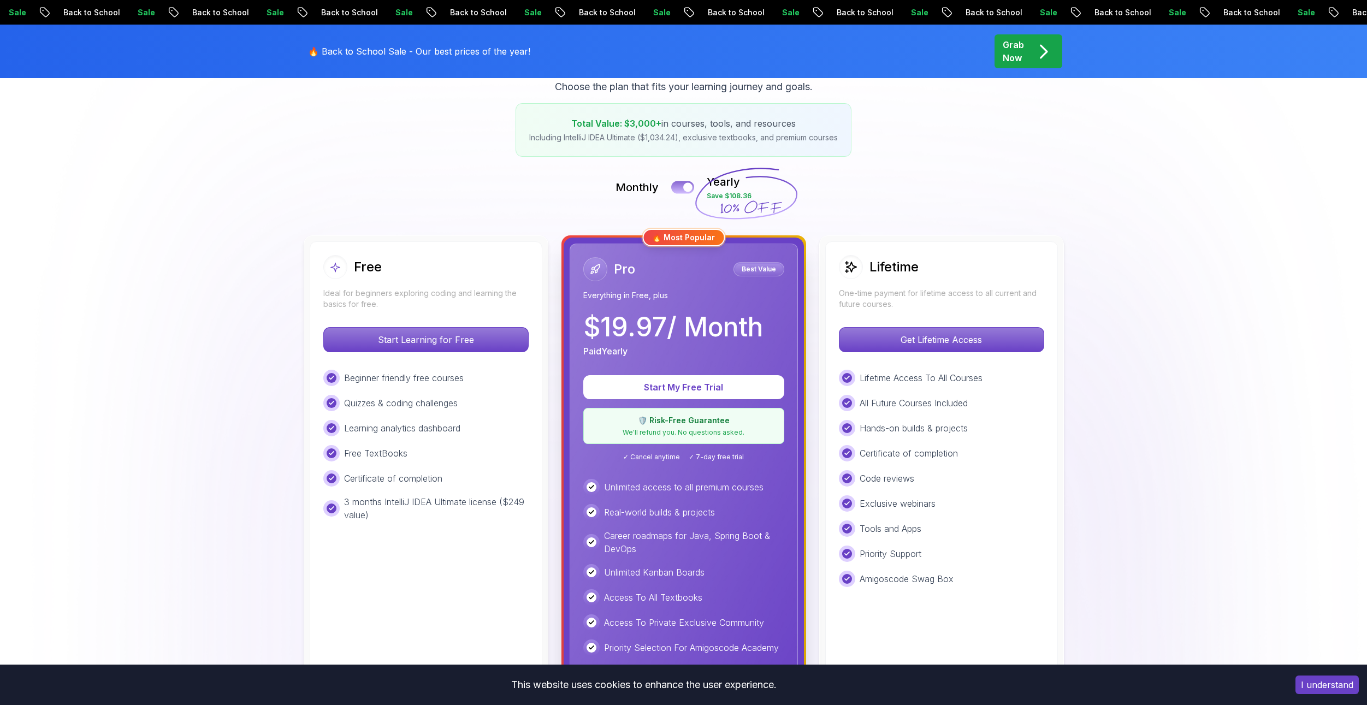
click at [686, 182] on button at bounding box center [682, 187] width 23 height 13
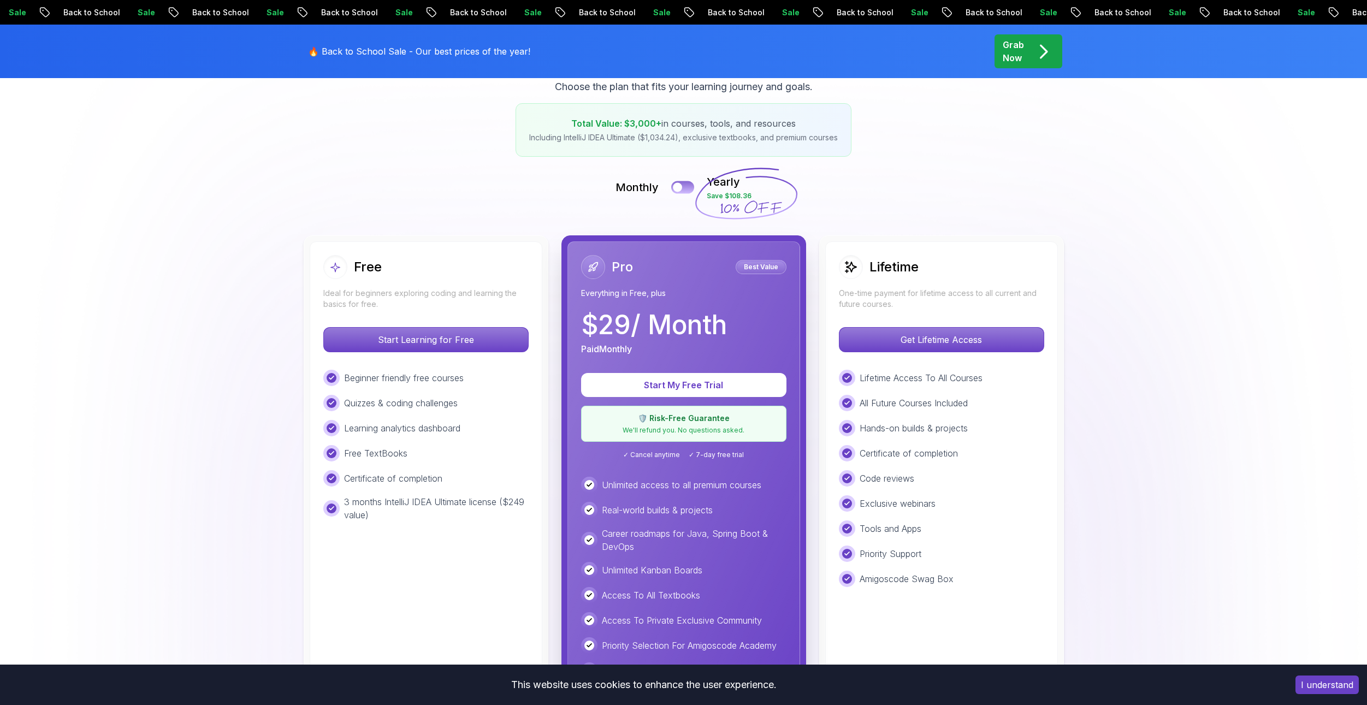
click at [686, 182] on button at bounding box center [682, 187] width 23 height 13
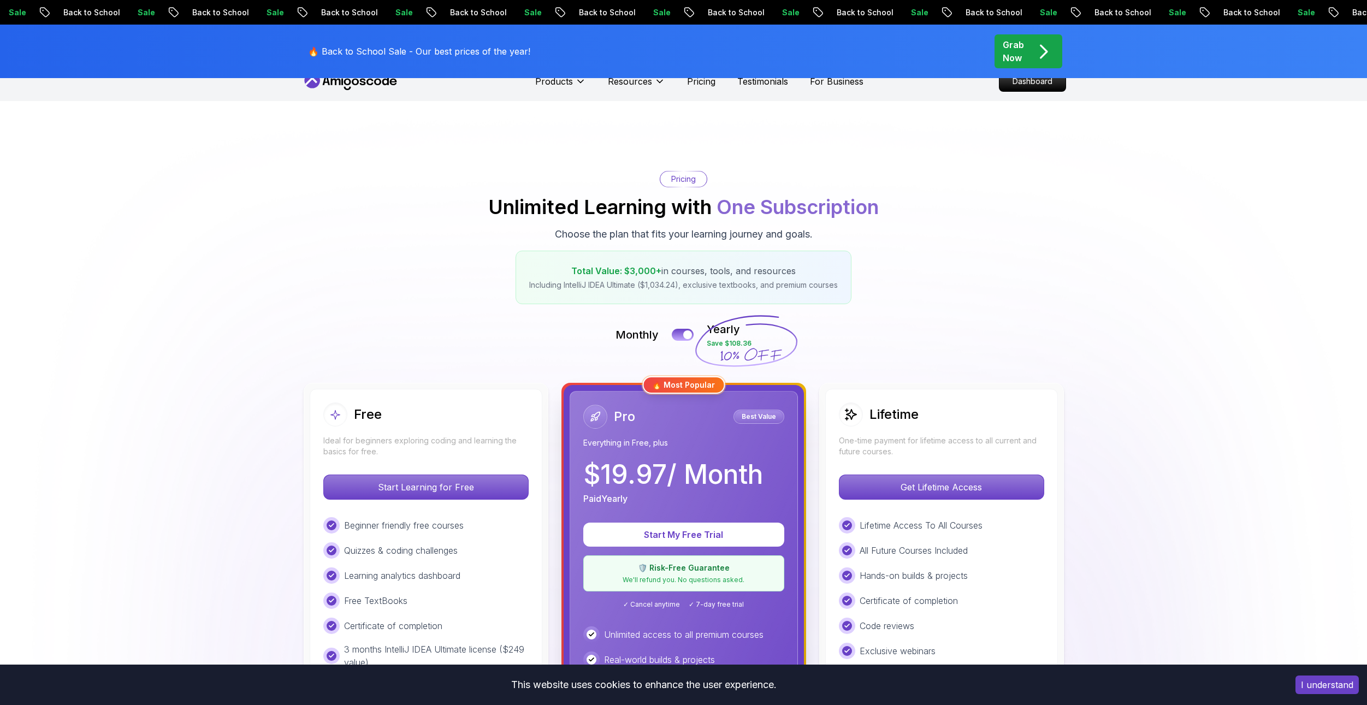
scroll to position [0, 0]
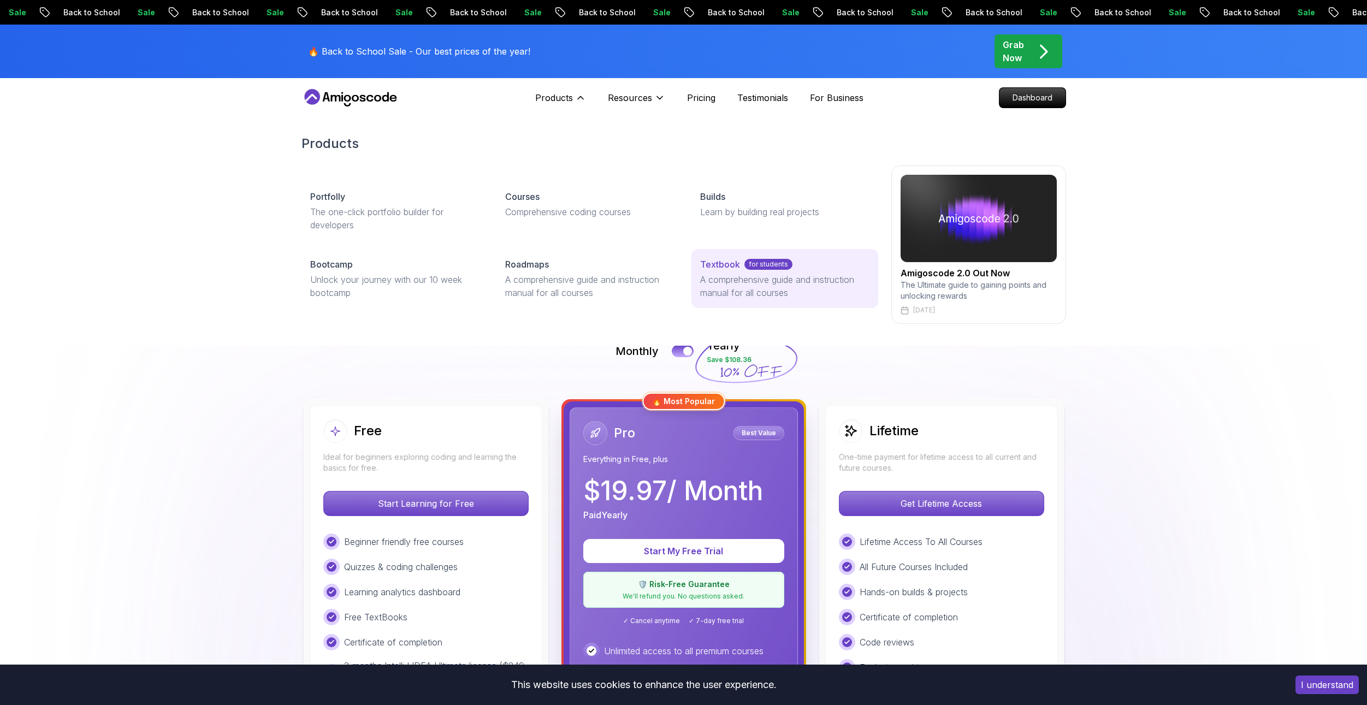
click at [719, 271] on link "Textbook for students A comprehensive guide and instruction manual for all cour…" at bounding box center [784, 278] width 186 height 59
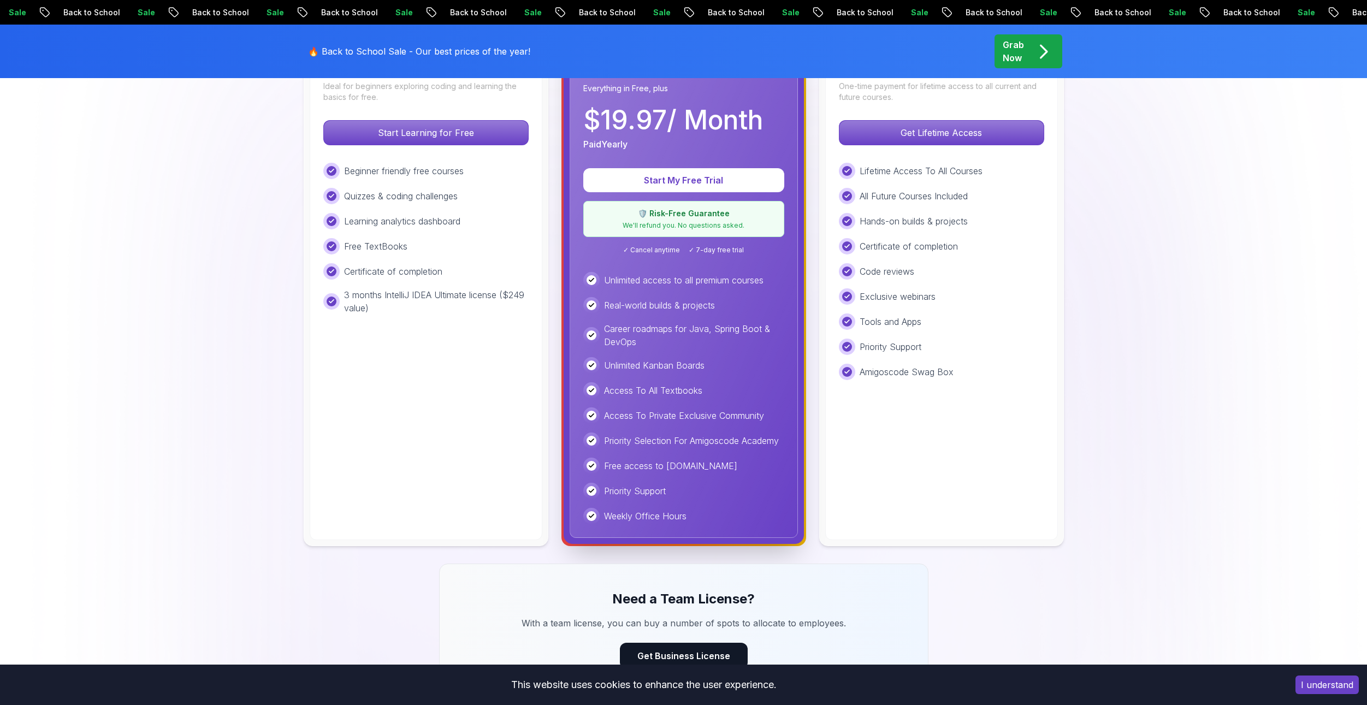
scroll to position [382, 0]
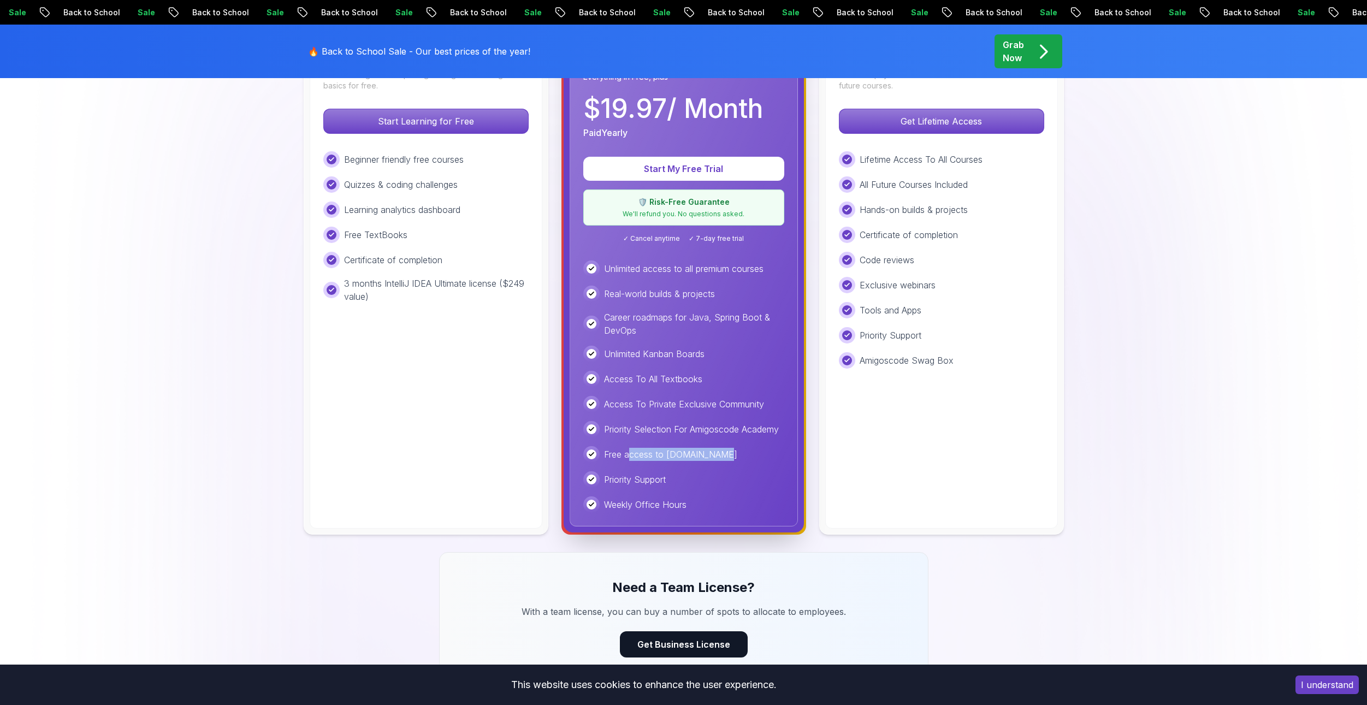
drag, startPoint x: 709, startPoint y: 454, endPoint x: 630, endPoint y: 448, distance: 78.9
click at [630, 448] on div "Free access to Portfolly.io" at bounding box center [683, 454] width 201 height 16
click at [630, 448] on p "Free access to Portfolly.io" at bounding box center [670, 454] width 133 height 13
drag, startPoint x: 606, startPoint y: 437, endPoint x: 684, endPoint y: 439, distance: 78.7
click at [684, 439] on div "Unlimited access to all premium courses Real-world builds & projects Career roa…" at bounding box center [683, 387] width 201 height 252
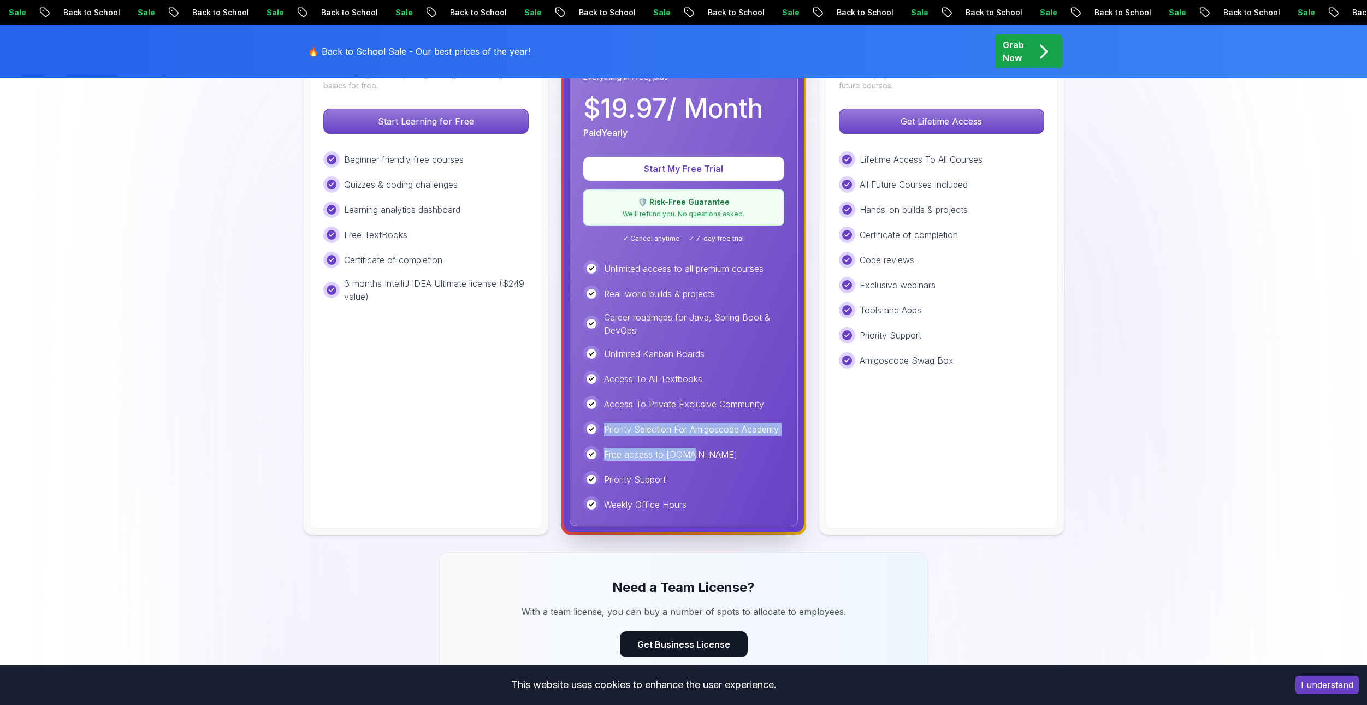
click at [684, 439] on div "Unlimited access to all premium courses Real-world builds & projects Career roa…" at bounding box center [683, 387] width 201 height 252
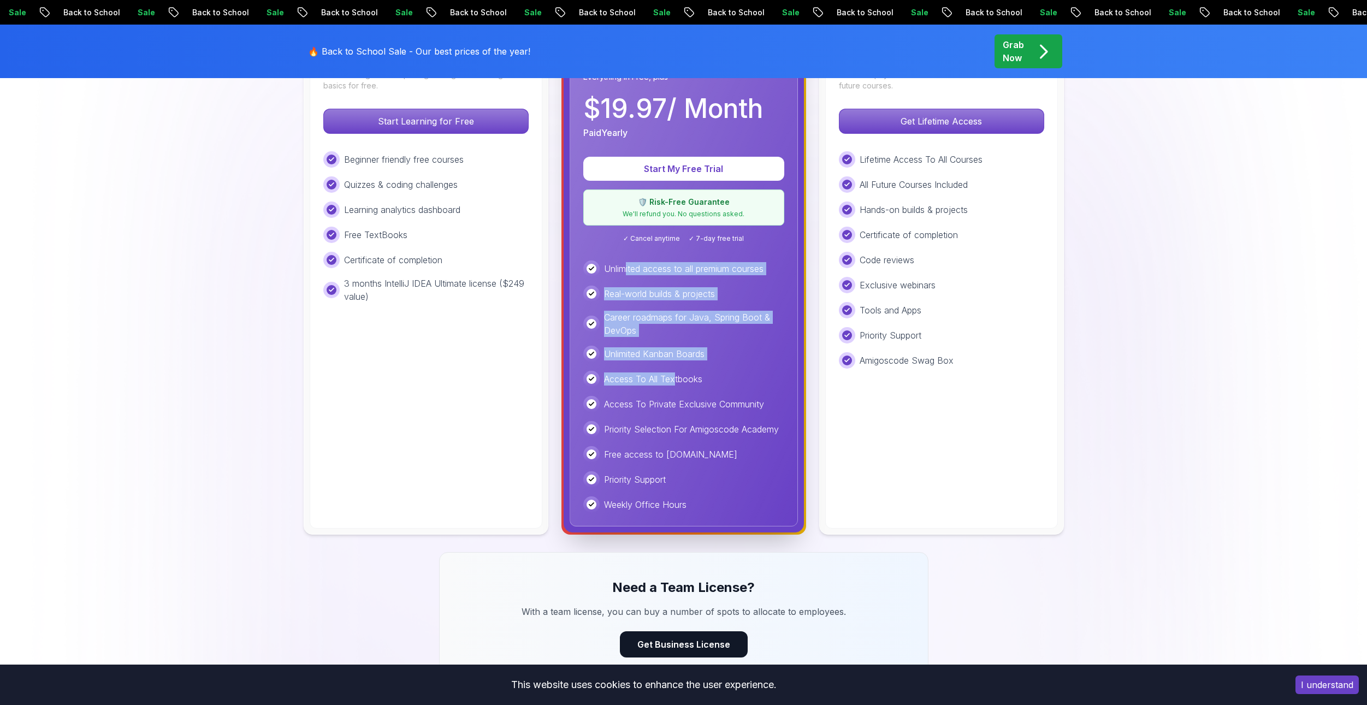
drag, startPoint x: 626, startPoint y: 269, endPoint x: 676, endPoint y: 382, distance: 123.5
click at [676, 382] on div "Unlimited access to all premium courses Real-world builds & projects Career roa…" at bounding box center [683, 387] width 201 height 252
click at [658, 375] on p "Access To All Textbooks" at bounding box center [653, 378] width 98 height 13
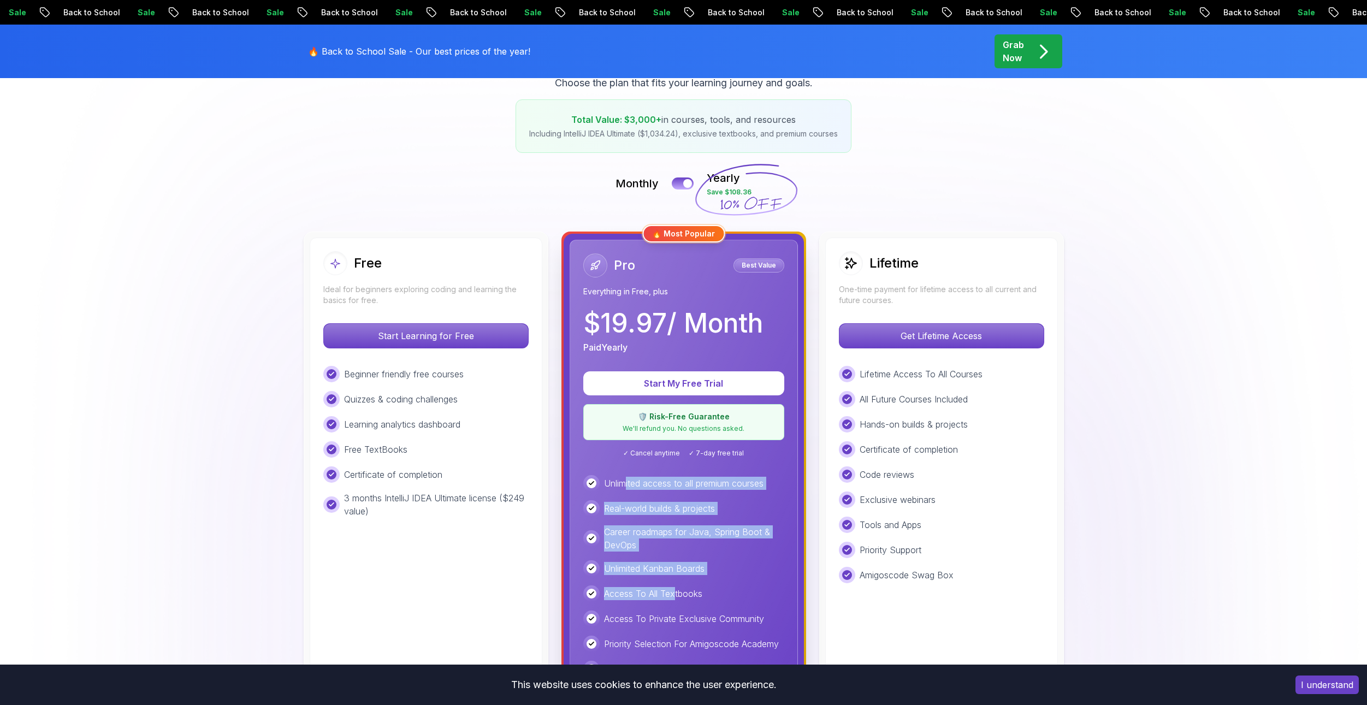
scroll to position [164, 0]
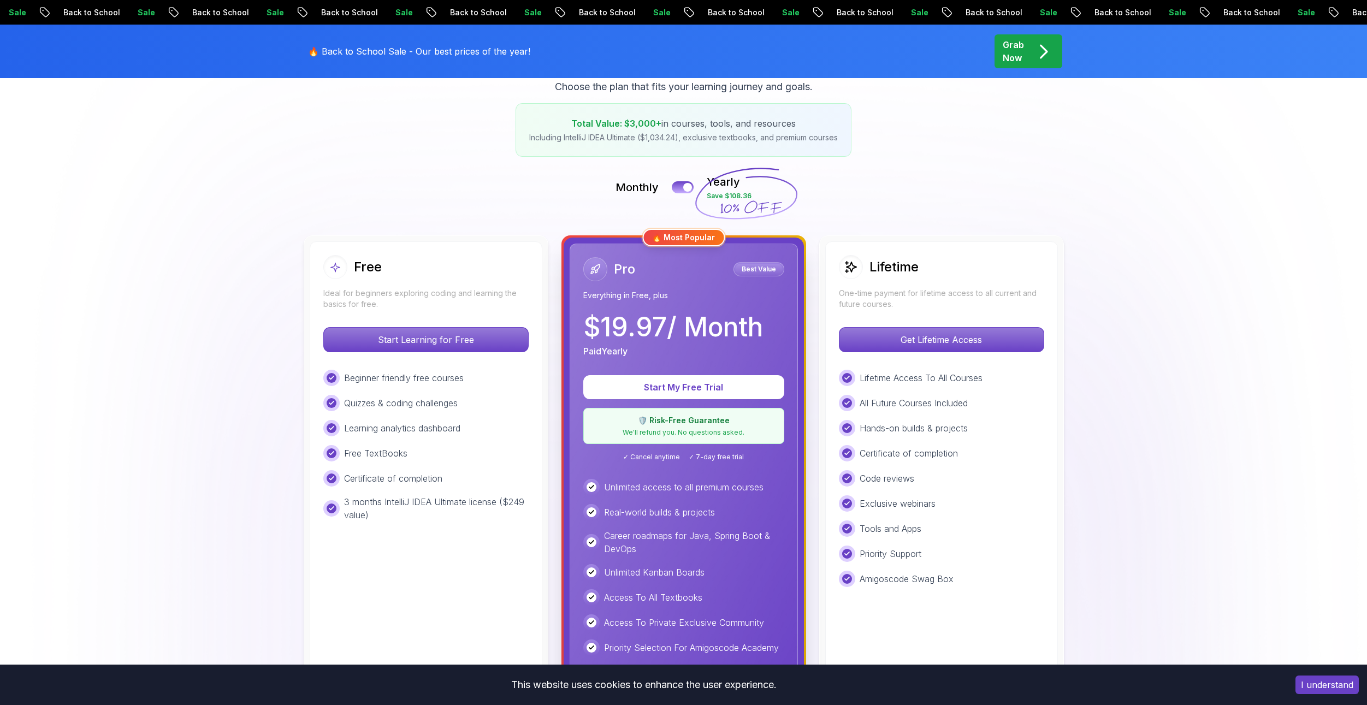
click at [594, 348] on p "Paid Yearly" at bounding box center [605, 351] width 44 height 13
drag, startPoint x: 655, startPoint y: 457, endPoint x: 735, endPoint y: 457, distance: 79.7
click at [735, 457] on div "✓ Cancel anytime ✓ 7-day free trial" at bounding box center [683, 457] width 201 height 9
click at [735, 457] on span "✓ 7-day free trial" at bounding box center [716, 457] width 55 height 9
click at [685, 197] on div "Monthly Yearly Save $108.36" at bounding box center [683, 187] width 765 height 26
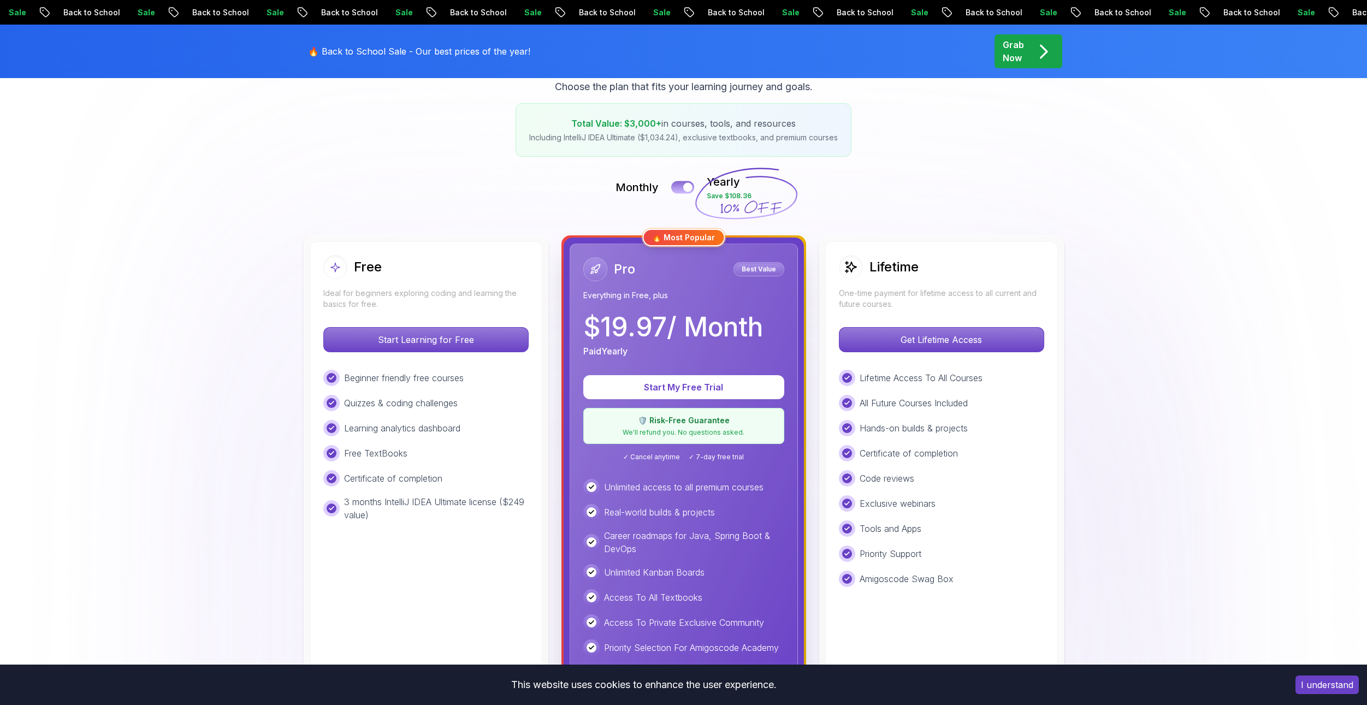
click at [679, 192] on button at bounding box center [682, 187] width 23 height 13
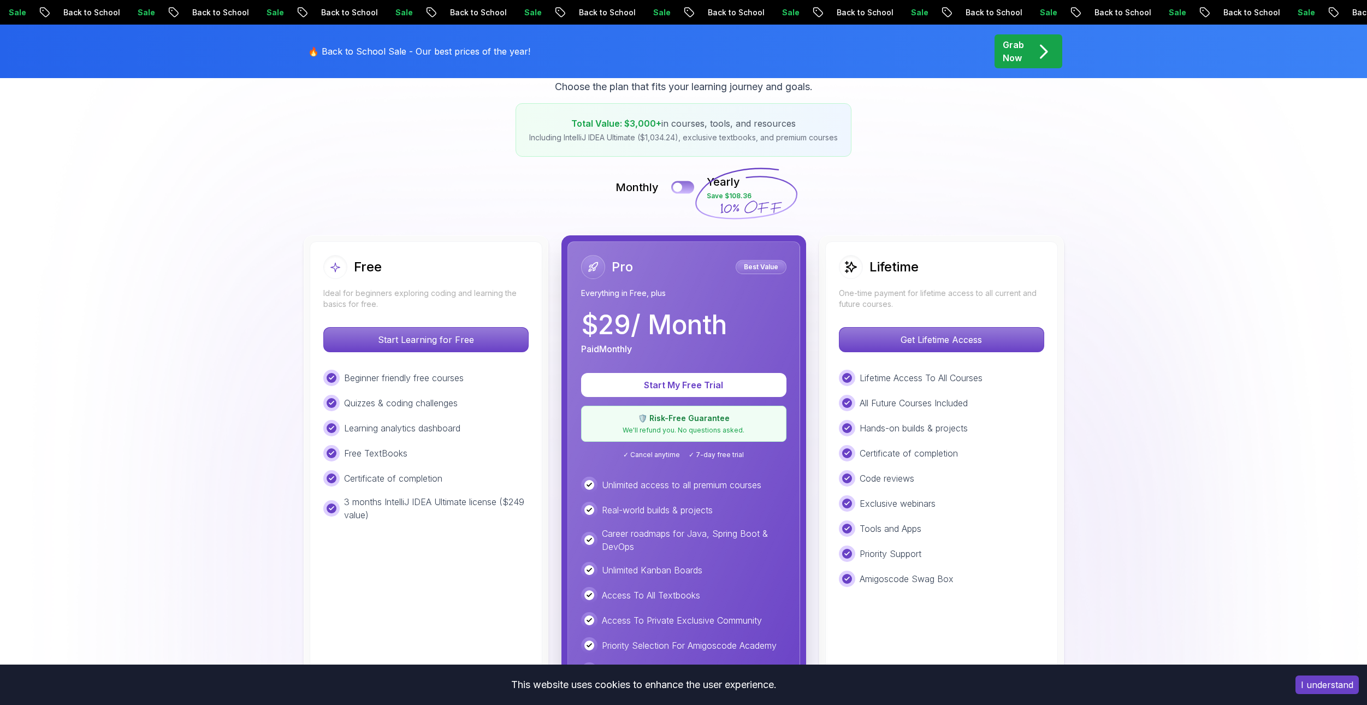
click at [679, 192] on button at bounding box center [682, 187] width 23 height 13
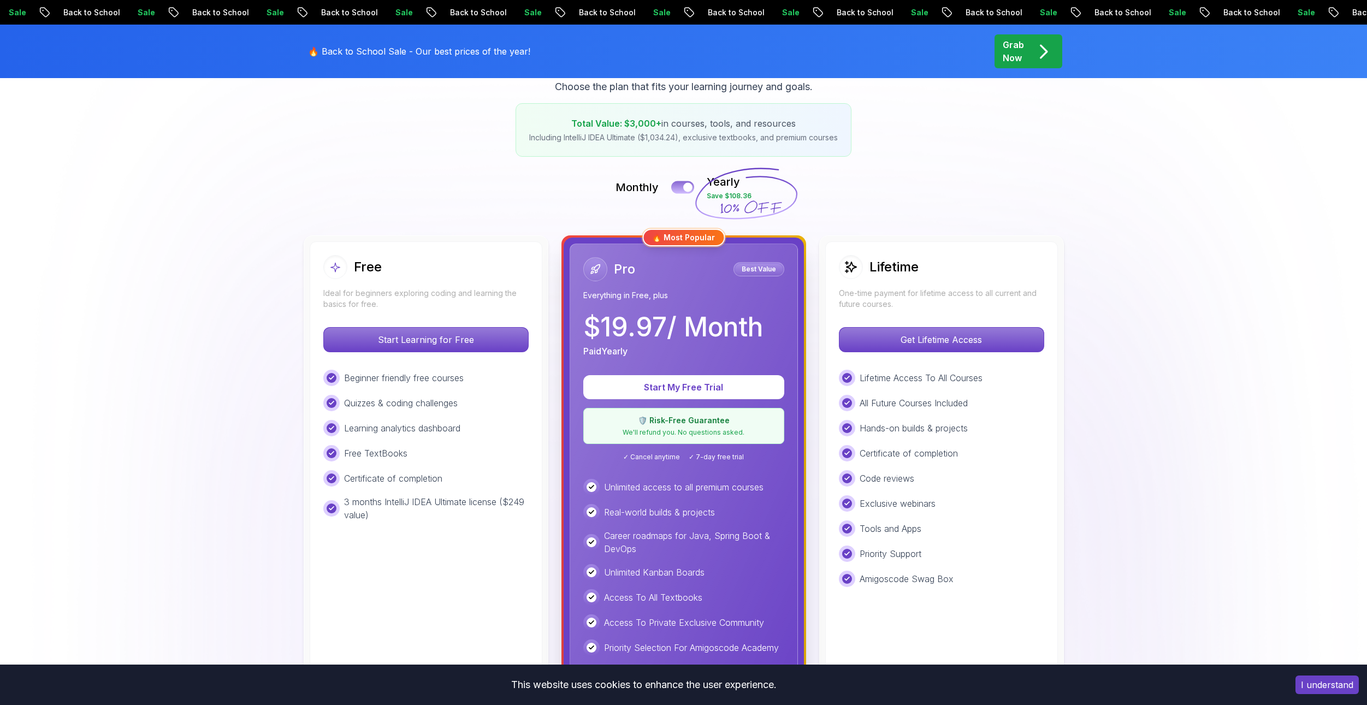
click at [679, 192] on button at bounding box center [682, 187] width 23 height 13
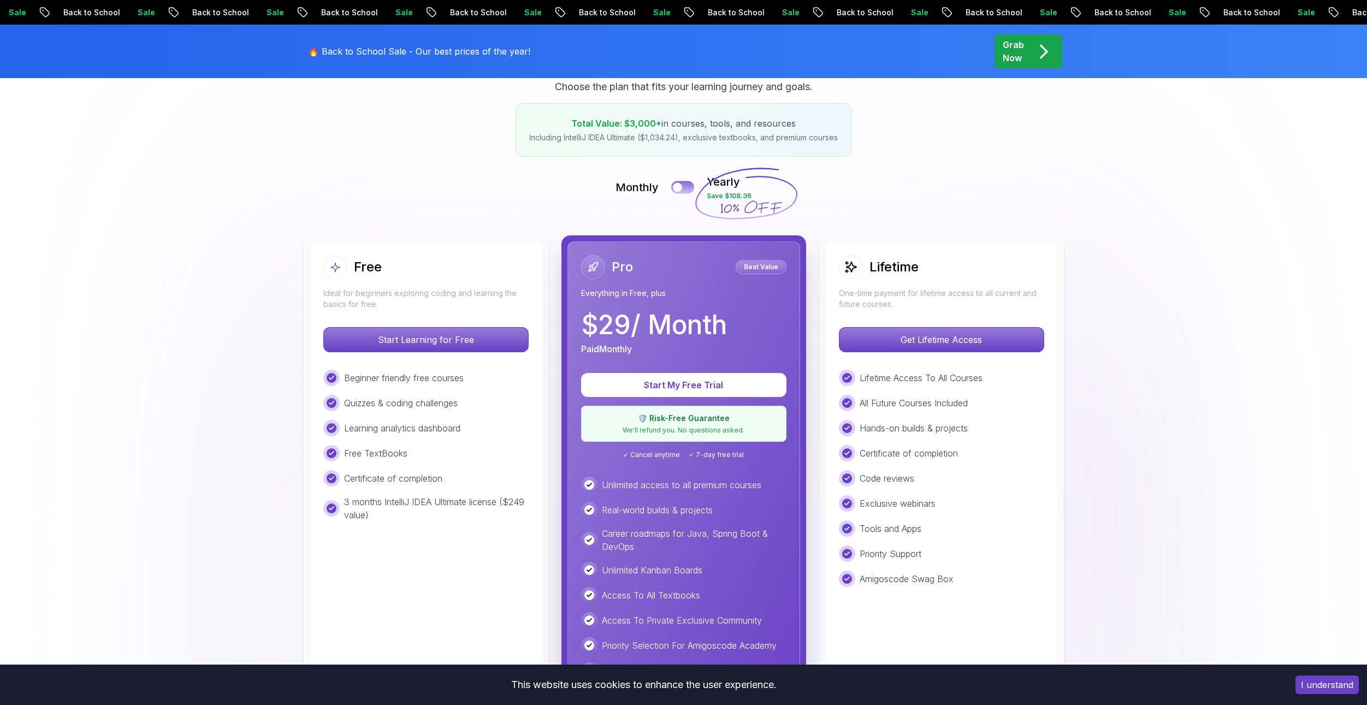
click at [679, 192] on button at bounding box center [682, 187] width 23 height 13
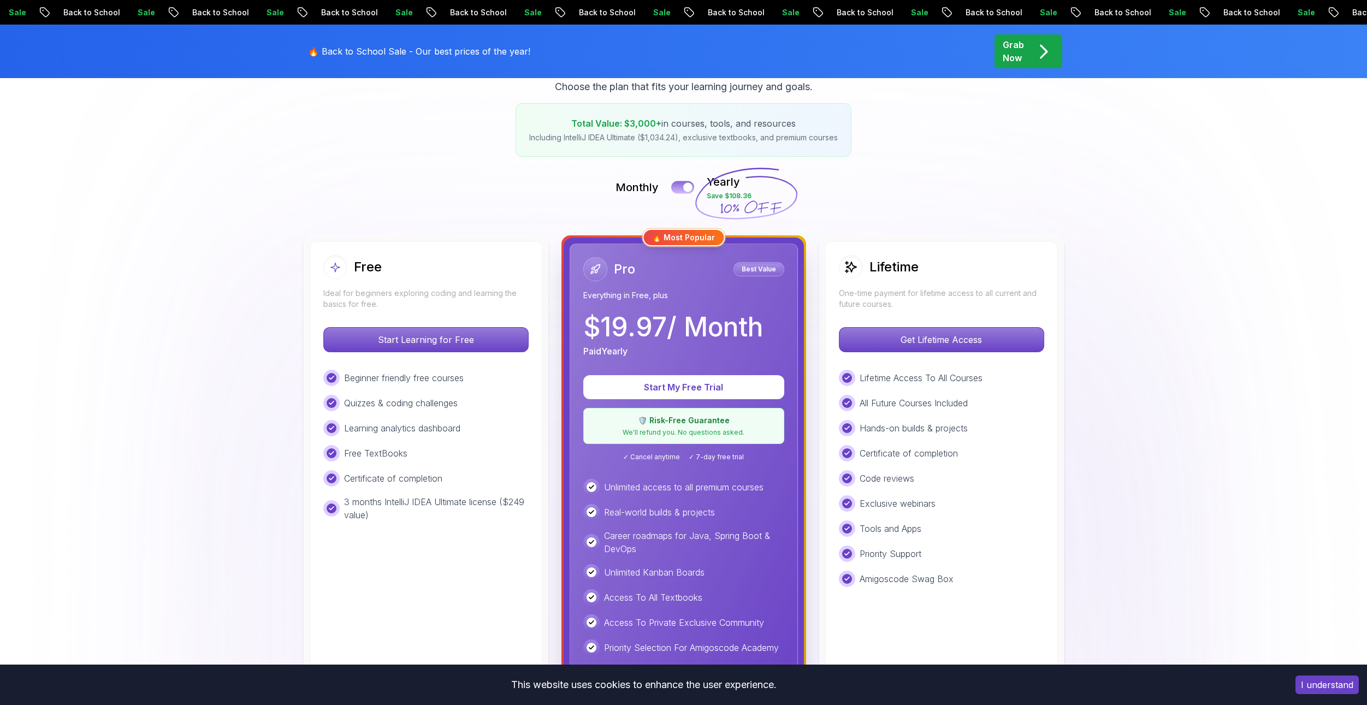
click at [679, 192] on button at bounding box center [682, 187] width 23 height 13
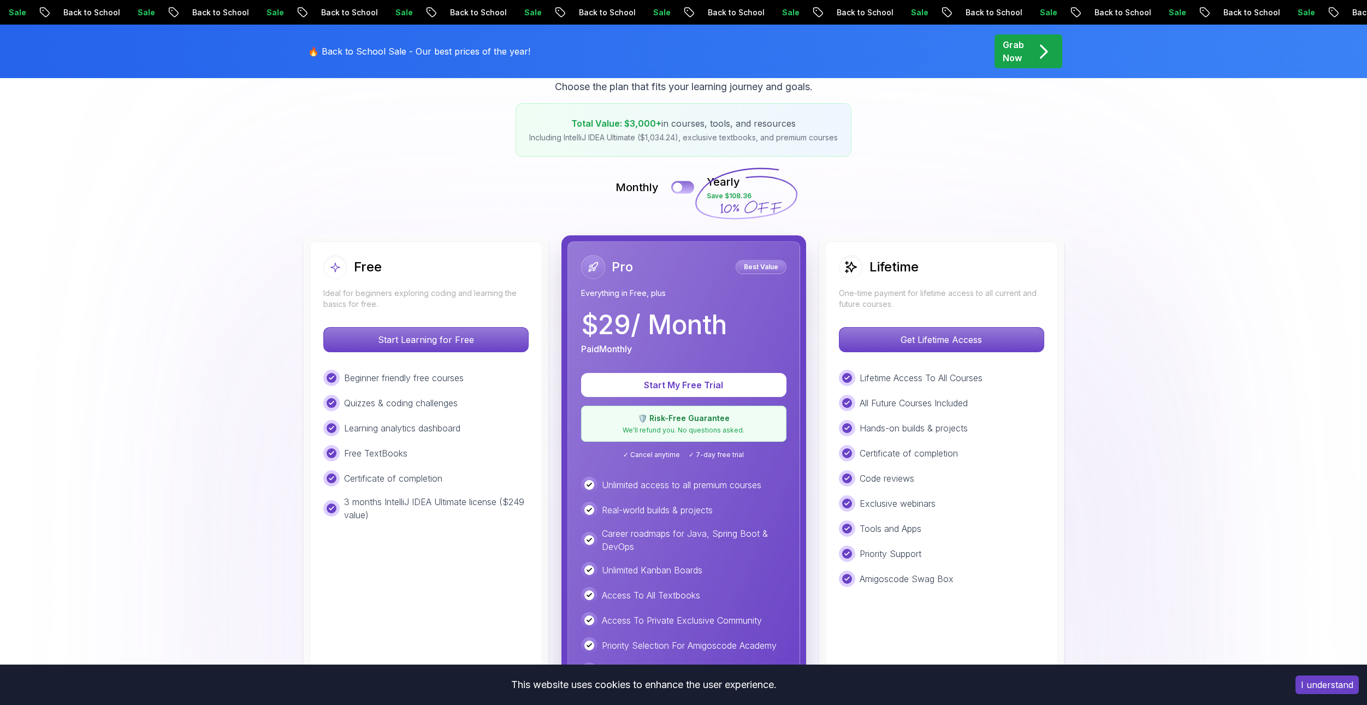
click at [679, 192] on button at bounding box center [682, 187] width 23 height 13
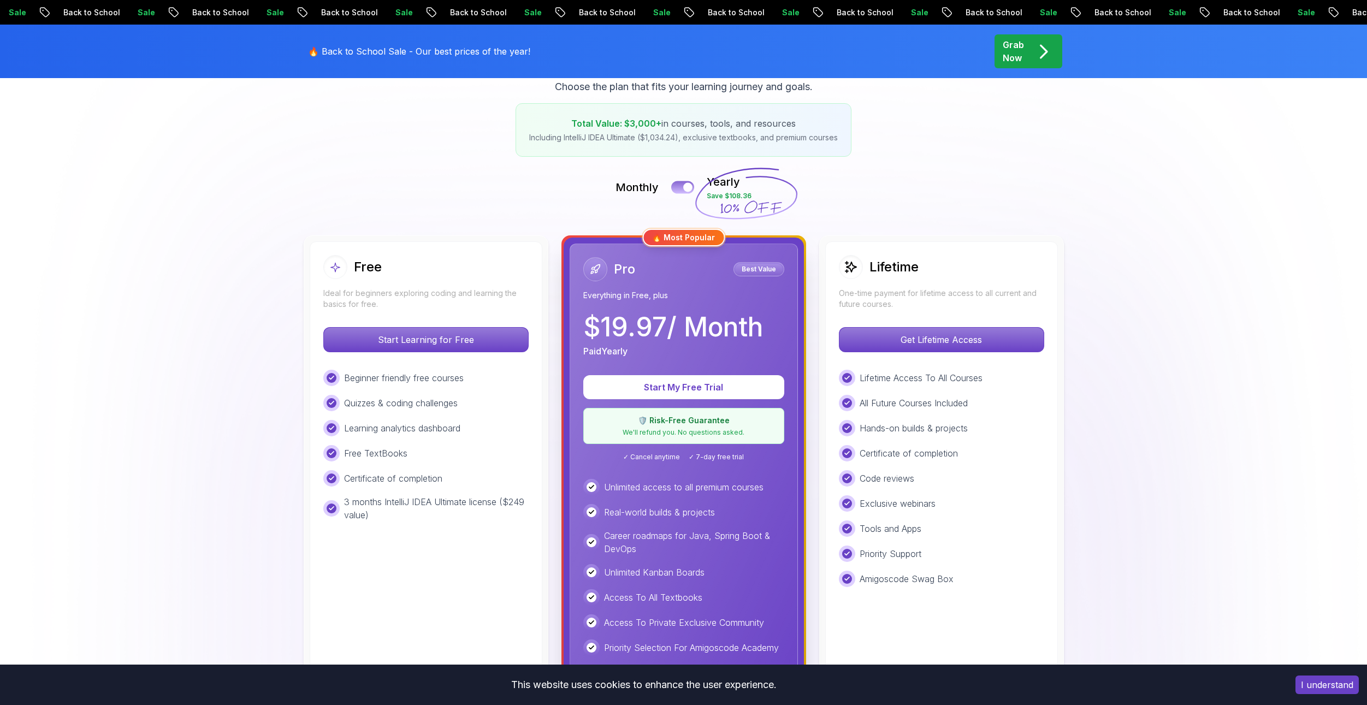
click at [679, 192] on button at bounding box center [682, 187] width 23 height 13
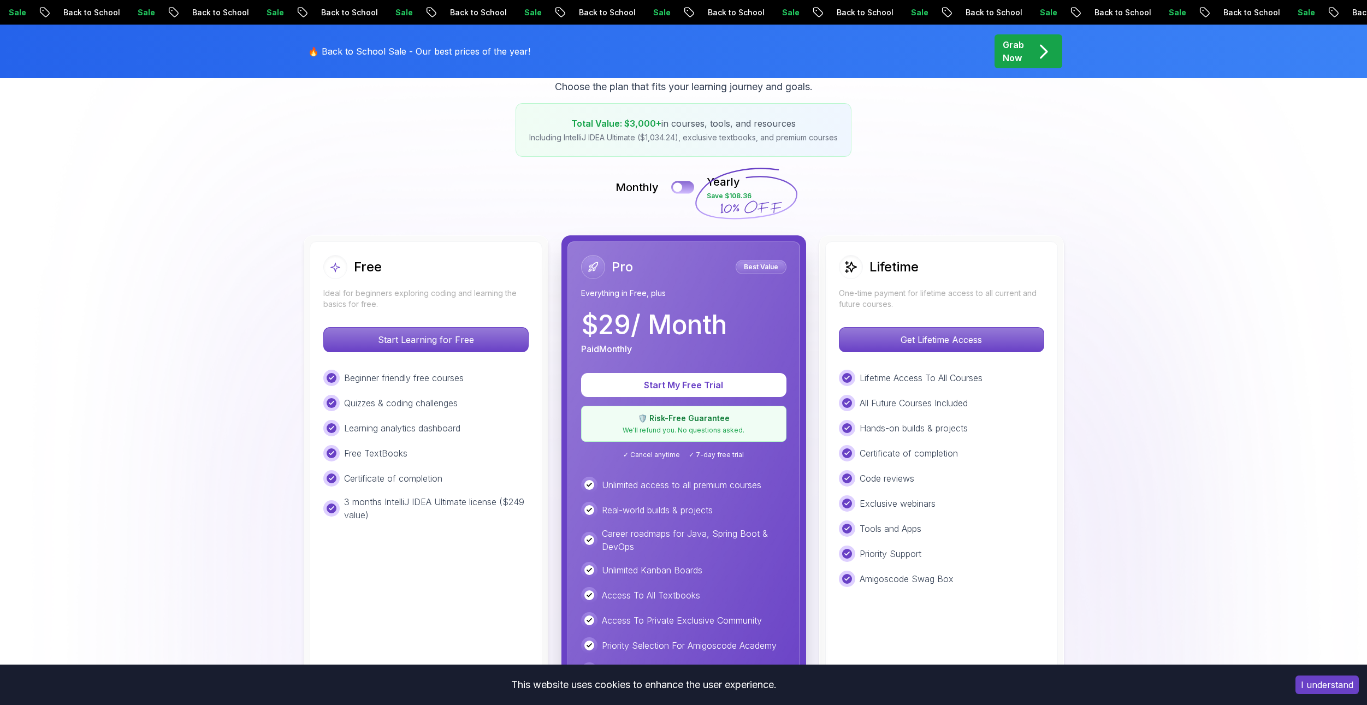
click at [679, 192] on button at bounding box center [682, 187] width 23 height 13
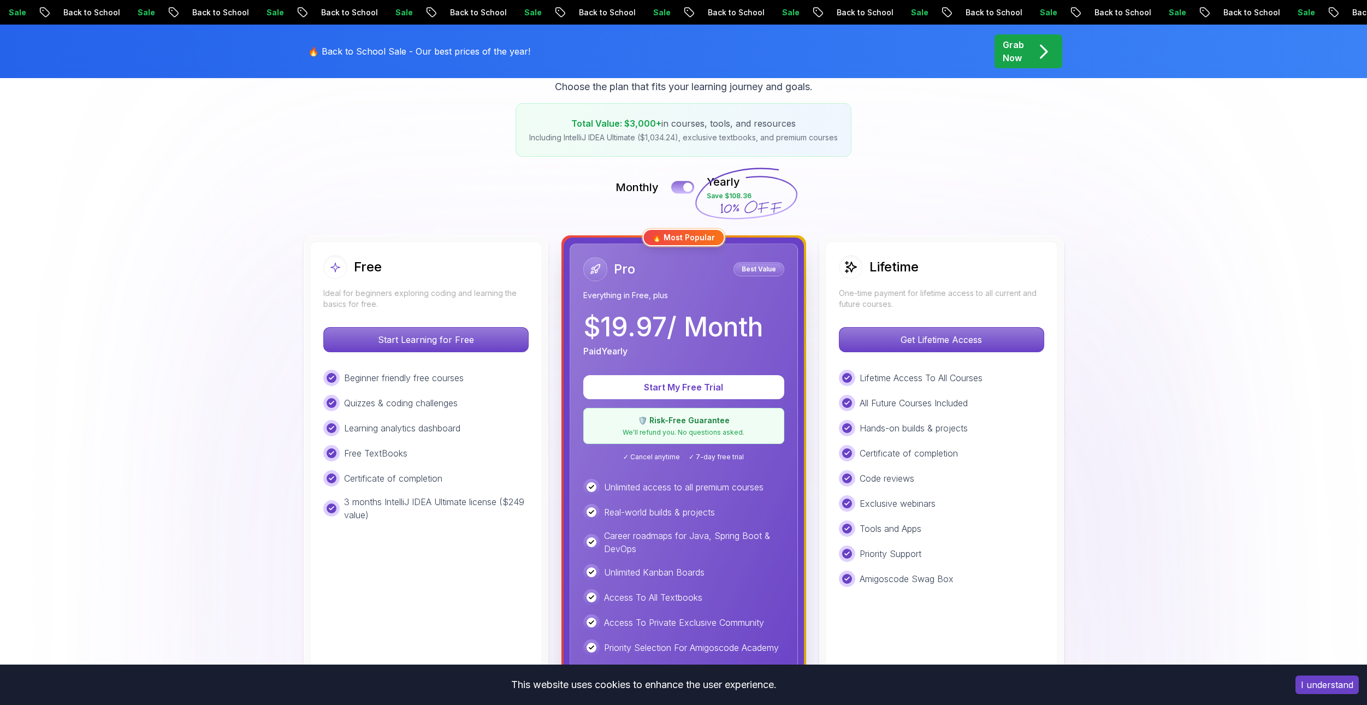
click at [679, 192] on button at bounding box center [682, 187] width 23 height 13
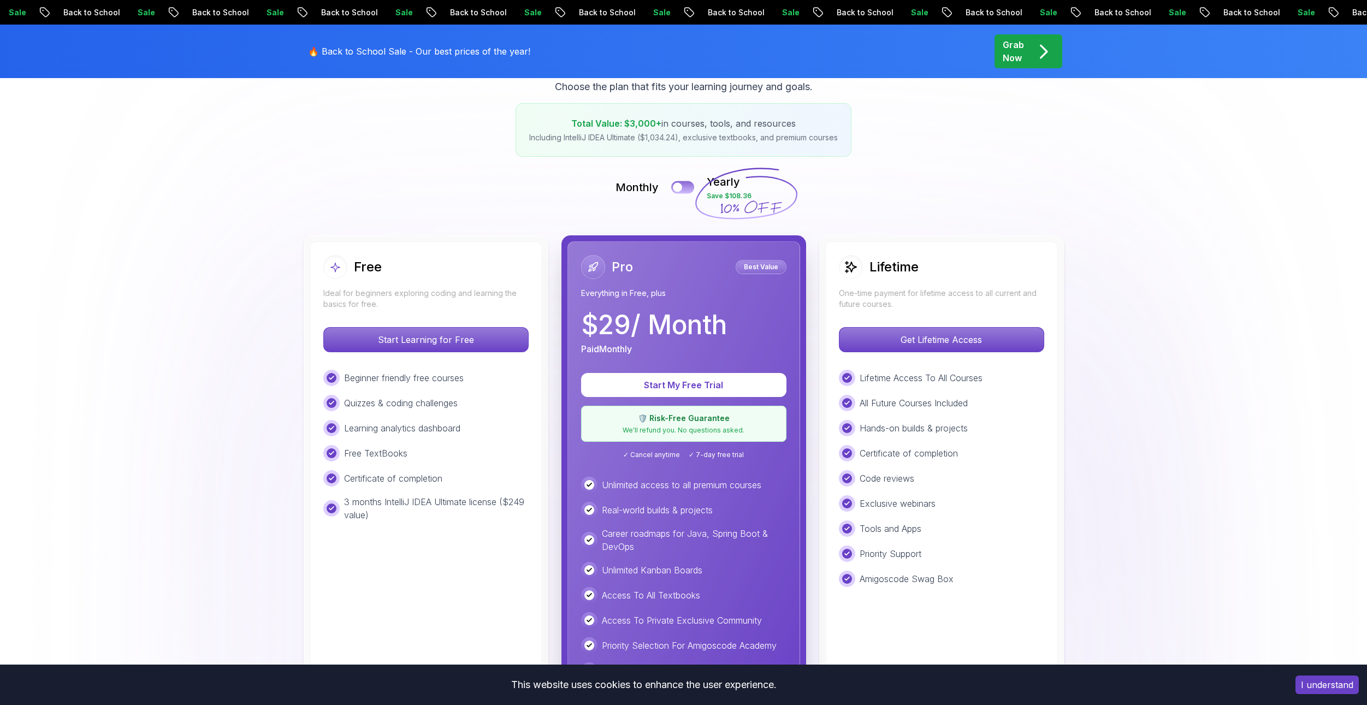
click at [679, 192] on button at bounding box center [682, 187] width 23 height 13
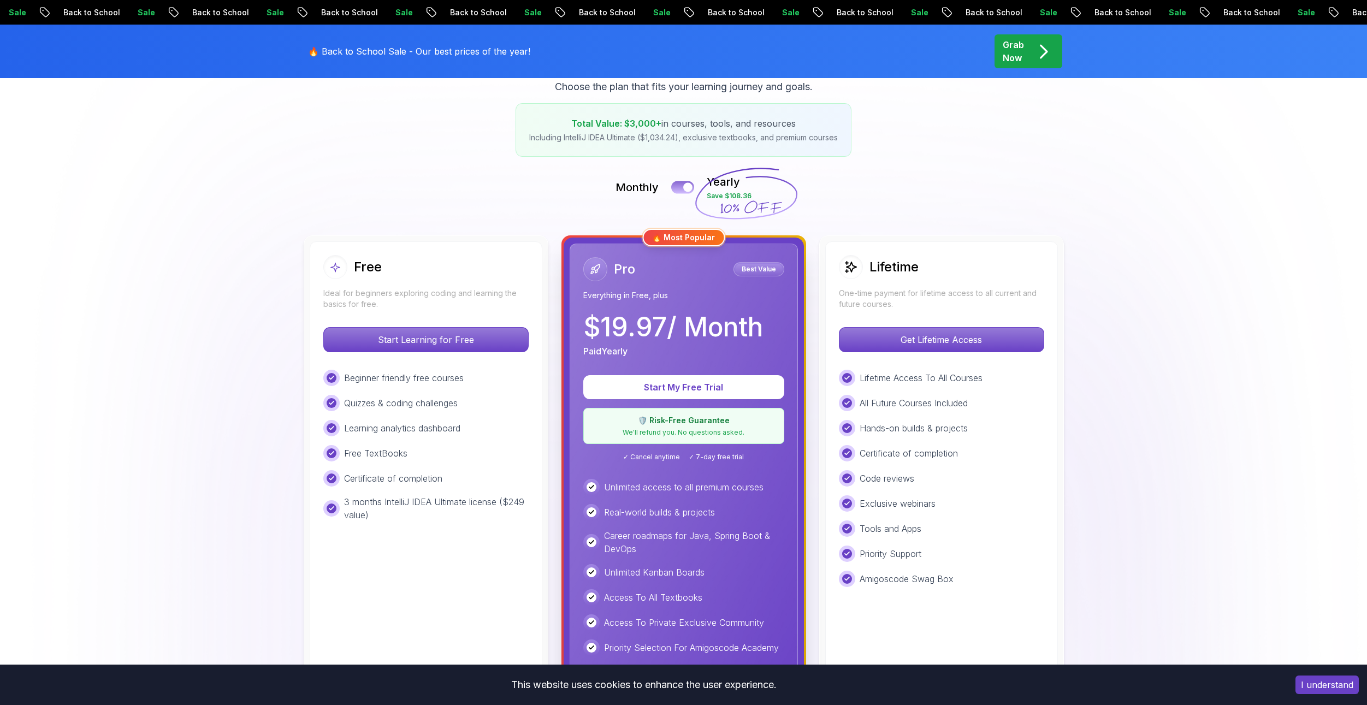
click at [679, 192] on button at bounding box center [682, 187] width 23 height 13
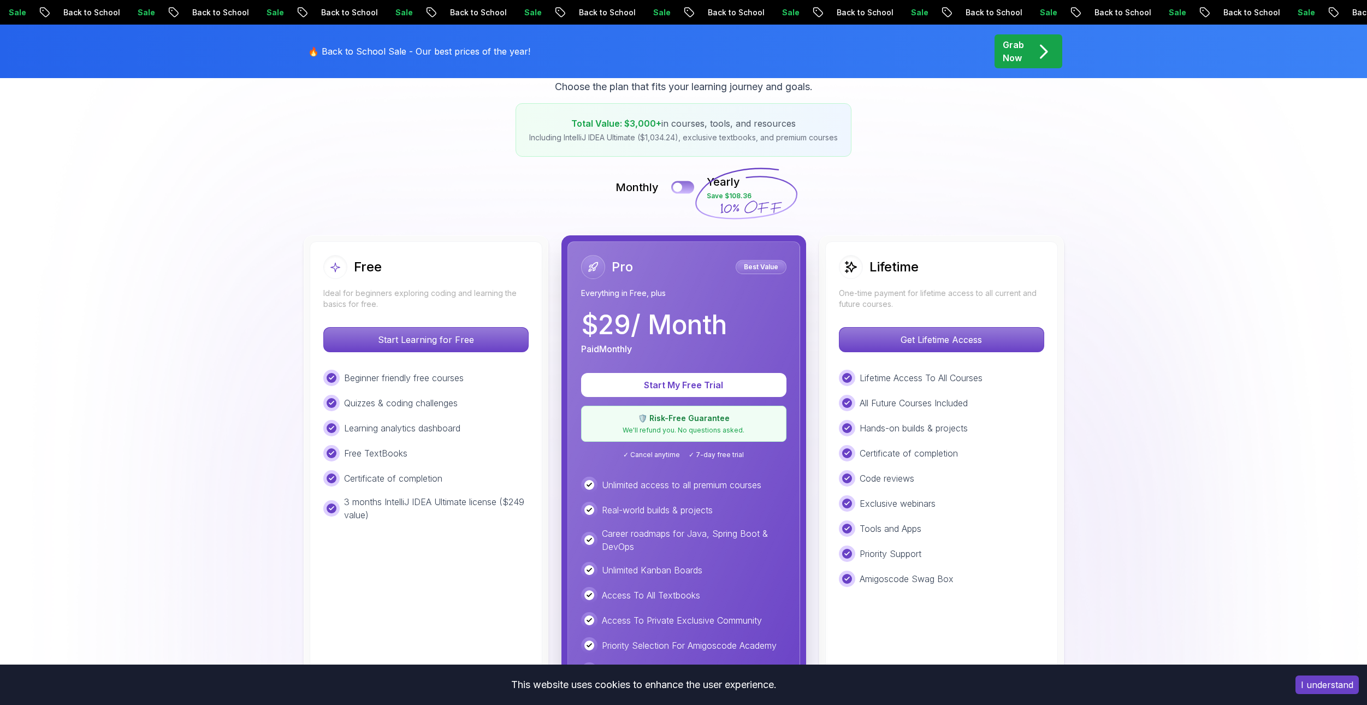
click at [679, 192] on button at bounding box center [682, 187] width 23 height 13
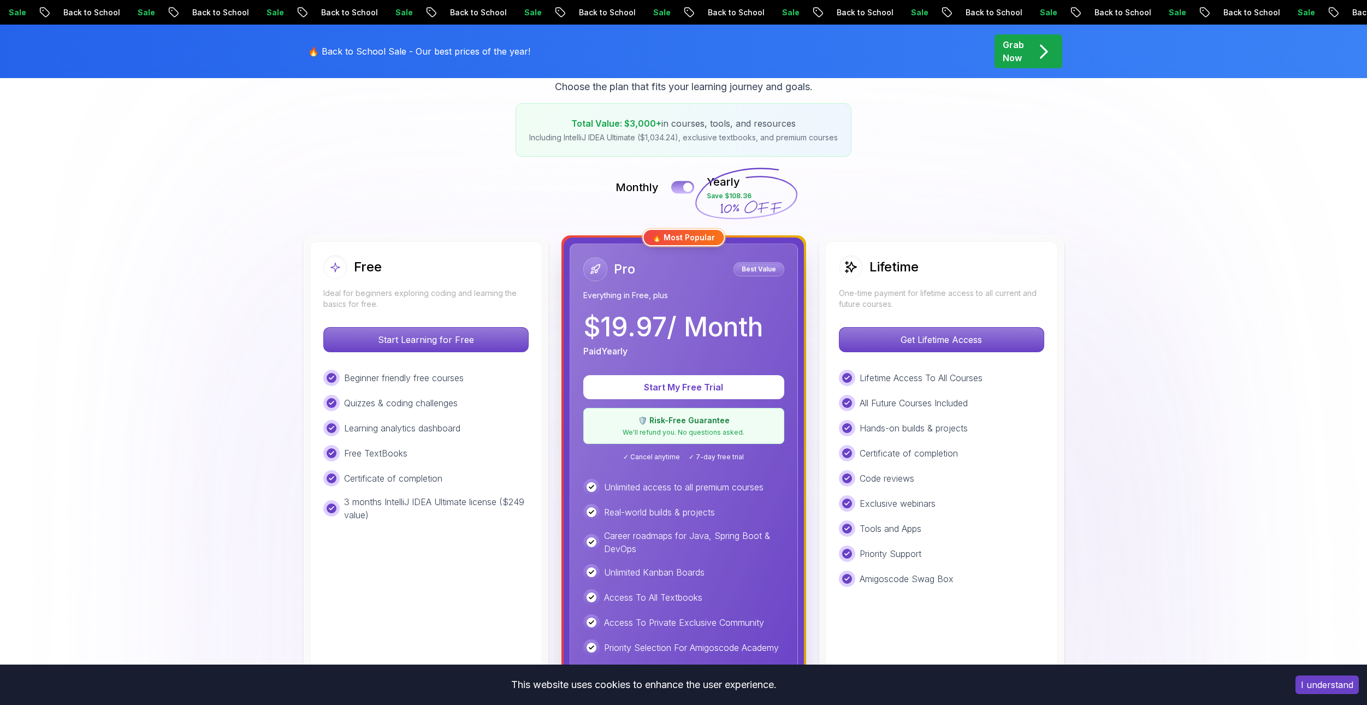
click at [679, 192] on button at bounding box center [682, 187] width 23 height 13
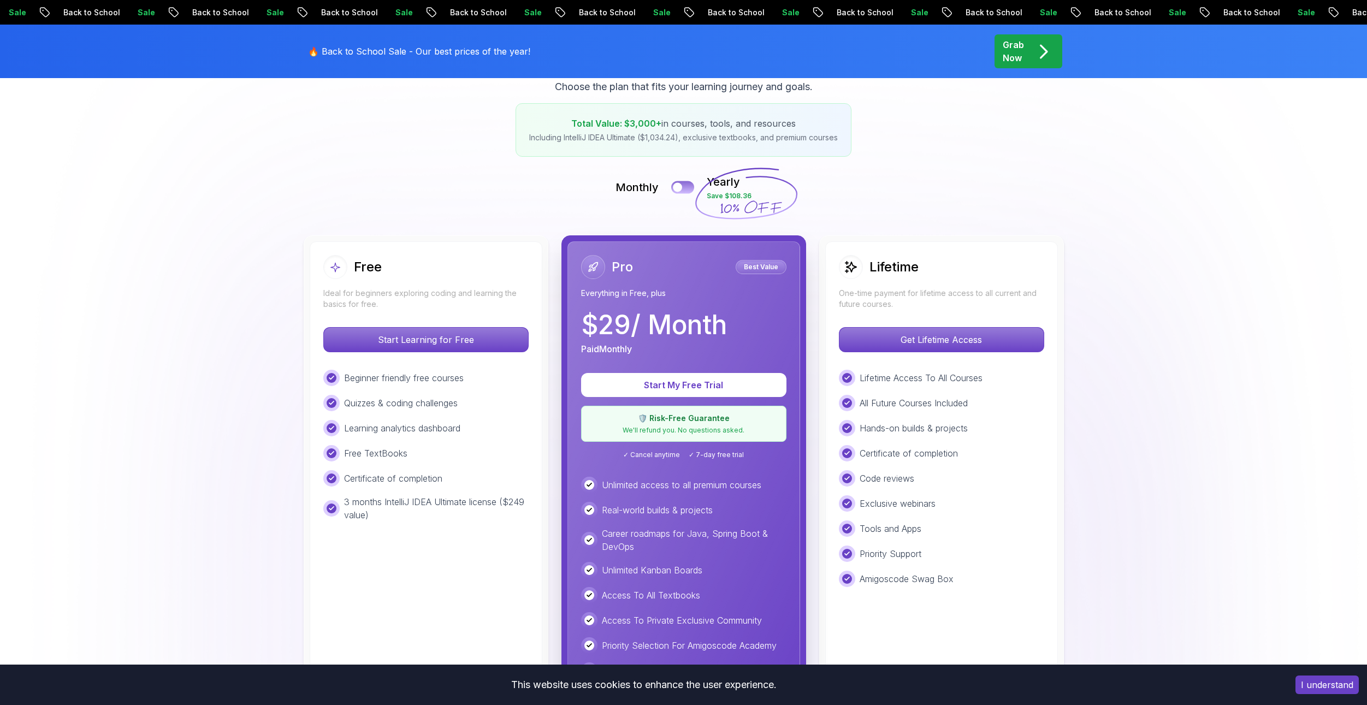
click at [679, 192] on button at bounding box center [682, 187] width 23 height 13
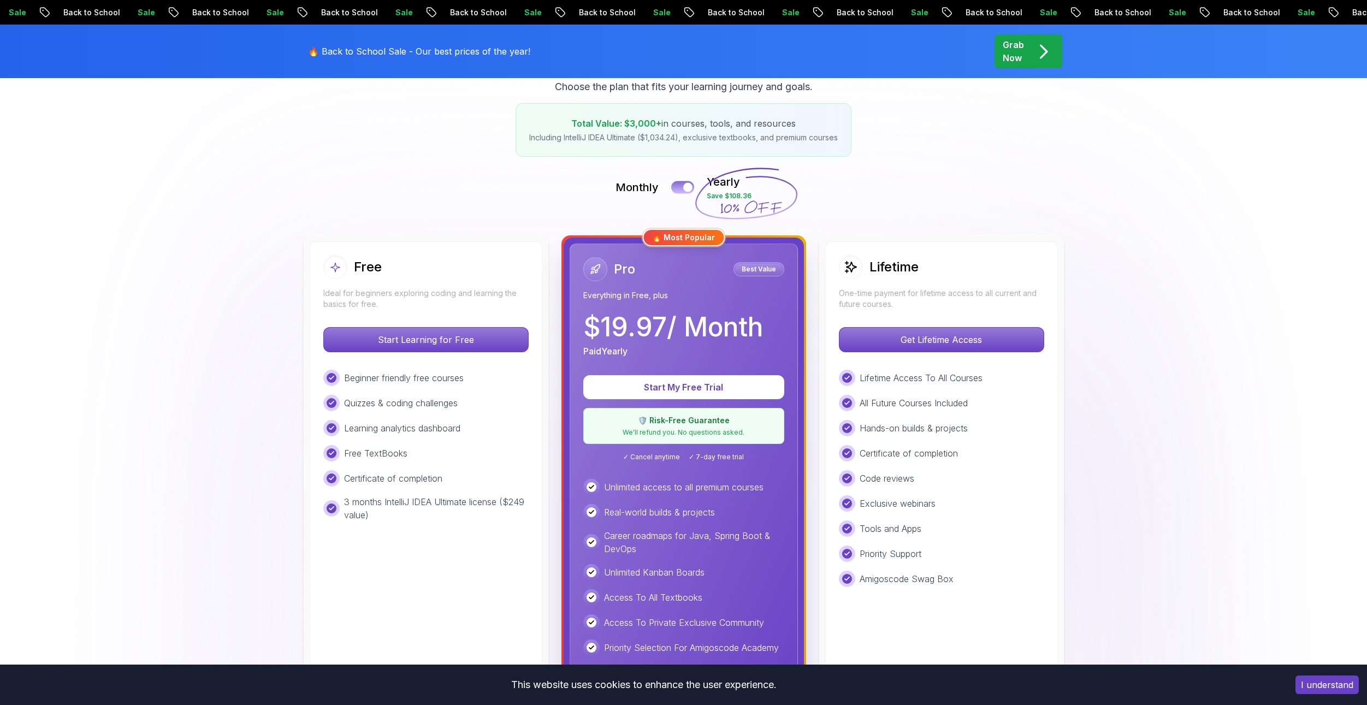
click at [679, 192] on button at bounding box center [682, 187] width 23 height 13
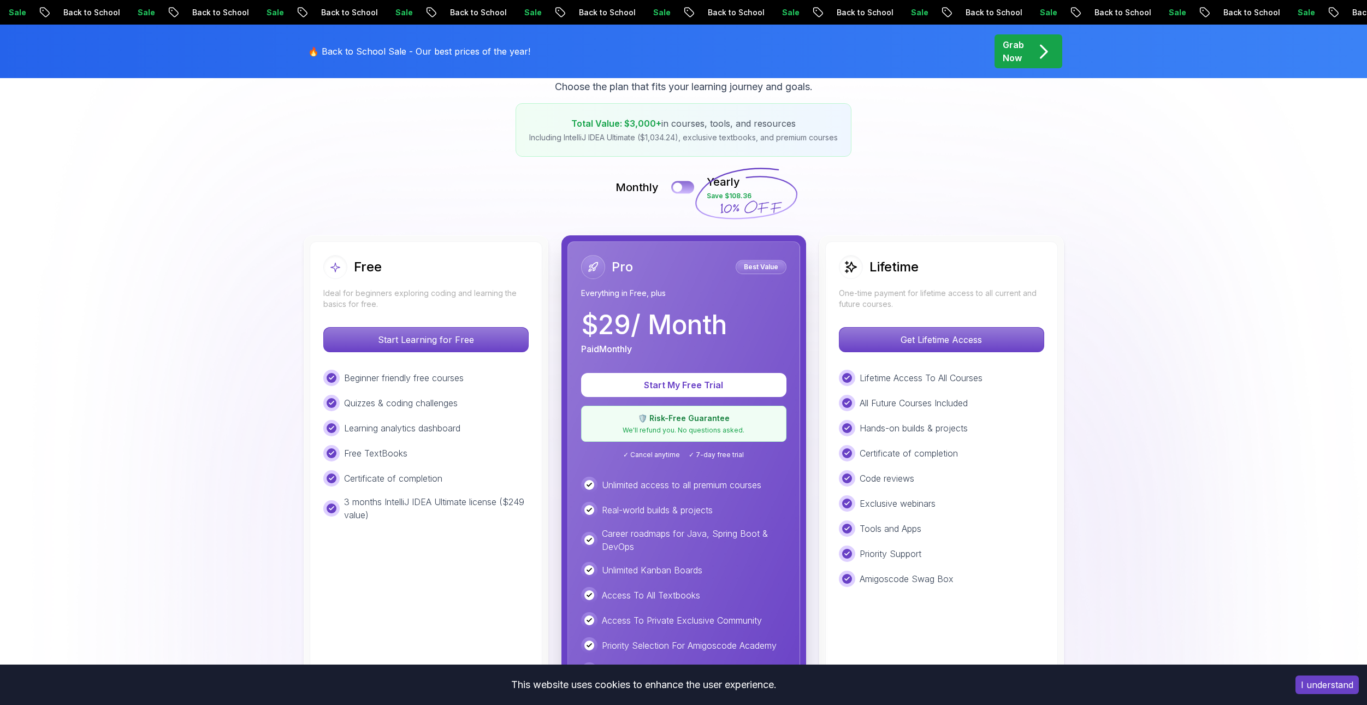
click at [679, 192] on button at bounding box center [682, 187] width 23 height 13
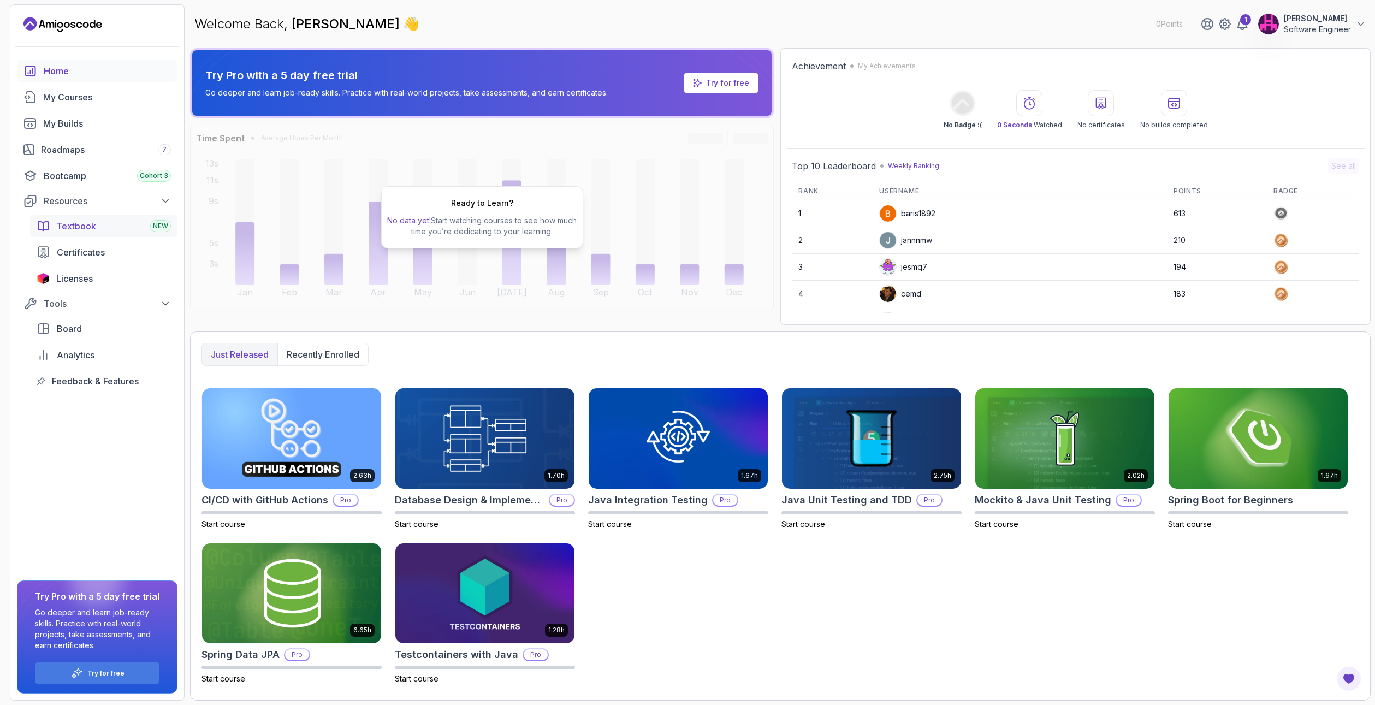
click at [55, 229] on link "Textbook NEW" at bounding box center [103, 226] width 147 height 22
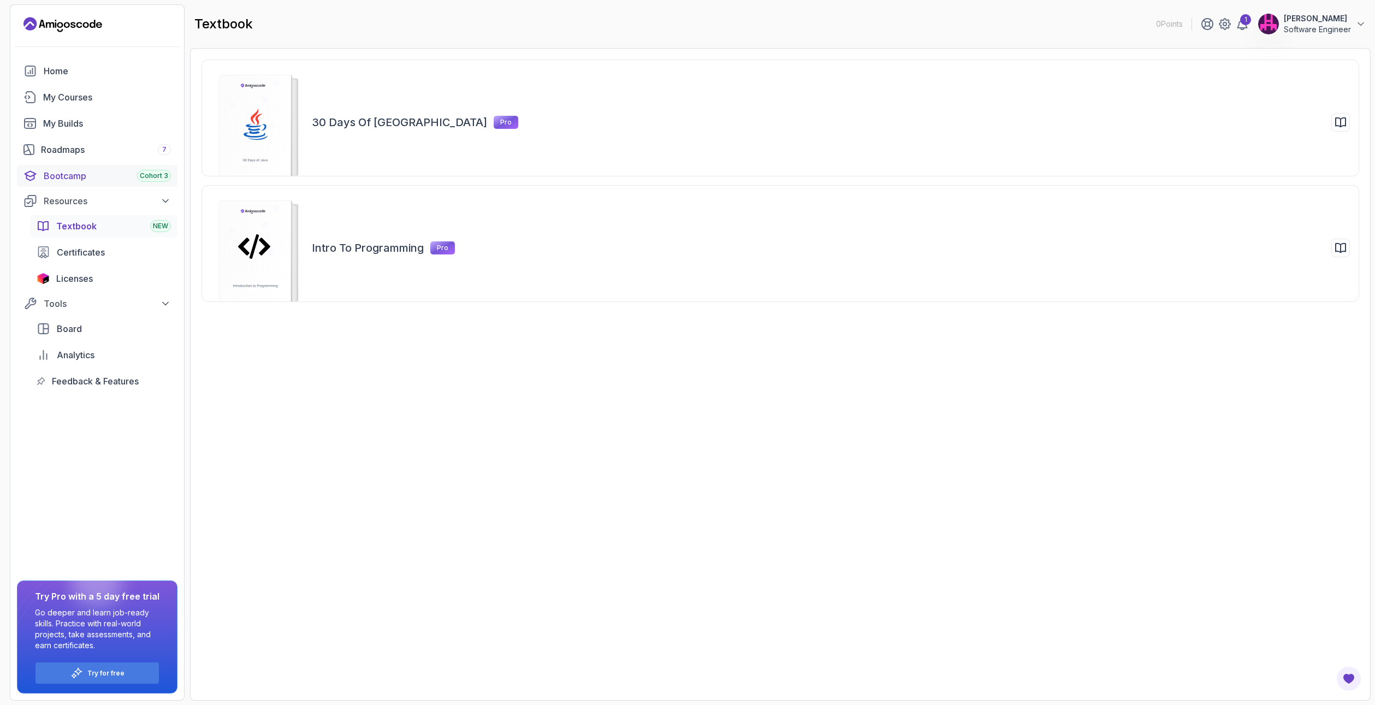
click at [69, 179] on div "Bootcamp Cohort 3" at bounding box center [107, 175] width 127 height 13
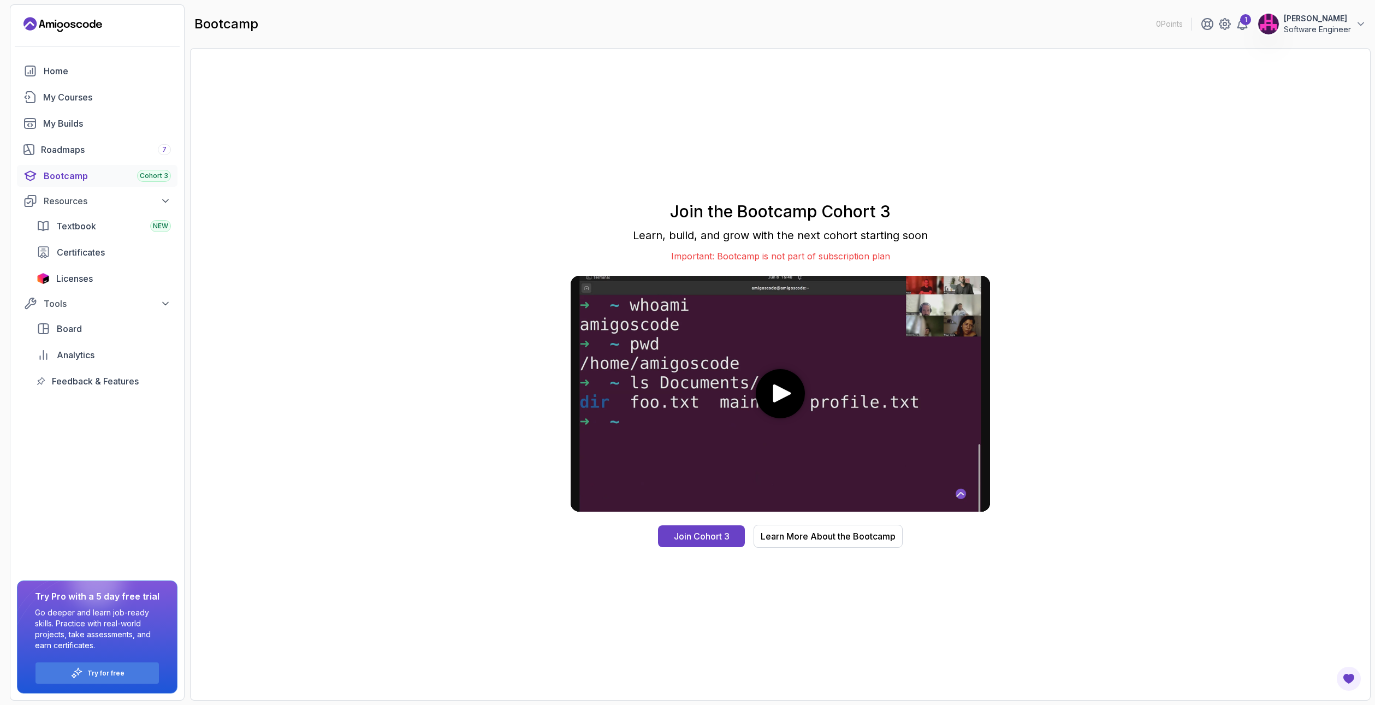
click at [782, 393] on icon "play" at bounding box center [782, 394] width 18 height 18
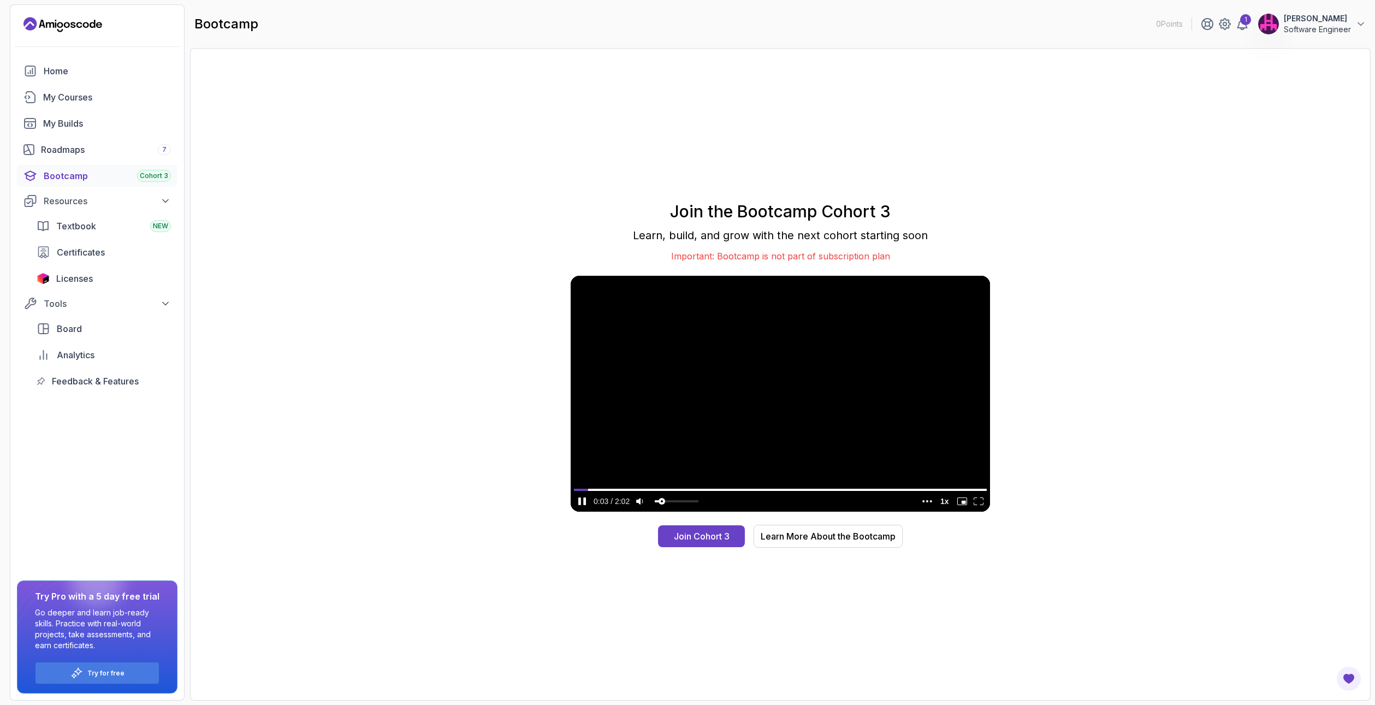
drag, startPoint x: 667, startPoint y: 501, endPoint x: 661, endPoint y: 502, distance: 6.1
type input "0.168556902620258"
click at [661, 502] on input "volume" at bounding box center [677, 503] width 44 height 18
click at [984, 504] on media-fullscreen-button "enter fullscreen mode" at bounding box center [979, 501] width 16 height 14
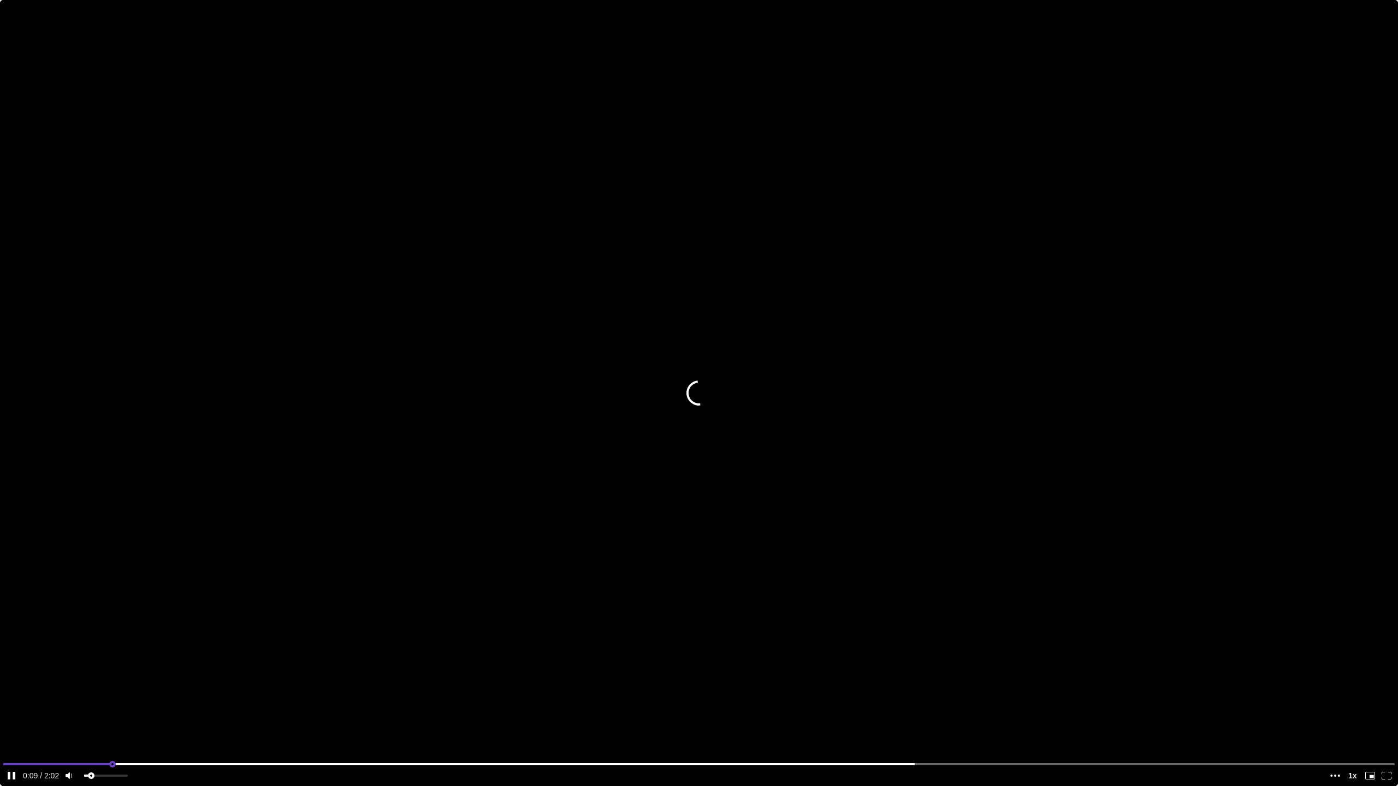
click at [188, 705] on input "seek" at bounding box center [699, 765] width 1392 height 14
click at [355, 705] on input "seek" at bounding box center [699, 765] width 1392 height 14
click at [836, 705] on input "seek" at bounding box center [699, 765] width 1392 height 14
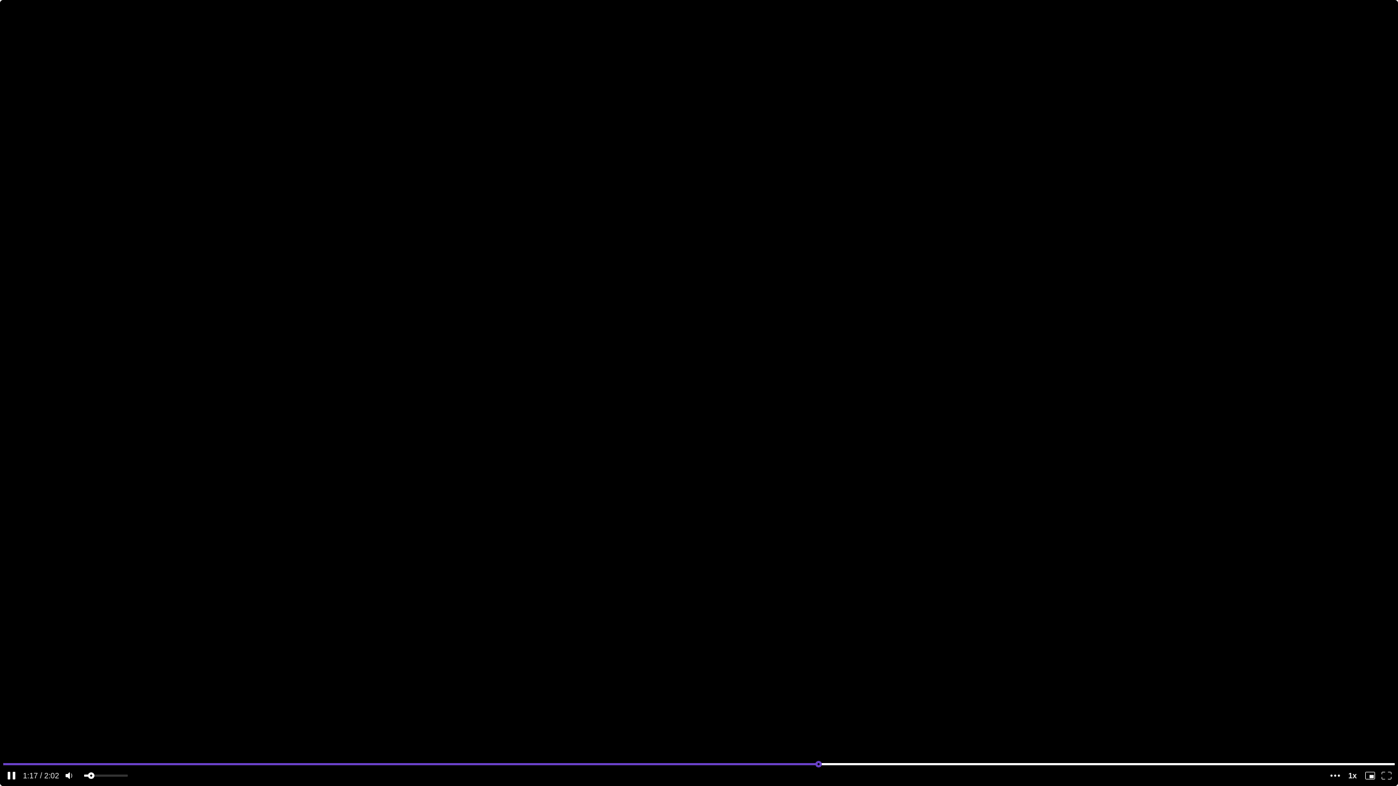
click at [819, 705] on input "seek" at bounding box center [699, 765] width 1392 height 14
click at [851, 582] on video at bounding box center [699, 393] width 1398 height 786
click at [856, 574] on video at bounding box center [699, 393] width 1398 height 786
click at [1184, 705] on input "seek" at bounding box center [699, 765] width 1392 height 14
click at [1063, 636] on video at bounding box center [699, 393] width 1398 height 786
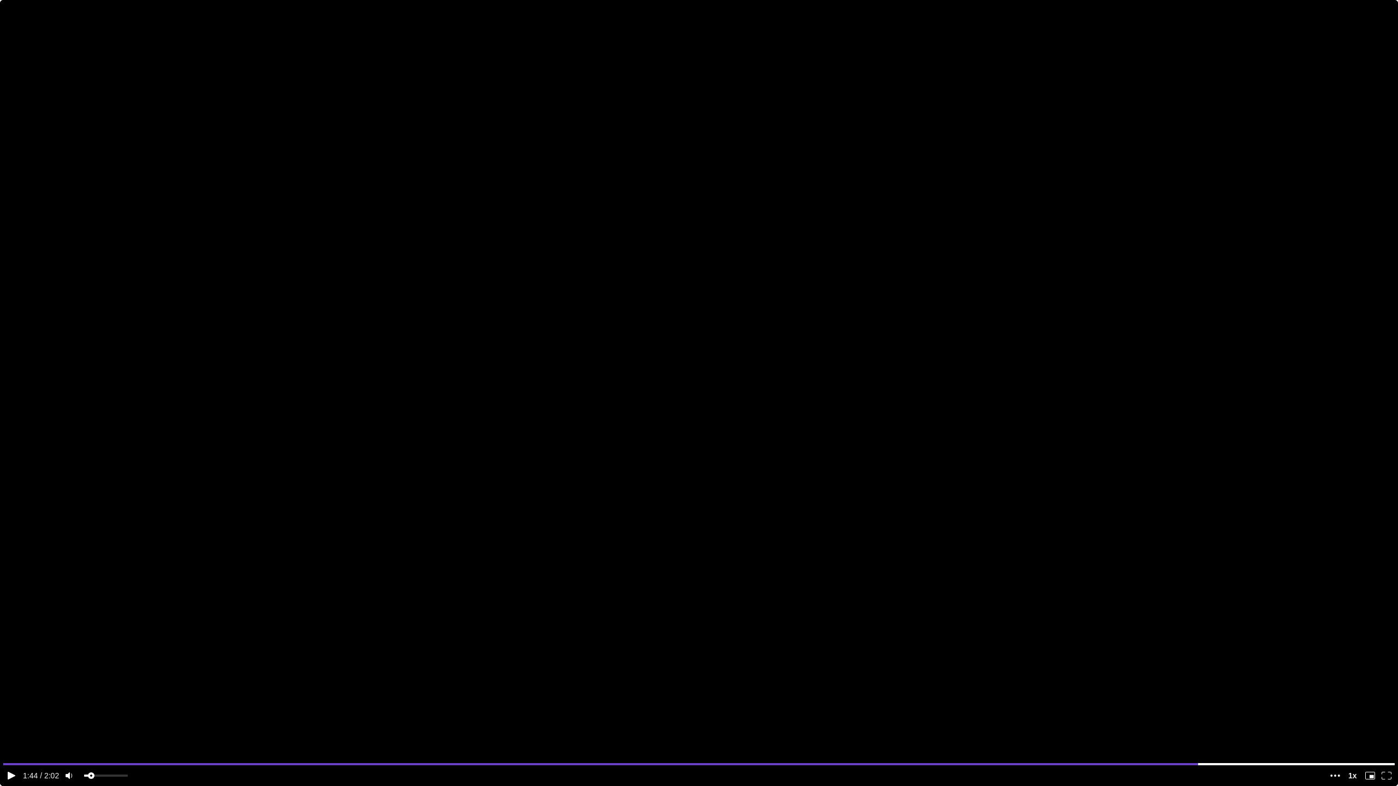
click at [1057, 634] on video at bounding box center [699, 393] width 1398 height 786
click at [1296, 705] on input "seek" at bounding box center [699, 765] width 1392 height 14
drag, startPoint x: 1291, startPoint y: 762, endPoint x: 1281, endPoint y: 768, distance: 11.8
click at [1281, 705] on input "seek" at bounding box center [699, 765] width 1392 height 14
type input "0.926163487002743"
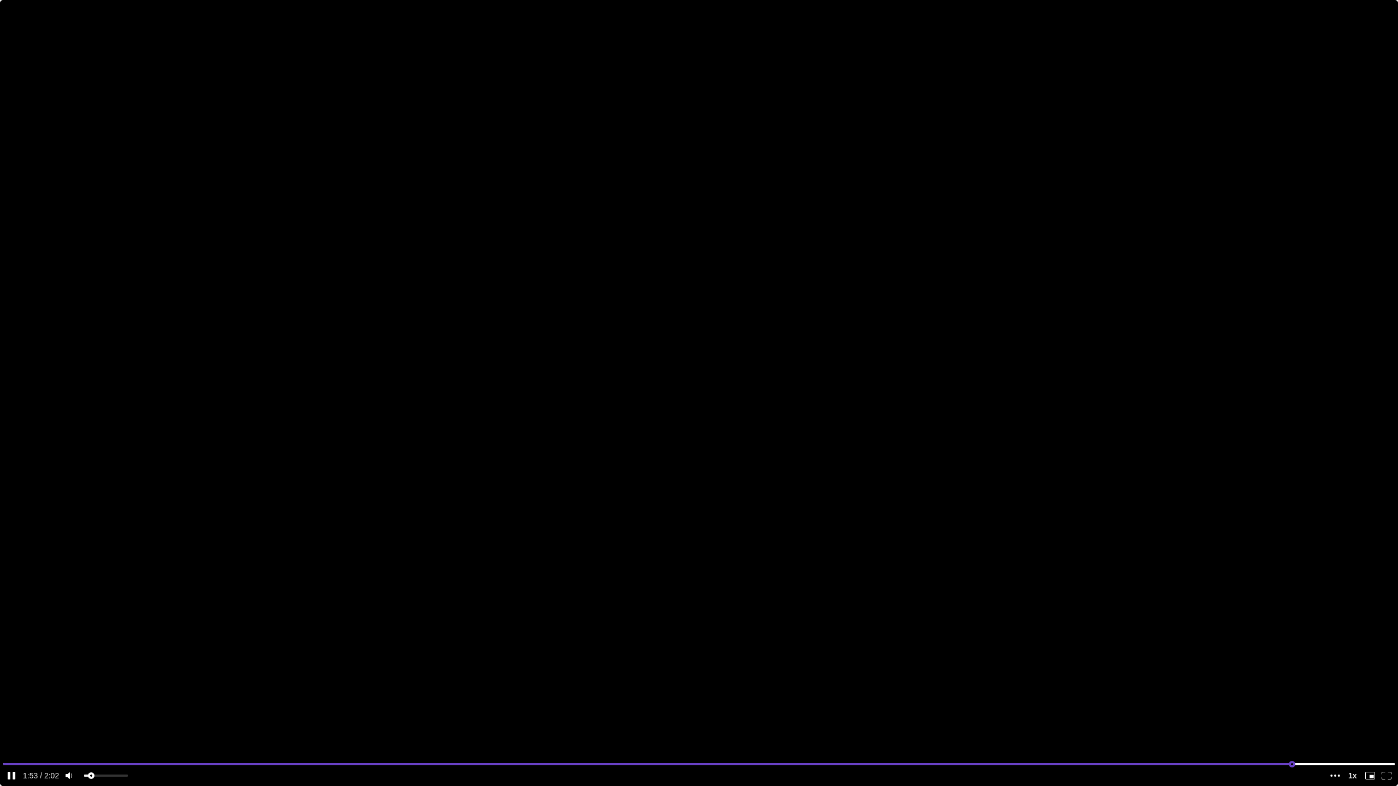
click at [1351, 705] on input "seek" at bounding box center [699, 765] width 1392 height 14
click at [1375, 705] on media-control-bar "10 10" at bounding box center [699, 776] width 1398 height 21
click at [1375, 705] on media-fullscreen-button "enter fullscreen mode" at bounding box center [1387, 776] width 16 height 14
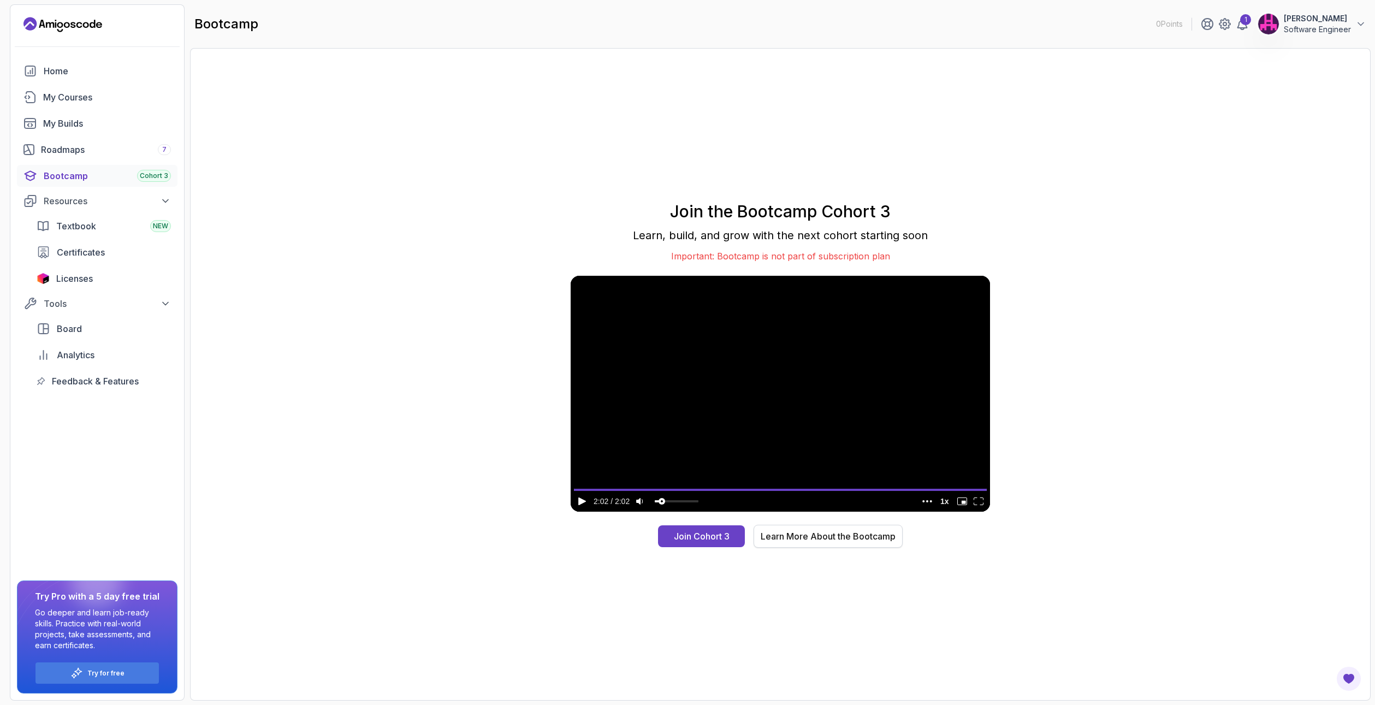
click at [784, 537] on div "Learn More About the Bootcamp" at bounding box center [828, 536] width 135 height 13
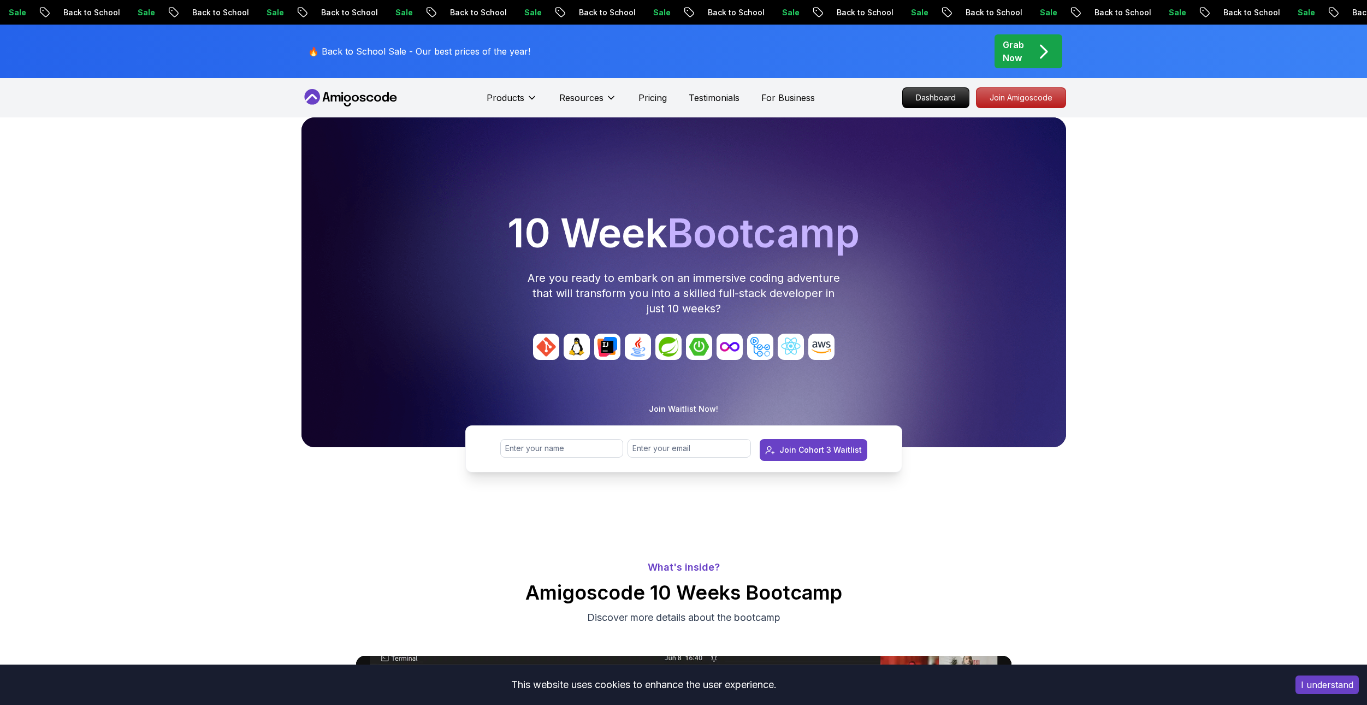
click at [543, 18] on div "Sale Back to School Sale Back to School Sale Back to School Sale Back to School…" at bounding box center [683, 12] width 1367 height 25
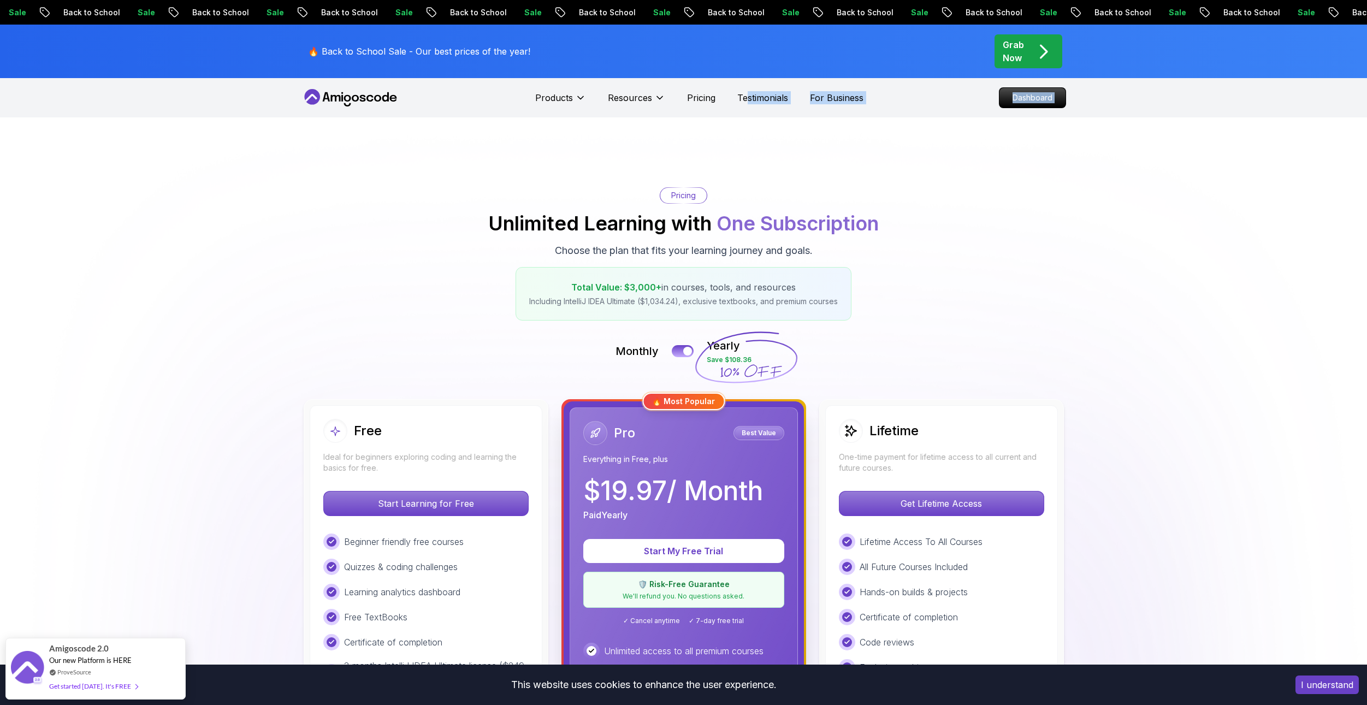
drag, startPoint x: 748, startPoint y: 101, endPoint x: 810, endPoint y: 166, distance: 90.0
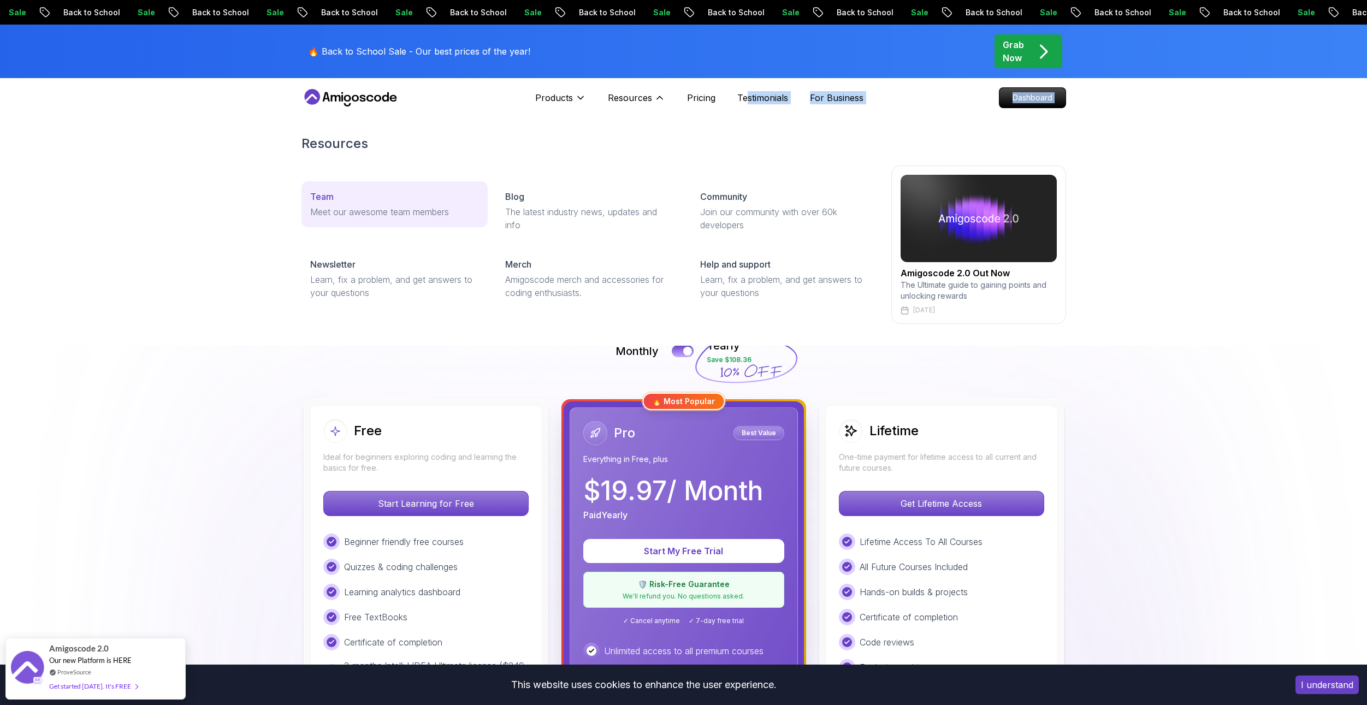
click at [388, 218] on link "Team Meet our awesome team members" at bounding box center [394, 204] width 186 height 46
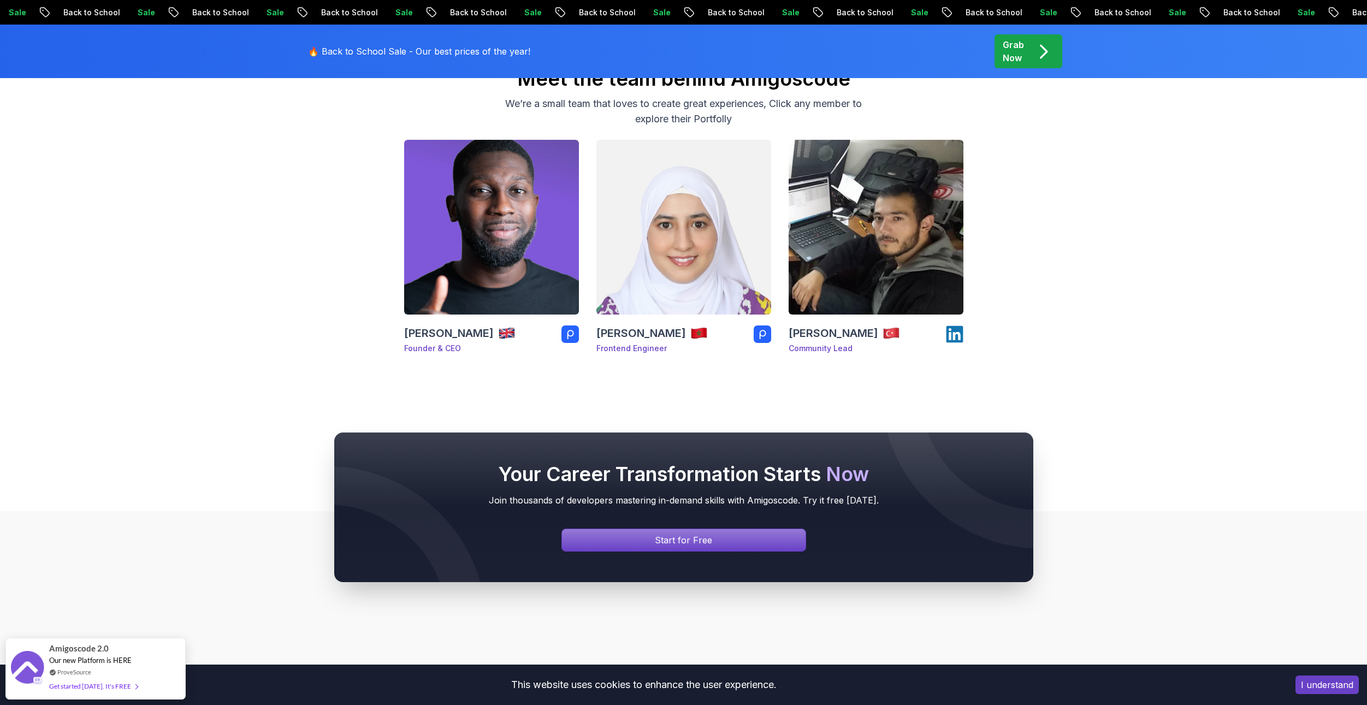
scroll to position [52, 0]
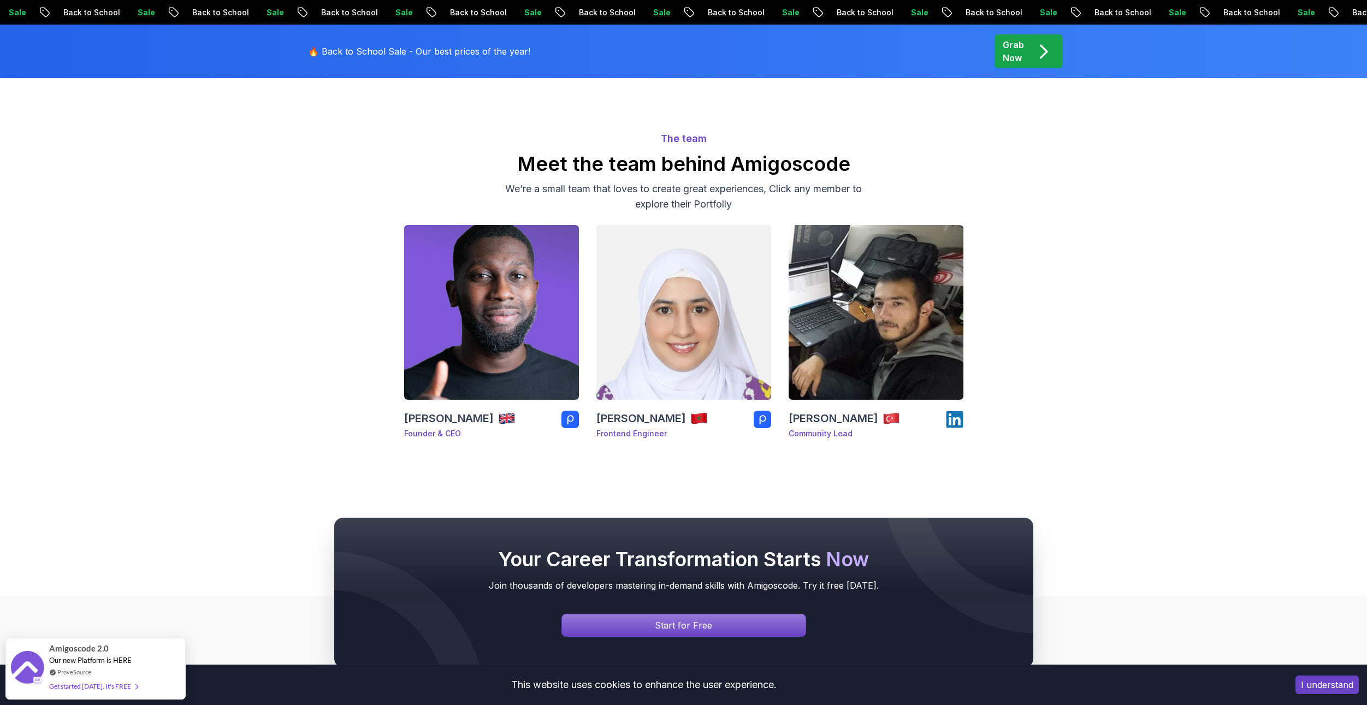
click at [651, 317] on img at bounding box center [684, 313] width 184 height 184
click at [839, 289] on img at bounding box center [876, 313] width 184 height 184
click at [482, 397] on img at bounding box center [492, 313] width 184 height 184
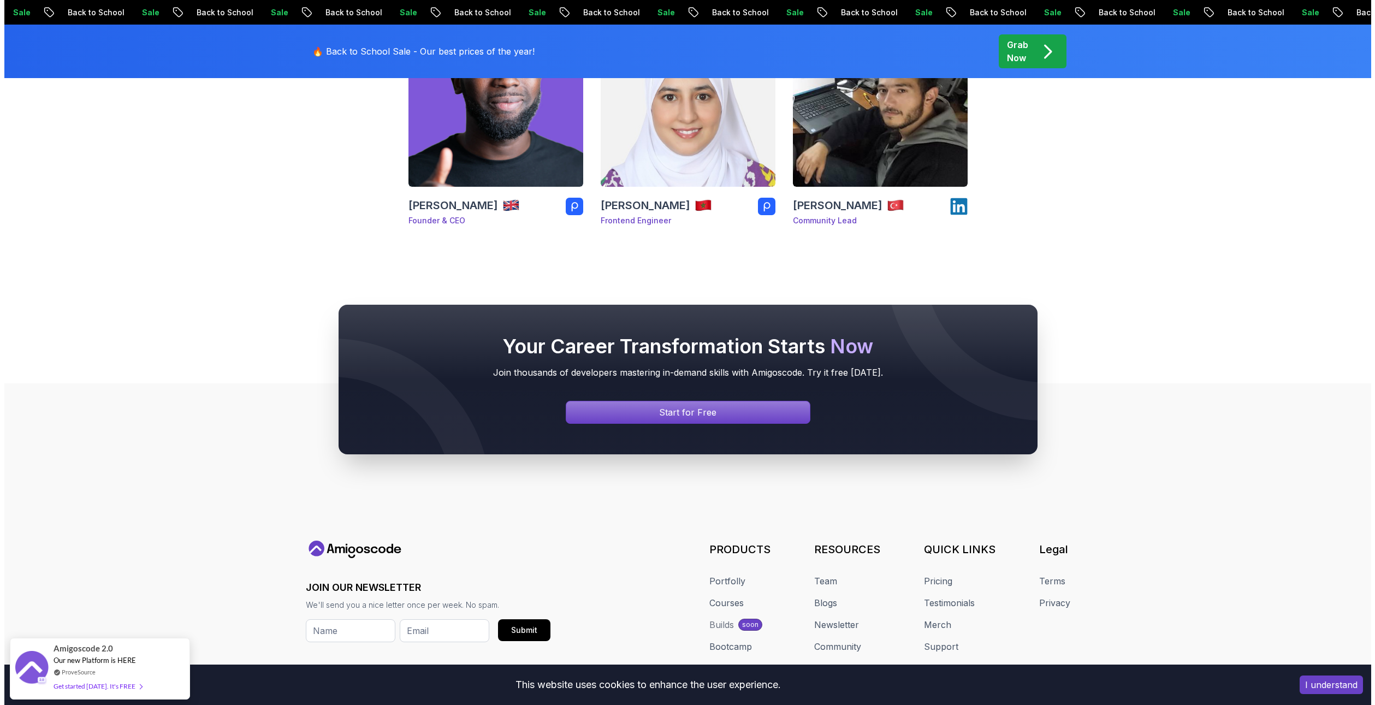
scroll to position [0, 0]
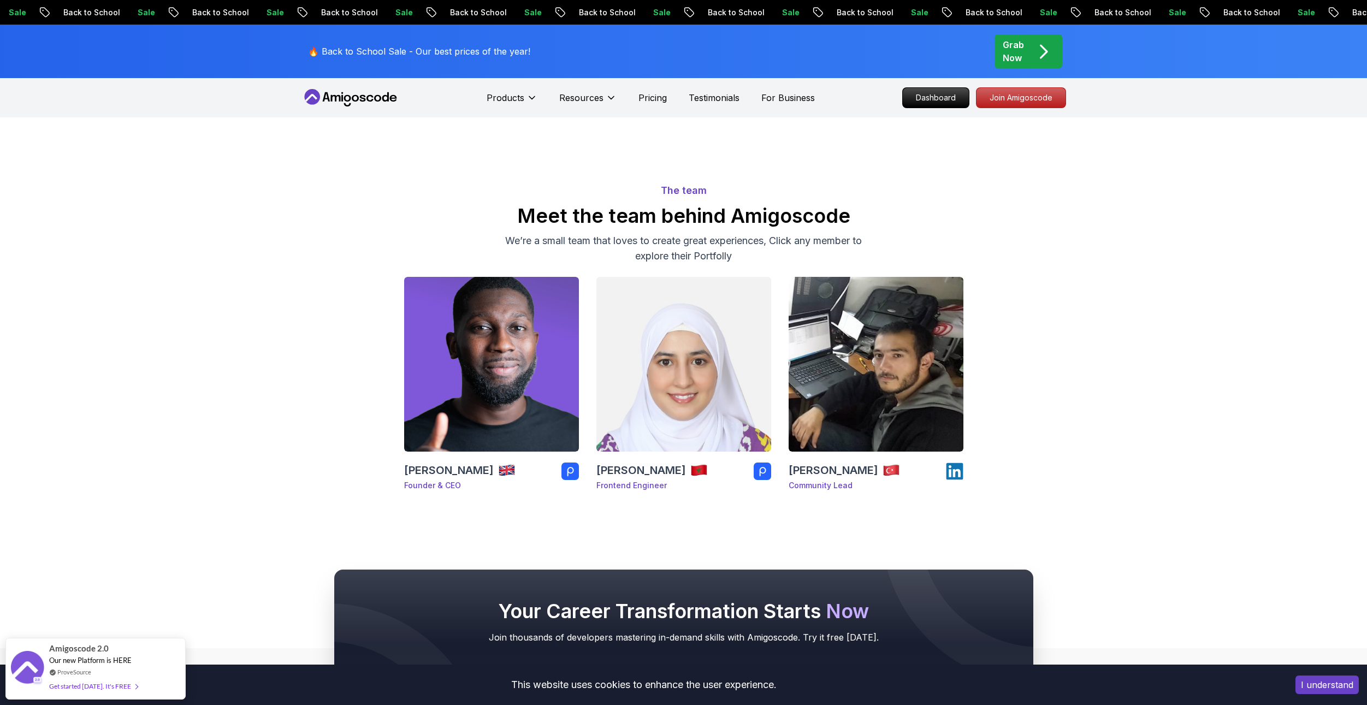
click at [812, 144] on div "The team Meet the team behind Amigoscode We’re a small team that loves to creat…" at bounding box center [683, 334] width 1367 height 435
click at [787, 100] on p "For Business" at bounding box center [788, 97] width 54 height 13
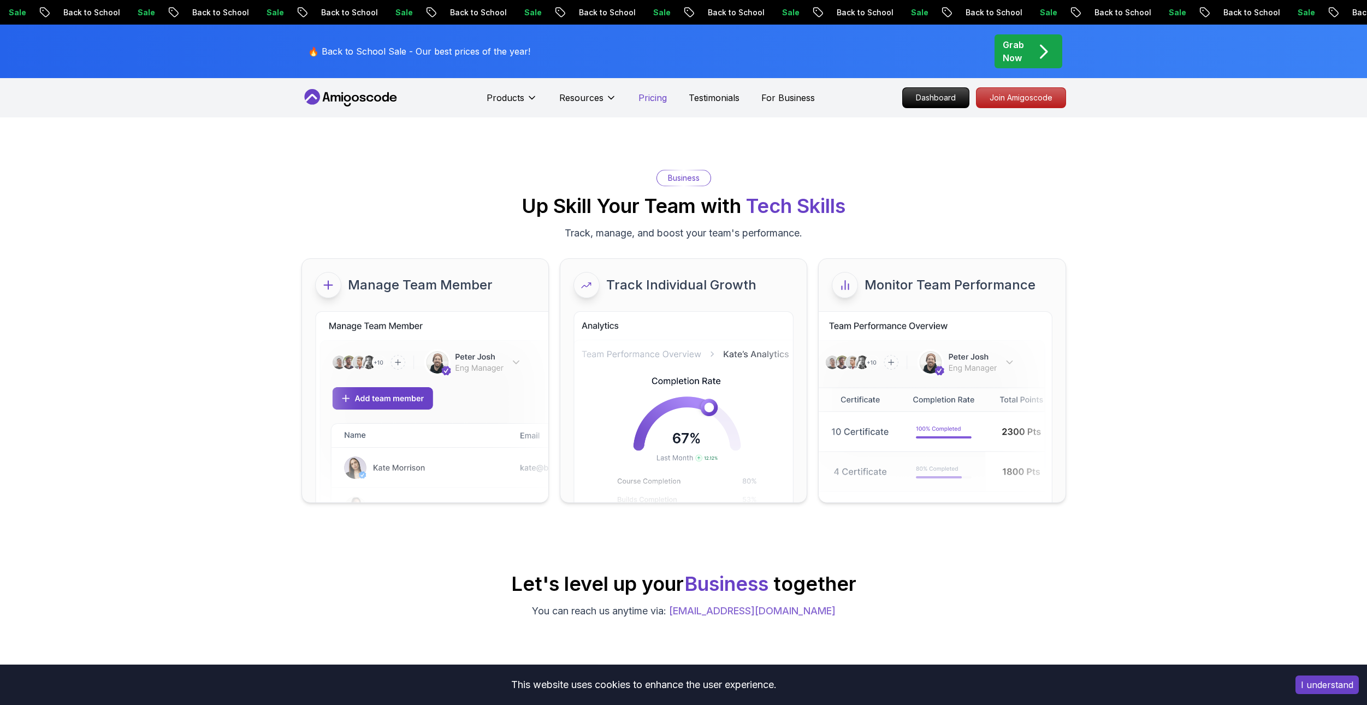
click at [656, 100] on p "Pricing" at bounding box center [652, 97] width 28 height 13
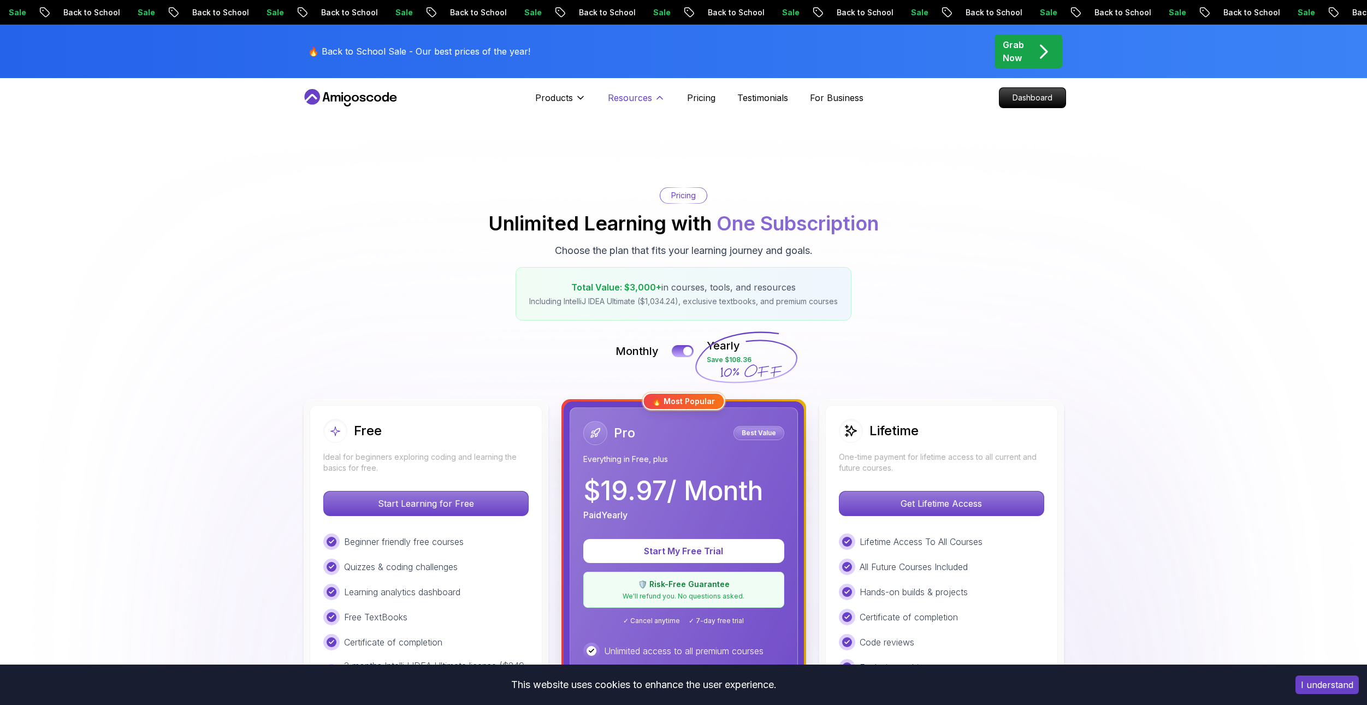
click at [615, 103] on p "Resources" at bounding box center [630, 97] width 44 height 13
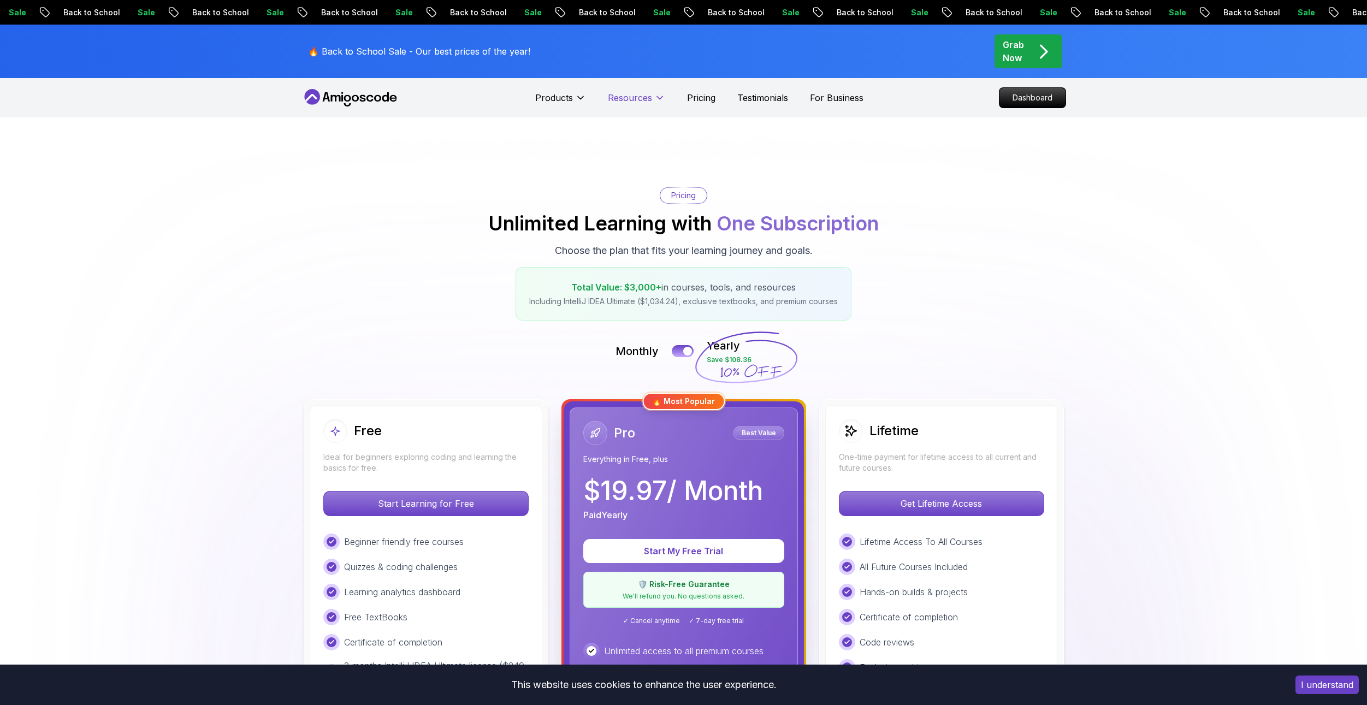
click at [615, 103] on p "Resources" at bounding box center [630, 97] width 44 height 13
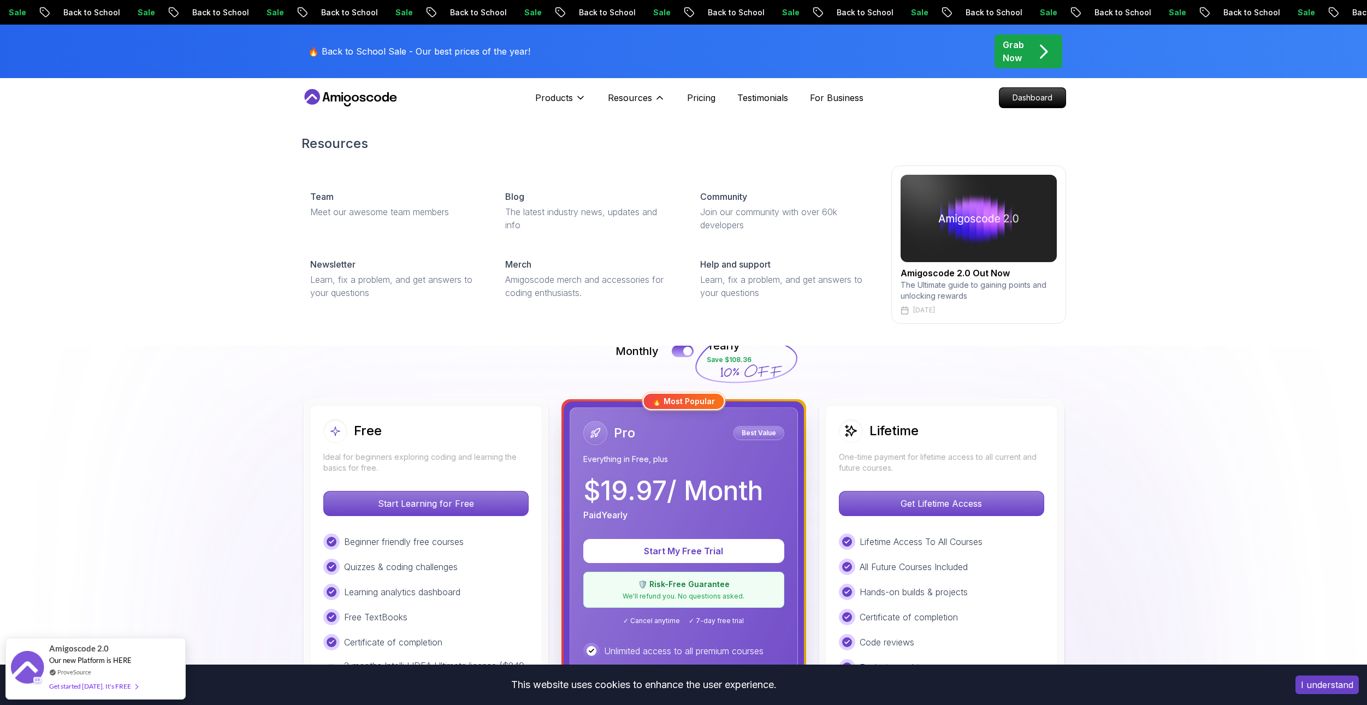
click at [926, 254] on img at bounding box center [979, 218] width 156 height 87
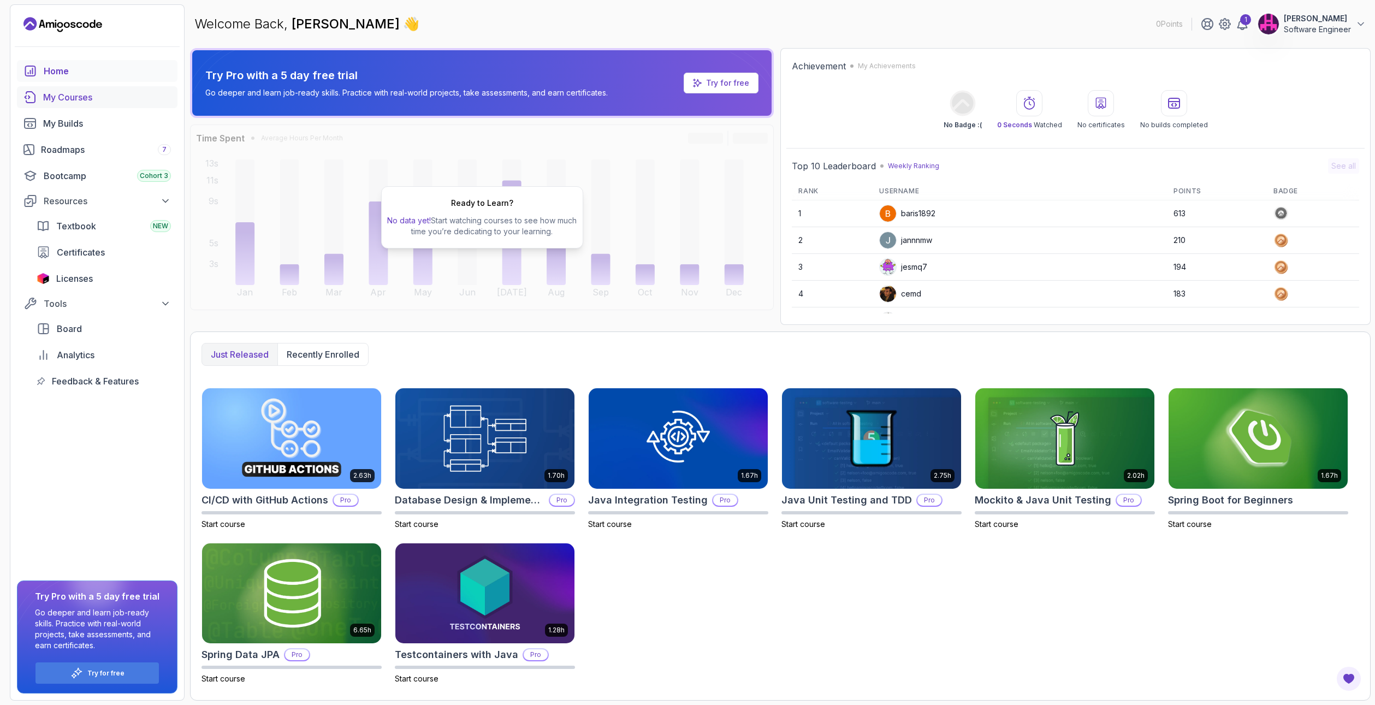
click at [71, 104] on link "My Courses" at bounding box center [97, 97] width 161 height 22
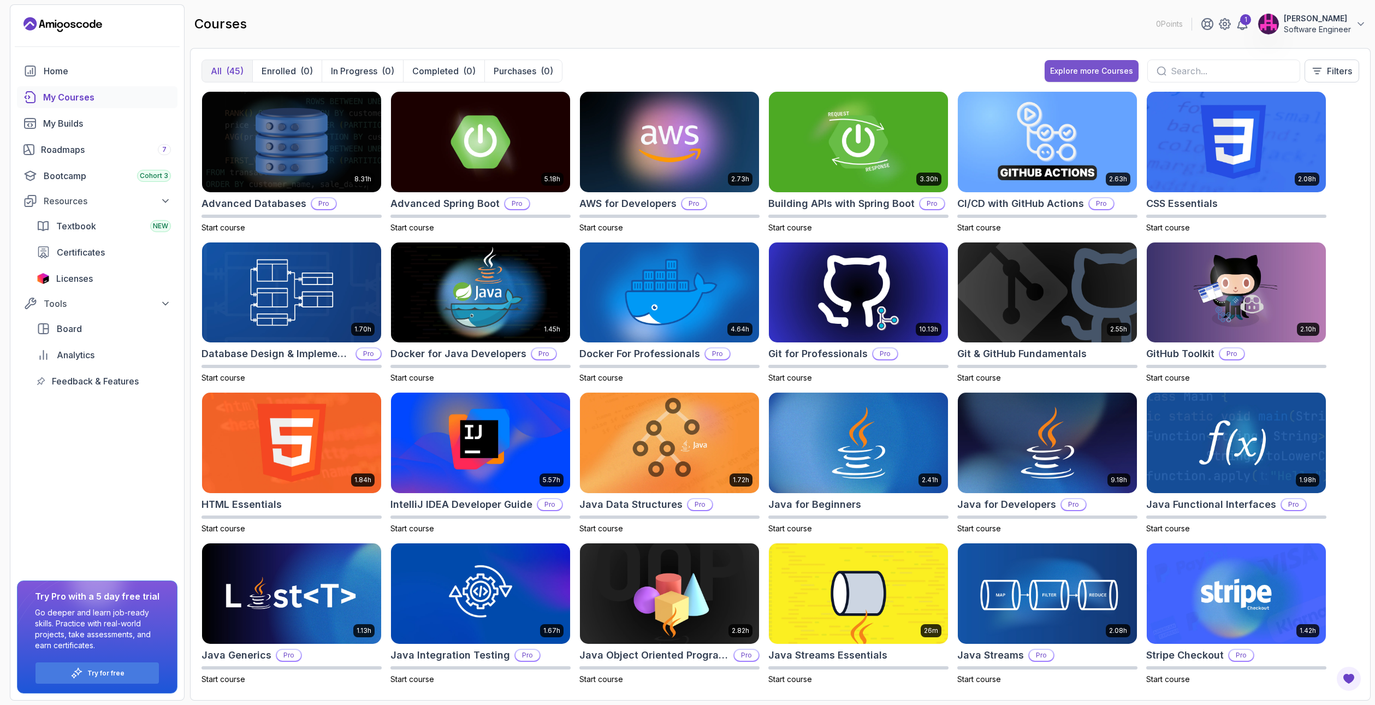
click at [1082, 63] on button "Explore more Courses" at bounding box center [1092, 71] width 94 height 22
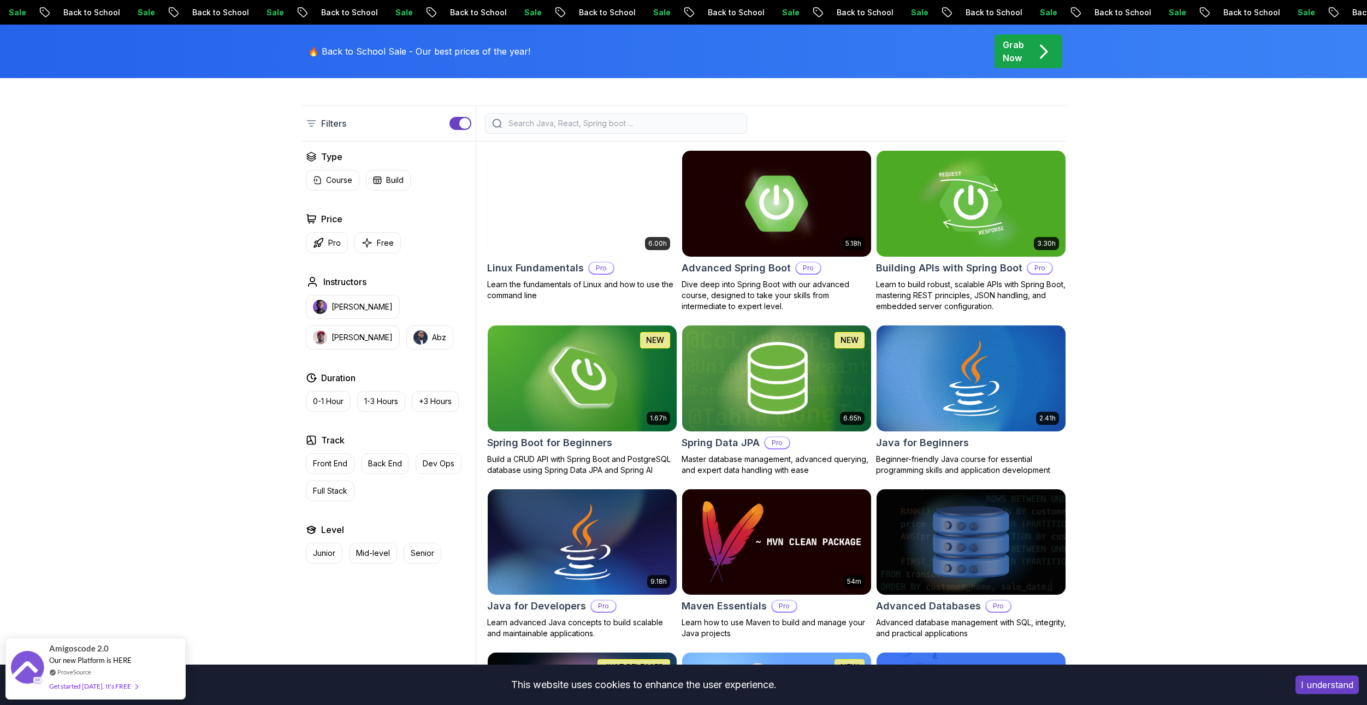
scroll to position [273, 0]
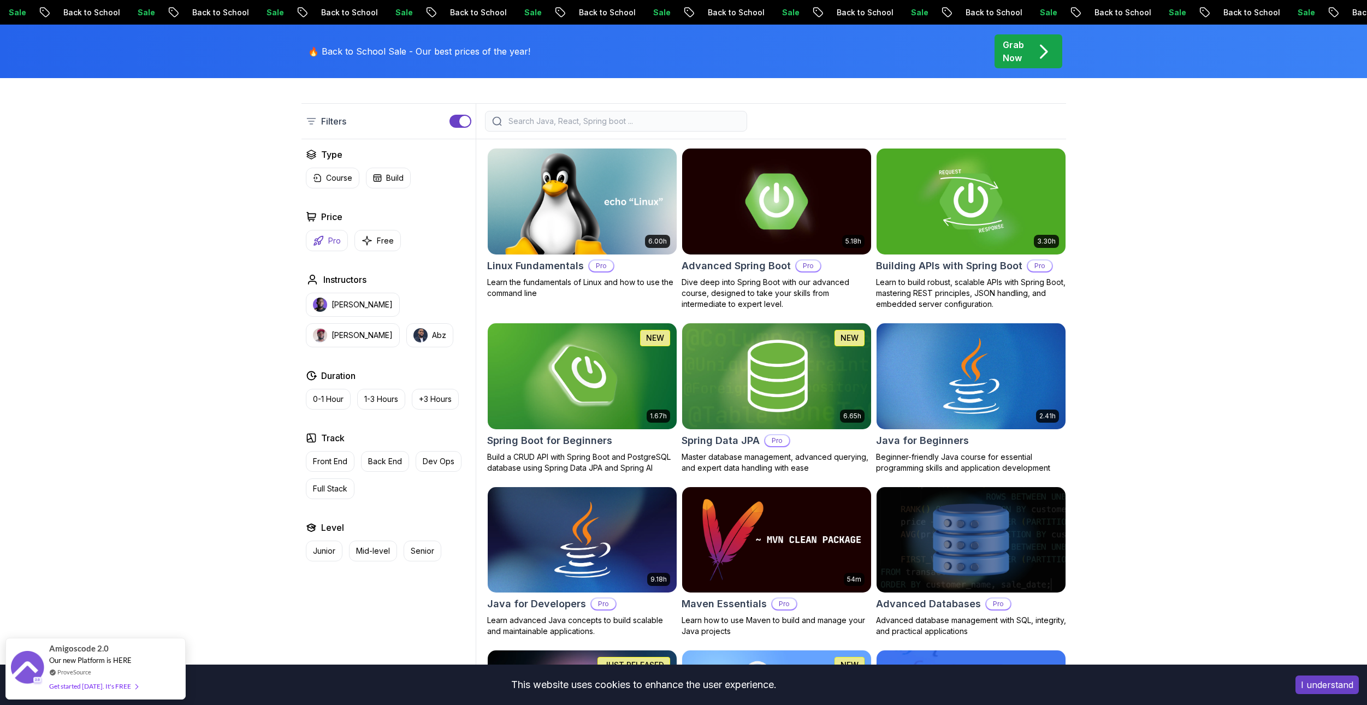
click at [329, 237] on p "Pro" at bounding box center [334, 240] width 13 height 11
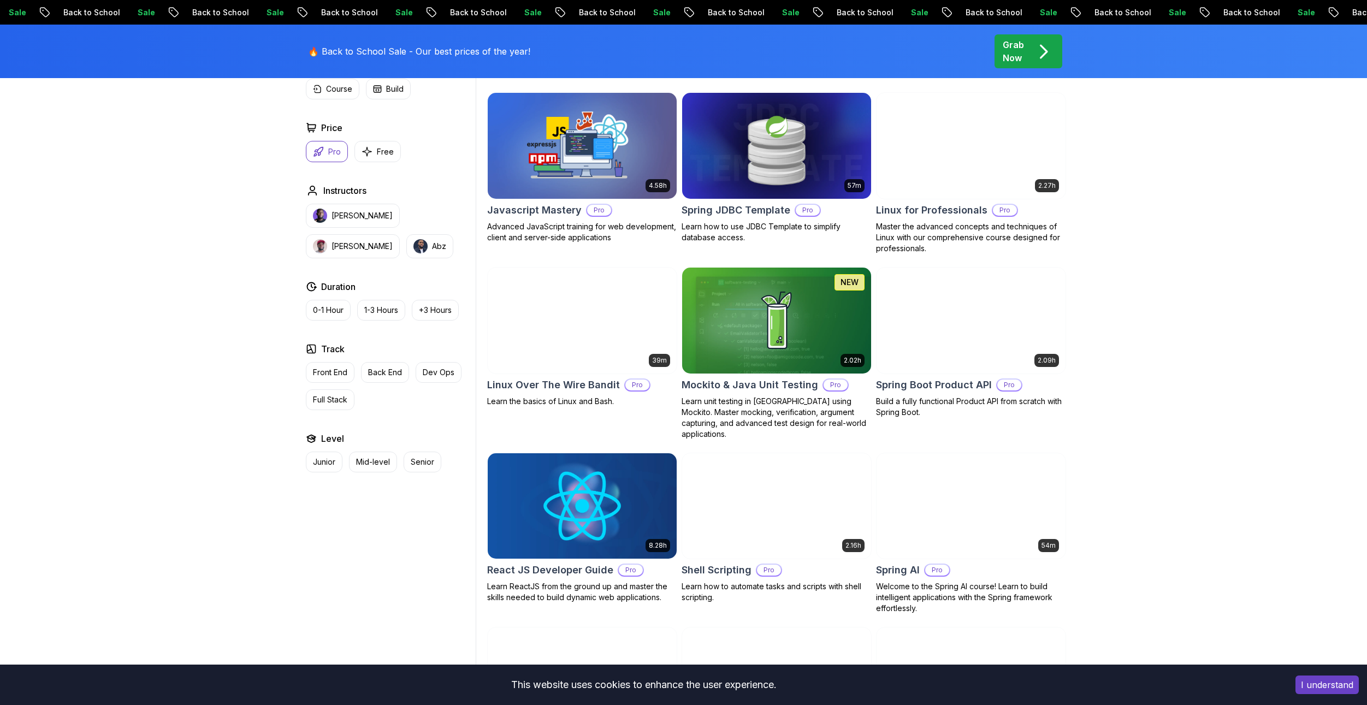
scroll to position [1748, 0]
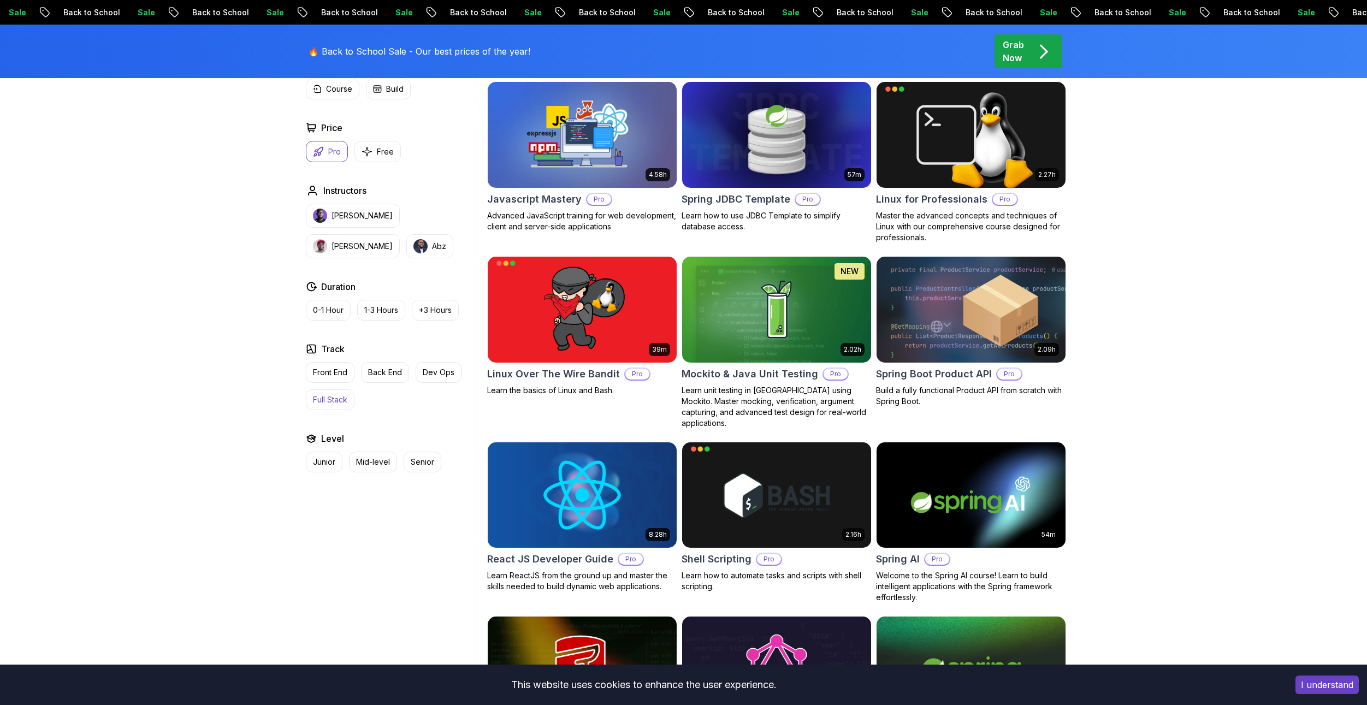
click at [325, 398] on p "Full Stack" at bounding box center [330, 399] width 34 height 11
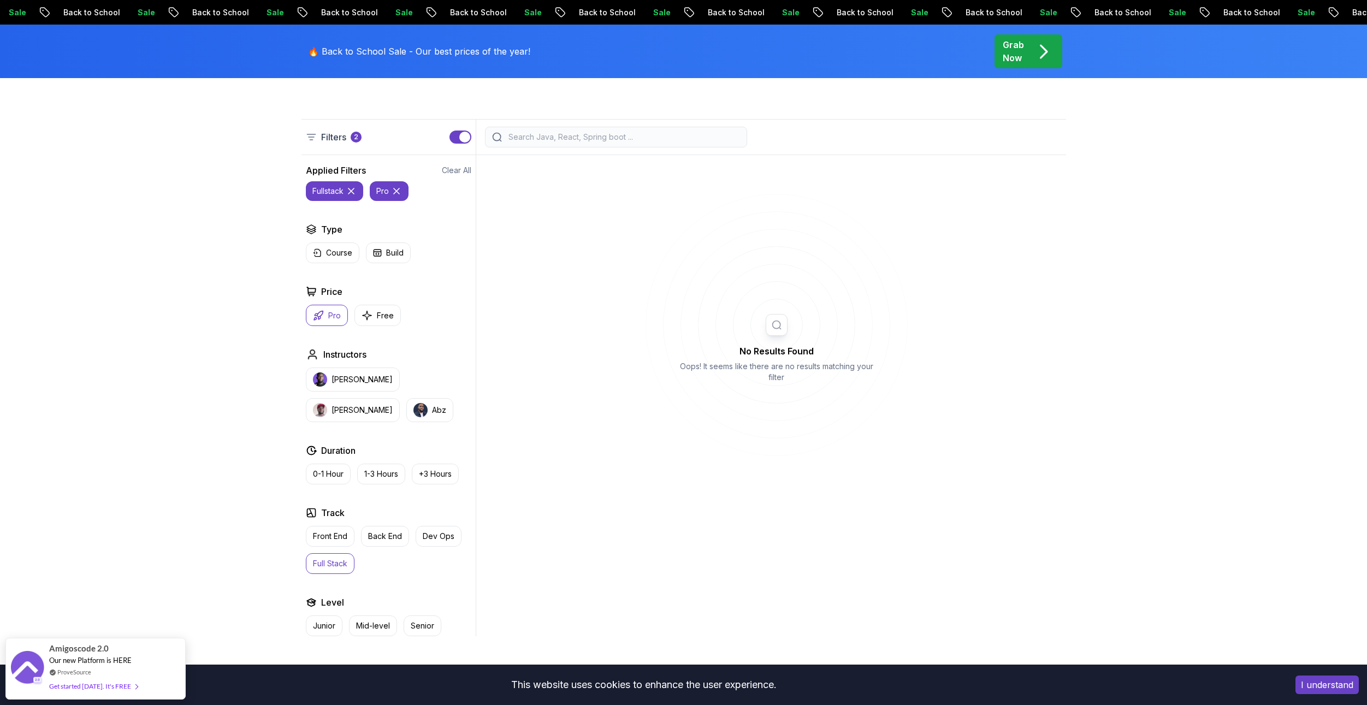
scroll to position [218, 0]
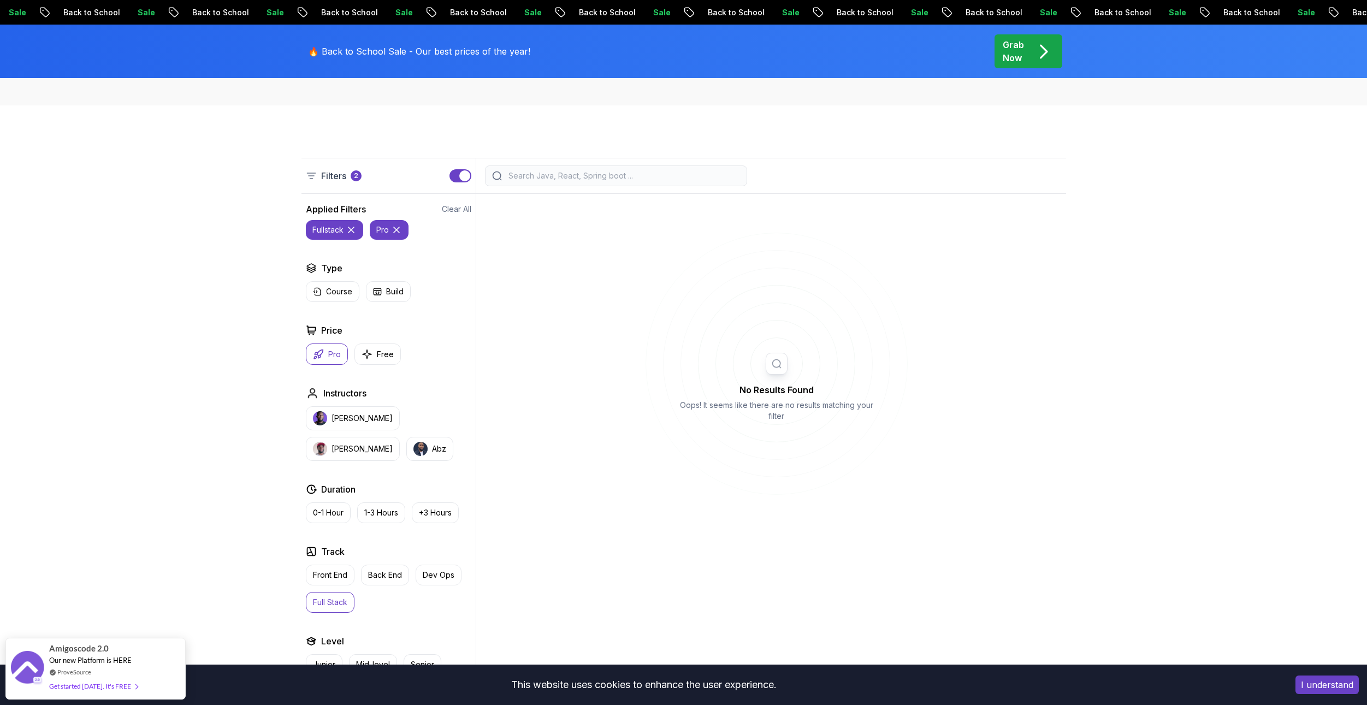
click at [353, 232] on icon at bounding box center [350, 229] width 5 height 5
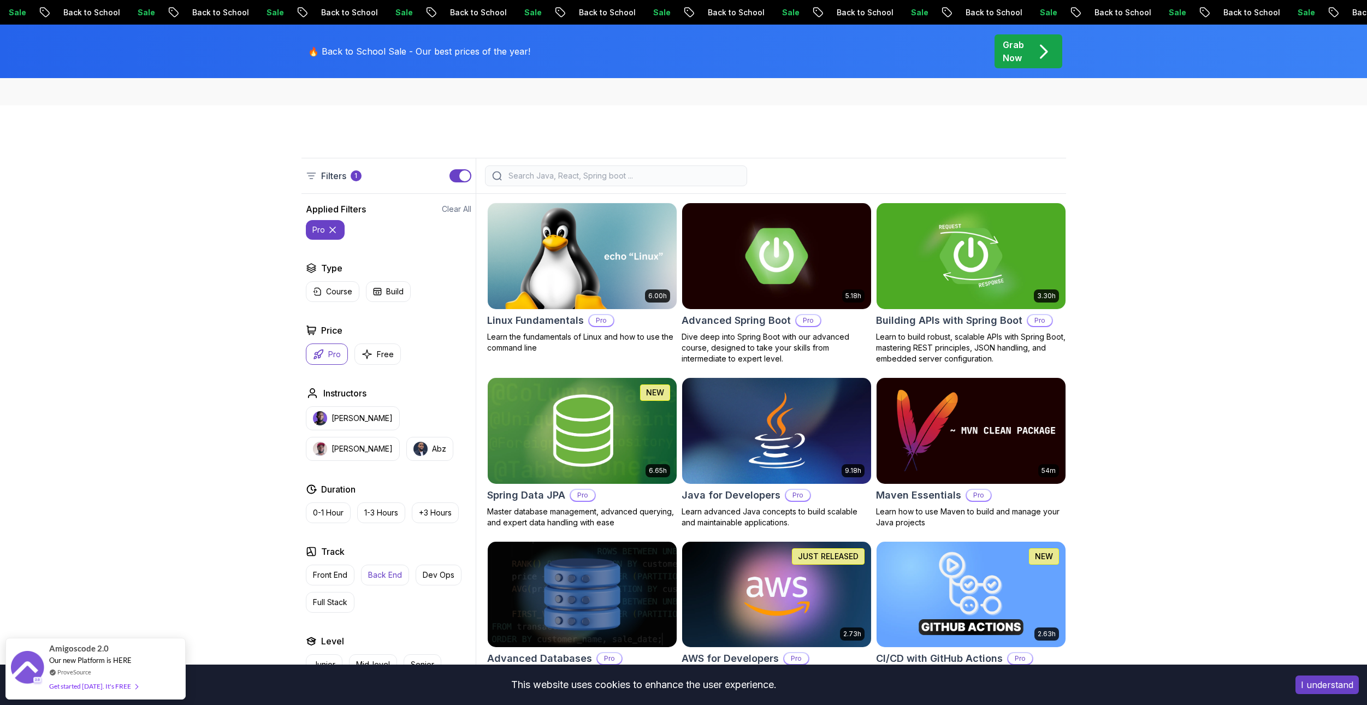
click at [375, 576] on p "Back End" at bounding box center [385, 575] width 34 height 11
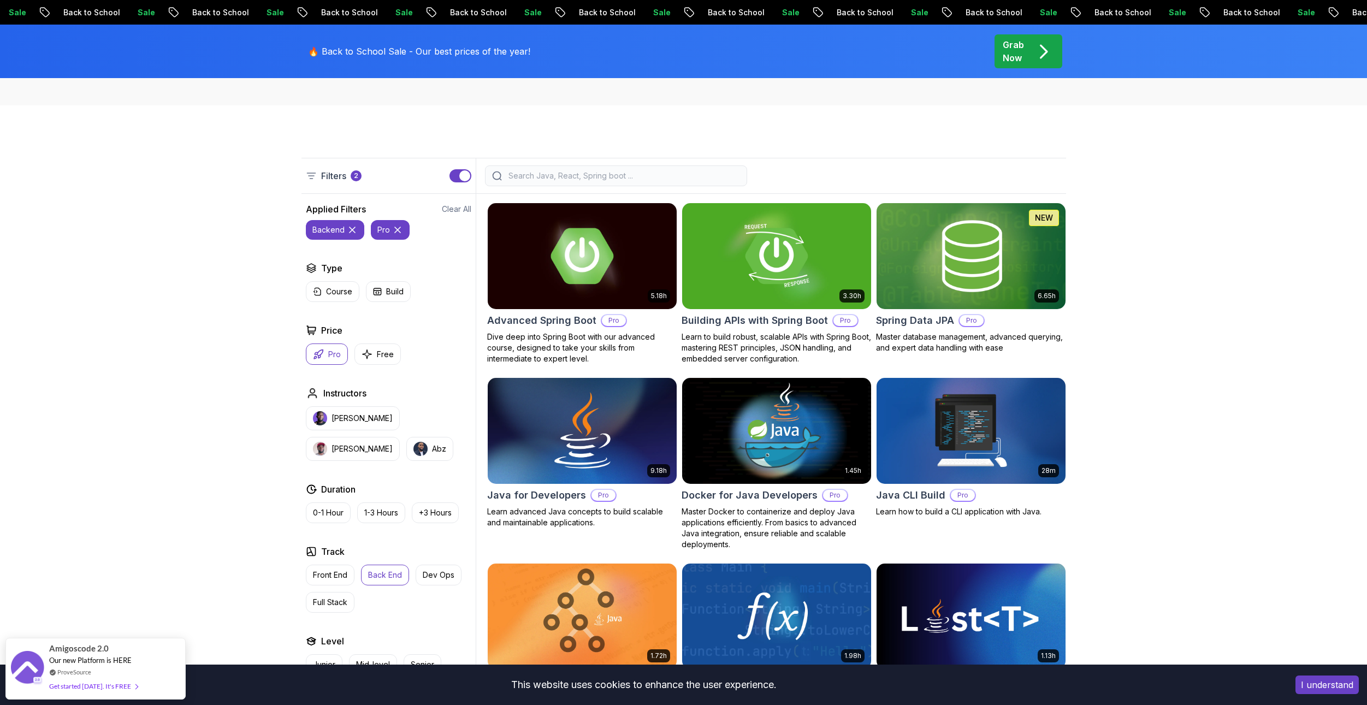
click at [391, 576] on p "Back End" at bounding box center [385, 575] width 34 height 11
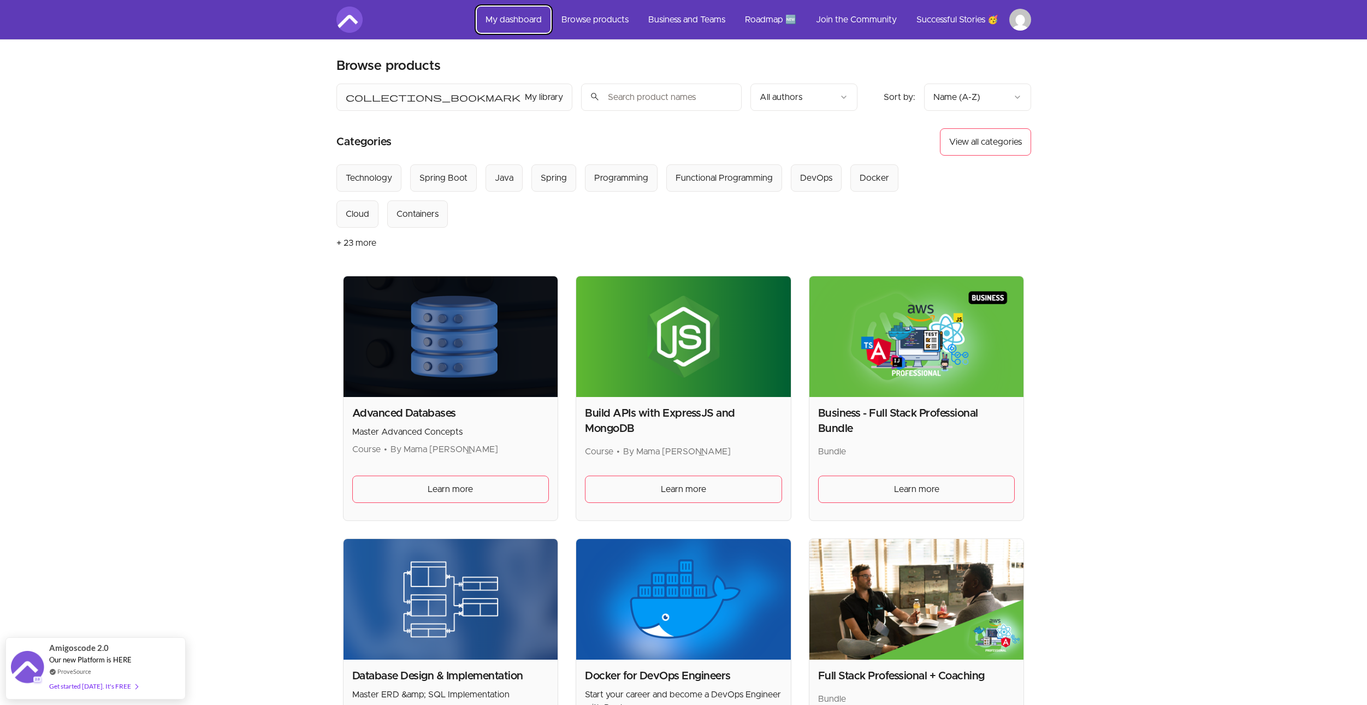
click at [516, 27] on link "My dashboard" at bounding box center [514, 20] width 74 height 26
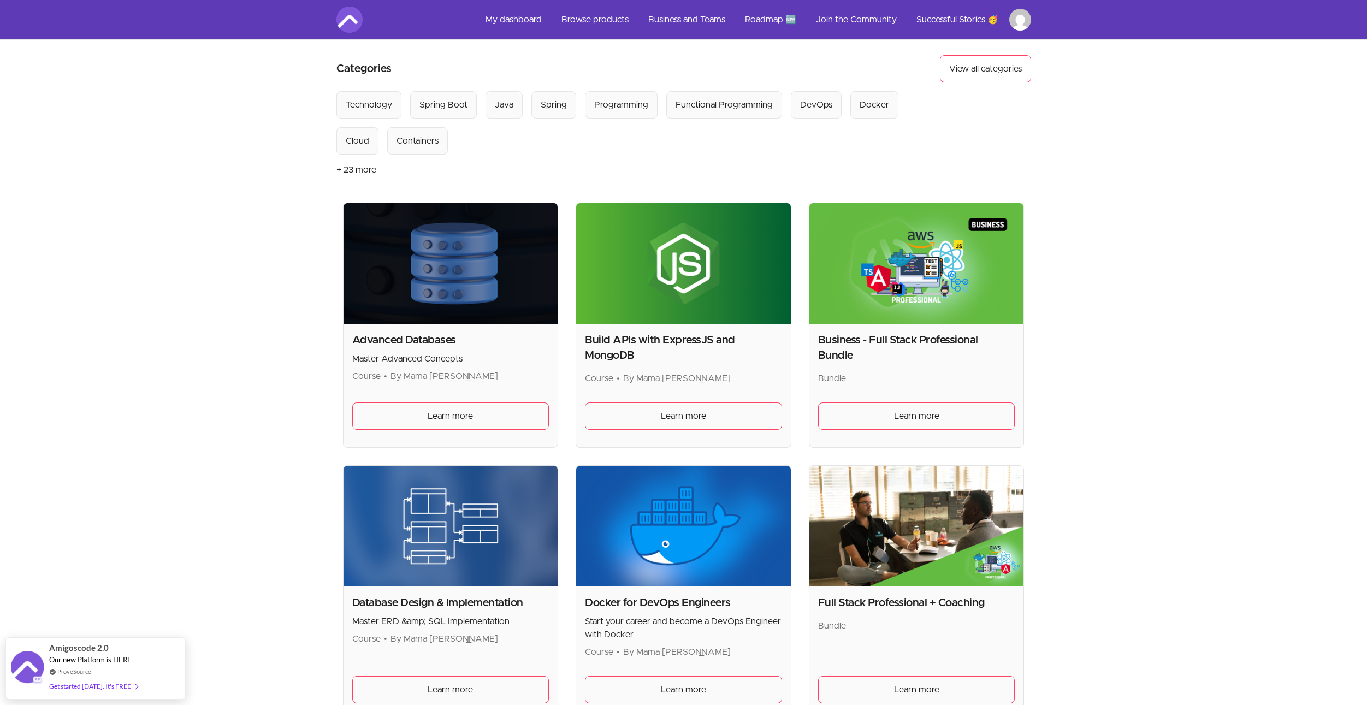
scroll to position [164, 0]
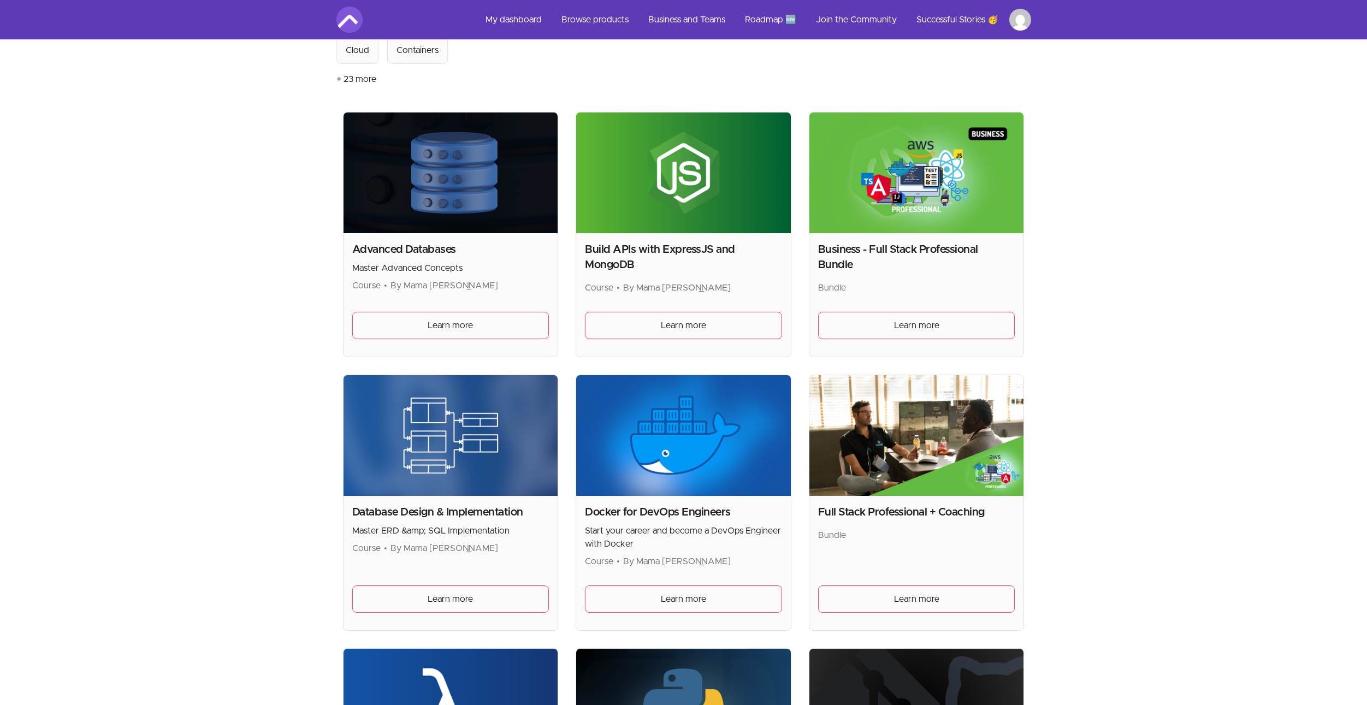
click at [857, 308] on div "Business - Full Stack Professional Bundle Bundle Learn more" at bounding box center [916, 294] width 215 height 123
click at [869, 323] on link "Learn more" at bounding box center [916, 325] width 197 height 27
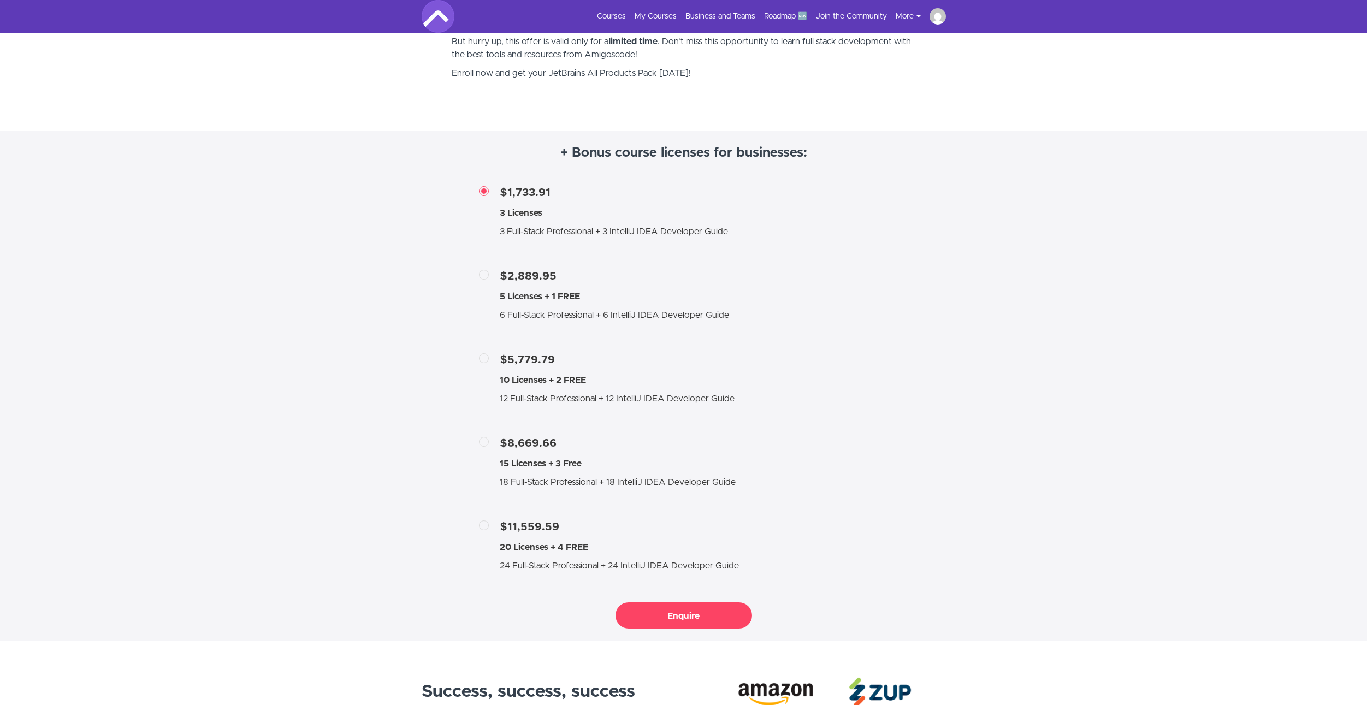
scroll to position [2021, 0]
